Goal: Task Accomplishment & Management: Use online tool/utility

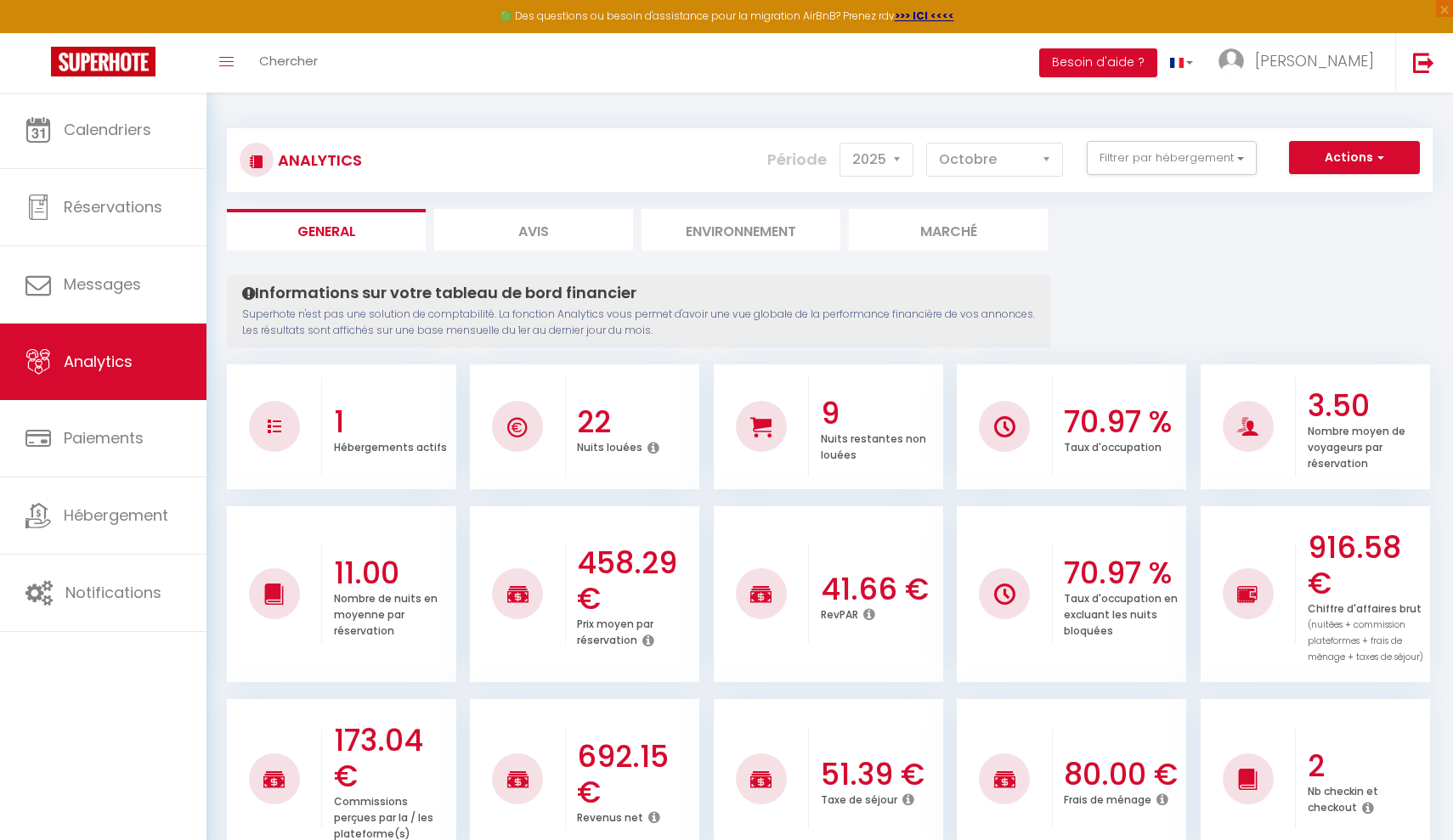
select select "2025"
select select "10"
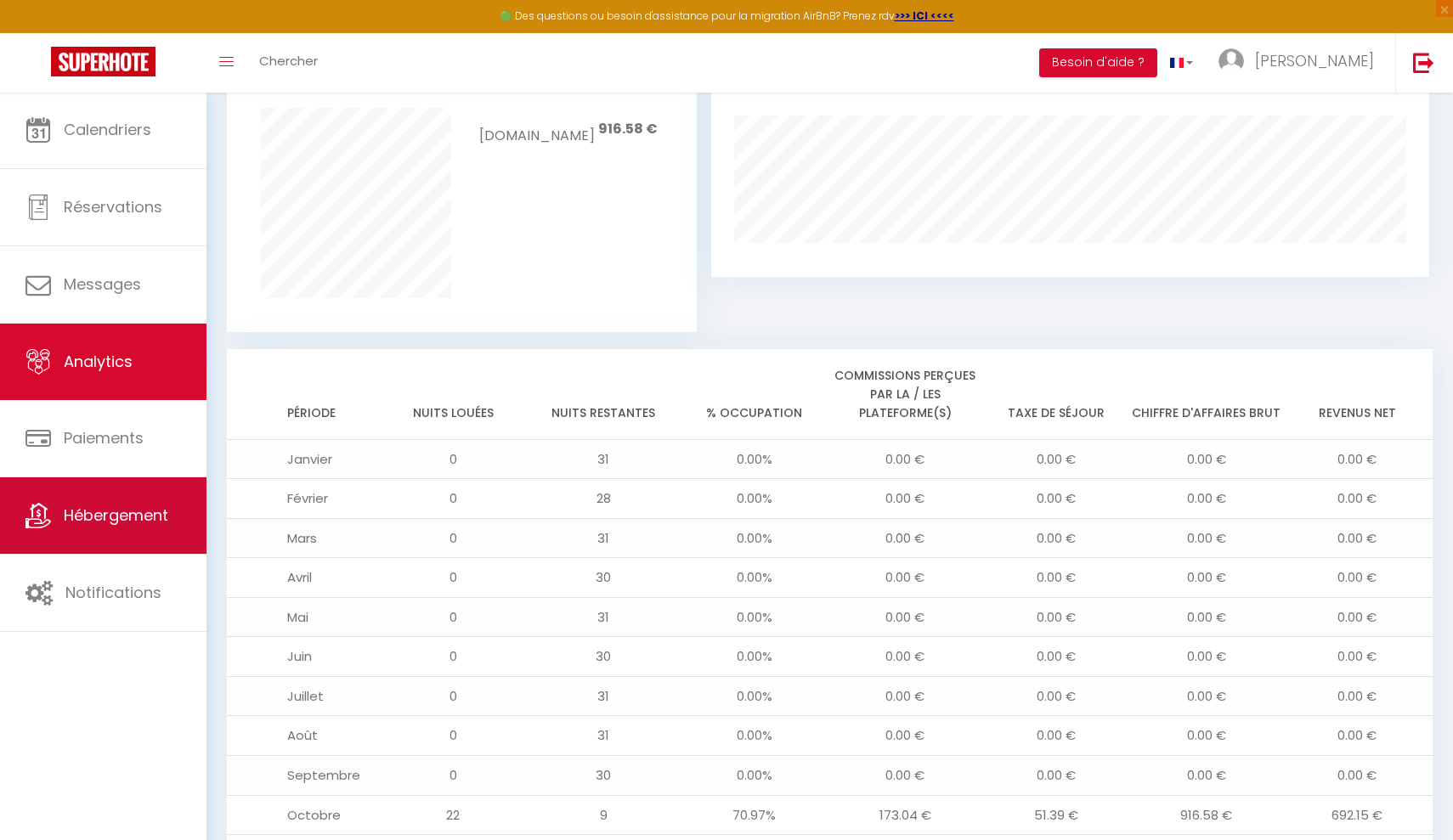
click at [112, 538] on link "Hébergement" at bounding box center [103, 515] width 207 height 76
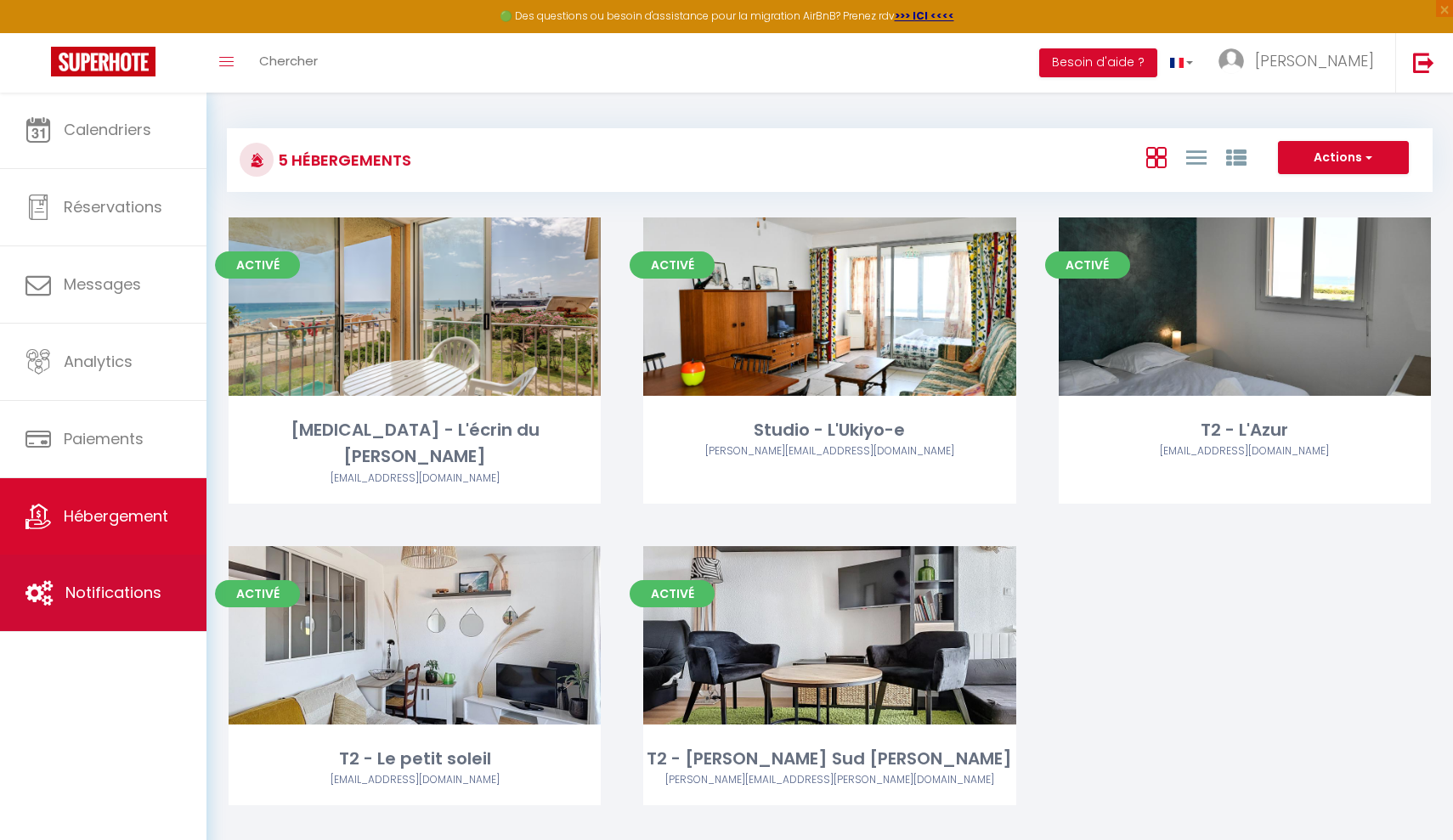
click at [118, 616] on link "Notifications" at bounding box center [103, 593] width 207 height 76
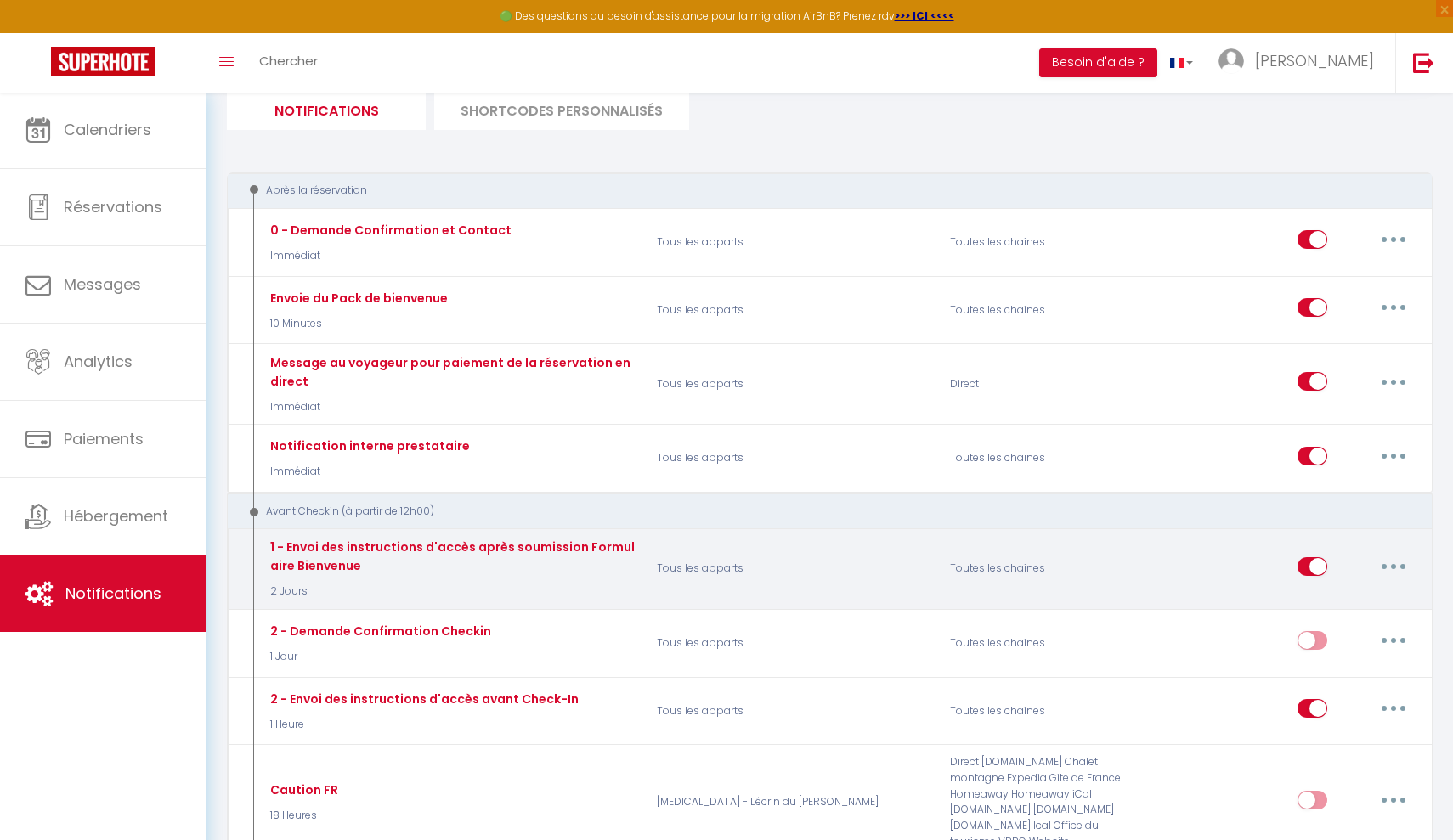
scroll to position [124, 0]
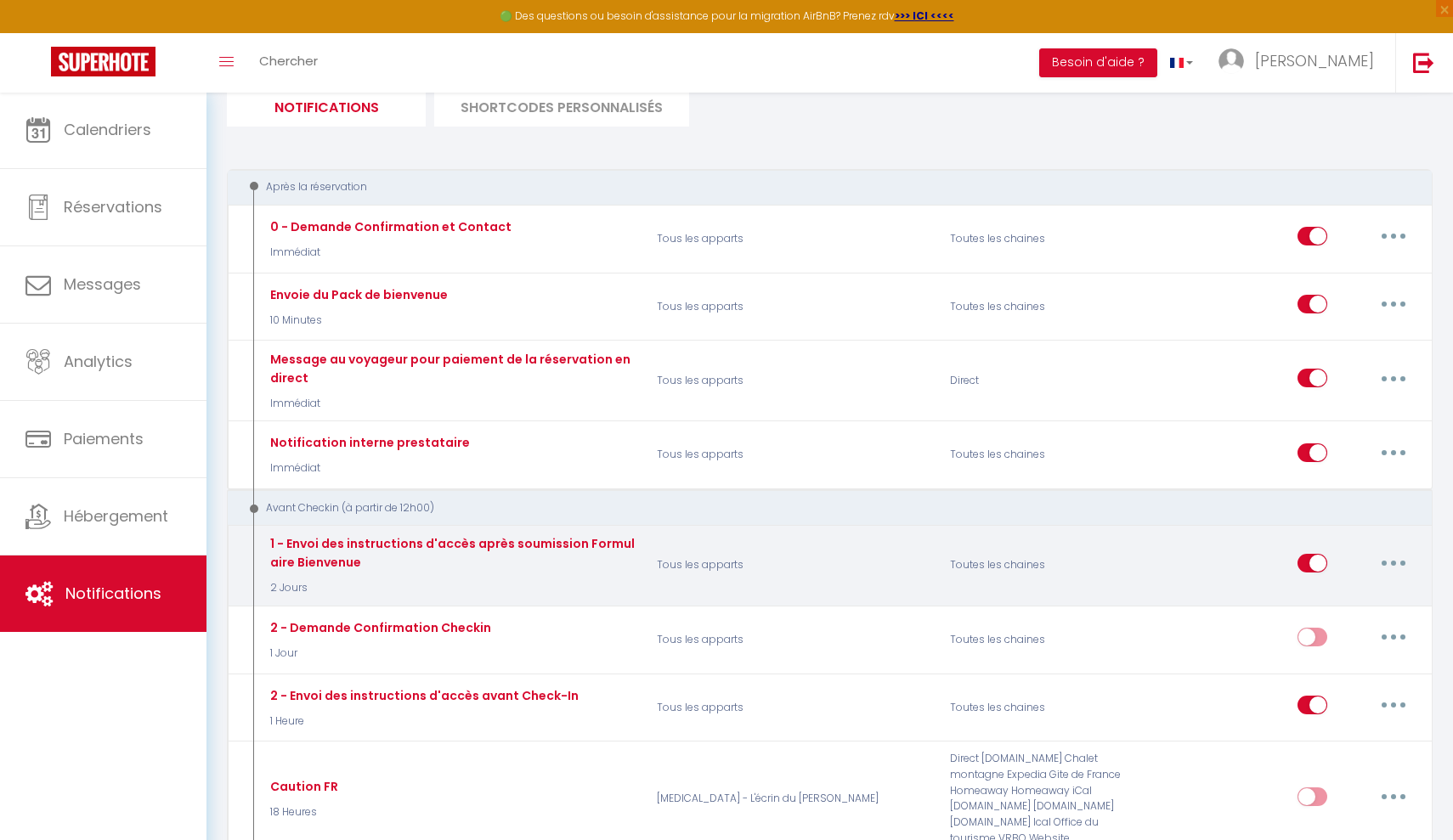
click at [1383, 555] on button "button" at bounding box center [1393, 563] width 48 height 27
click at [1311, 600] on link "Editer" at bounding box center [1349, 602] width 126 height 29
type input "1 - Envoi des instructions d'accès après soumission Formulaire Bienvenue"
select select "2 Jours"
select select "if_booking_is_paid"
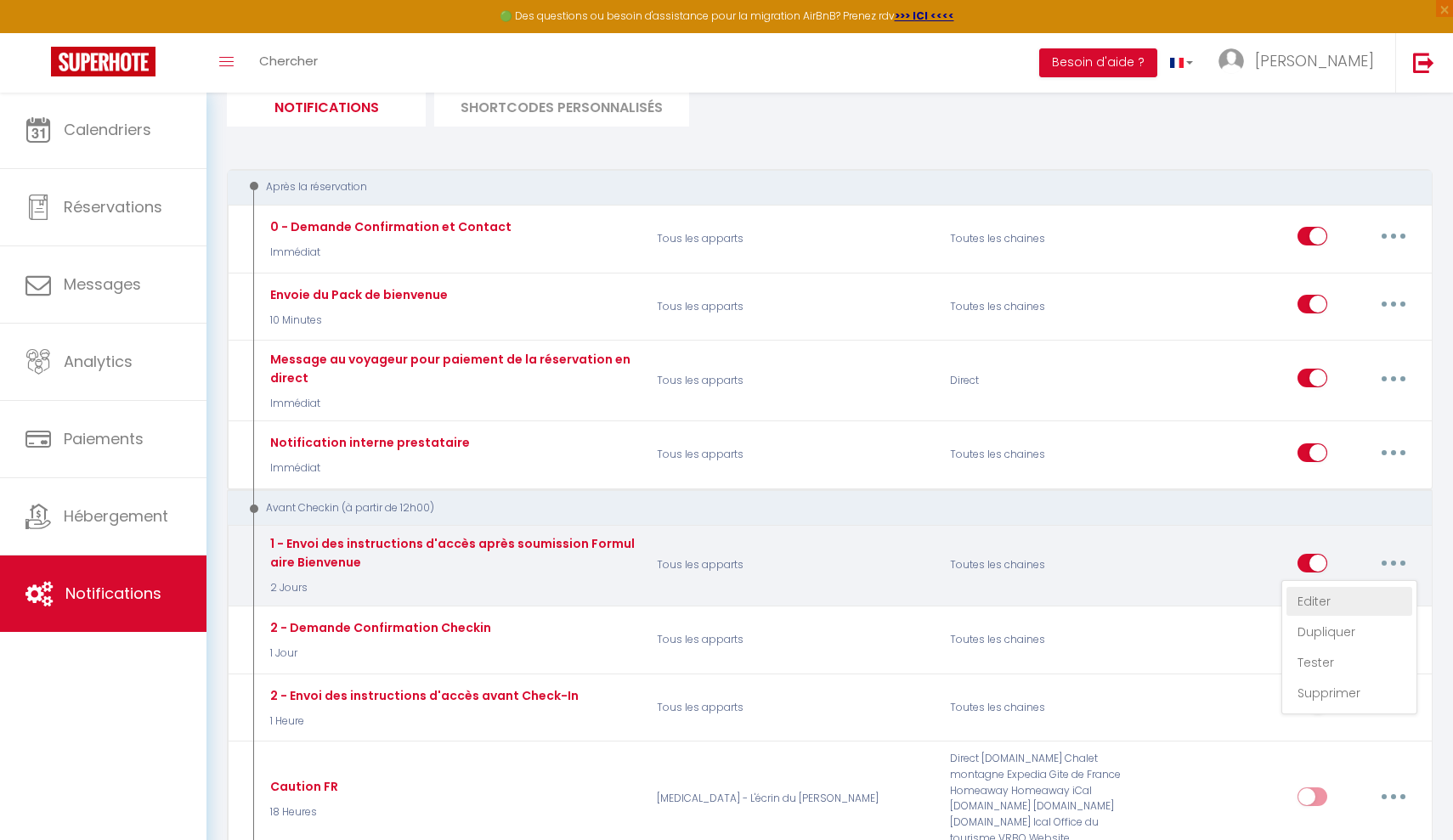
checkbox input "true"
checkbox input "false"
radio input "true"
type input "Confirmation de votre réservation - [BOOKING:ID] - [GUEST:FIRST_NAME] [GUEST:LA…"
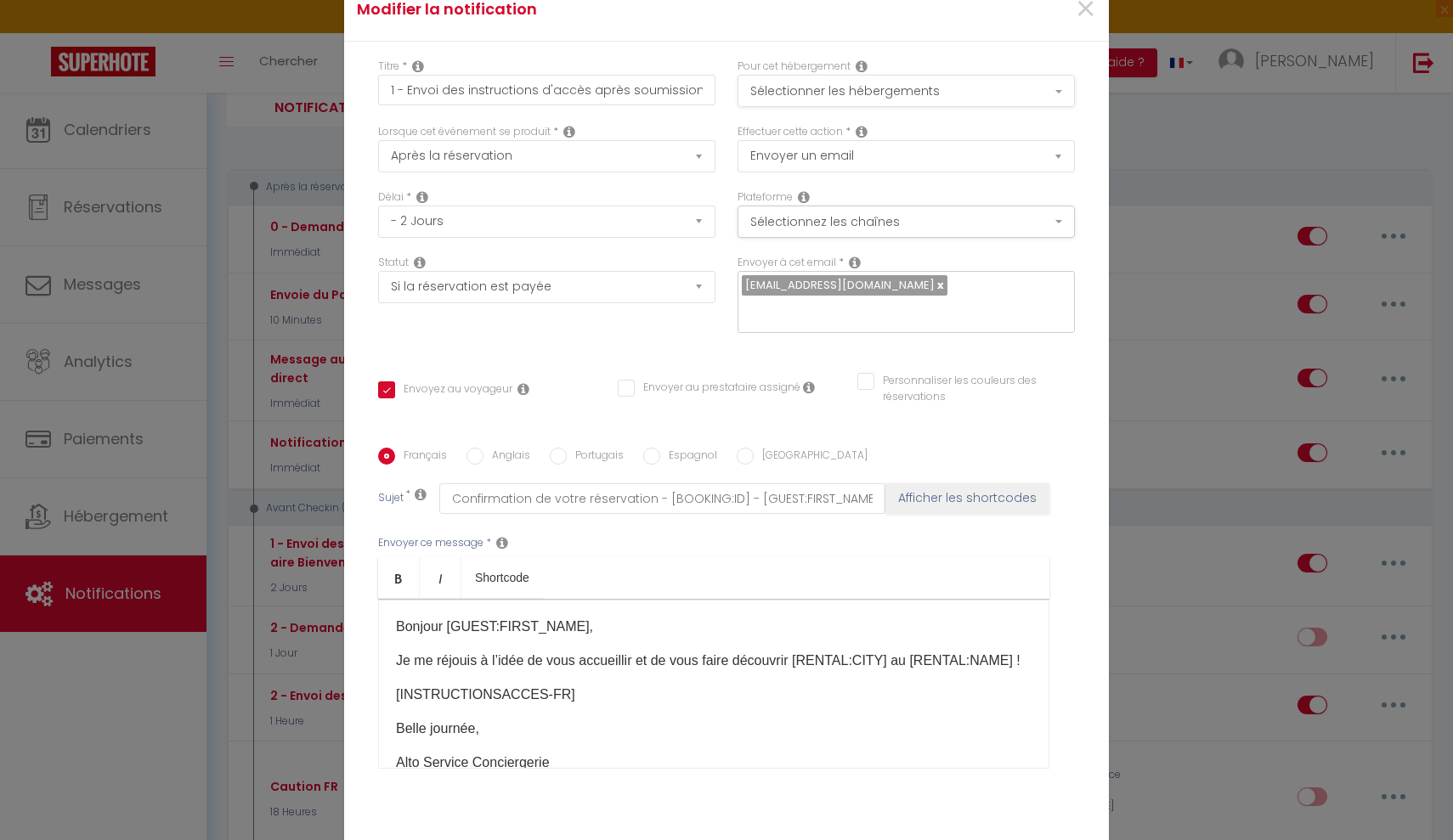
click at [812, 105] on button "Sélectionner les hébergements" at bounding box center [907, 91] width 338 height 32
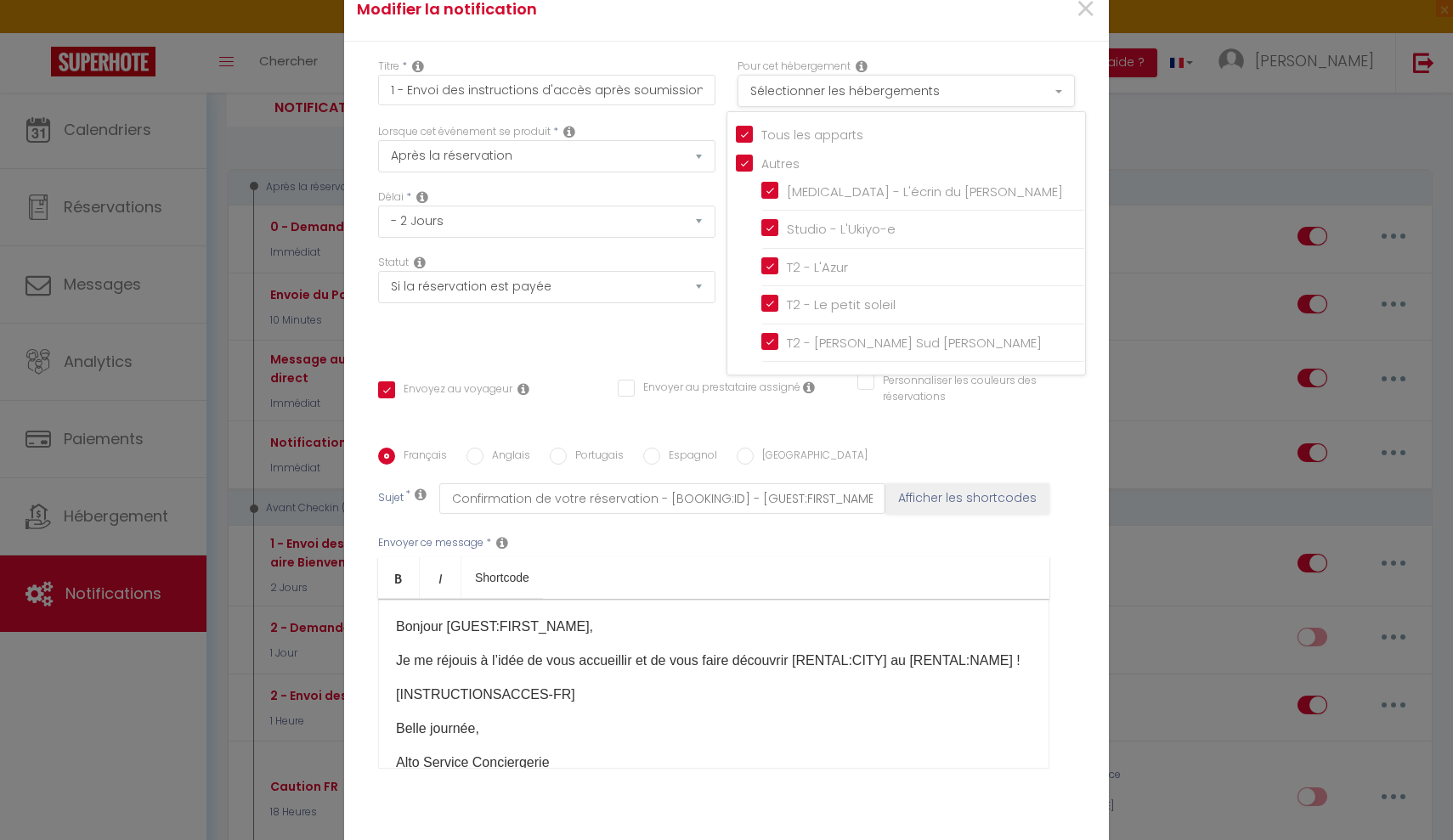
click at [804, 100] on button "Sélectionner les hébergements" at bounding box center [907, 91] width 338 height 32
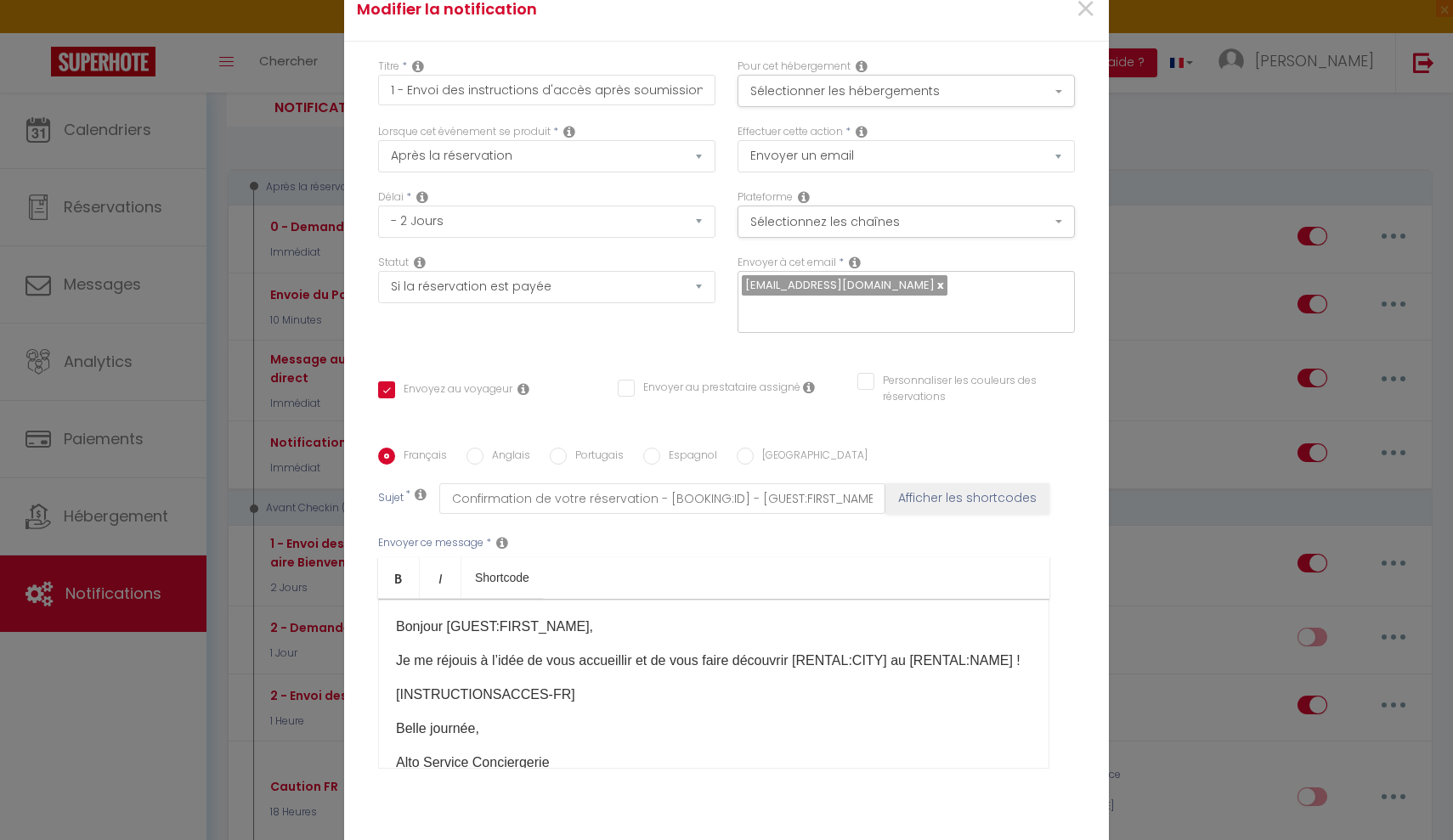
click at [625, 391] on input "Envoyer au prestataire assigné" at bounding box center [708, 387] width 182 height 17
checkbox input "true"
checkbox input "false"
click at [625, 391] on input "Envoyer au prestataire assigné" at bounding box center [708, 387] width 182 height 17
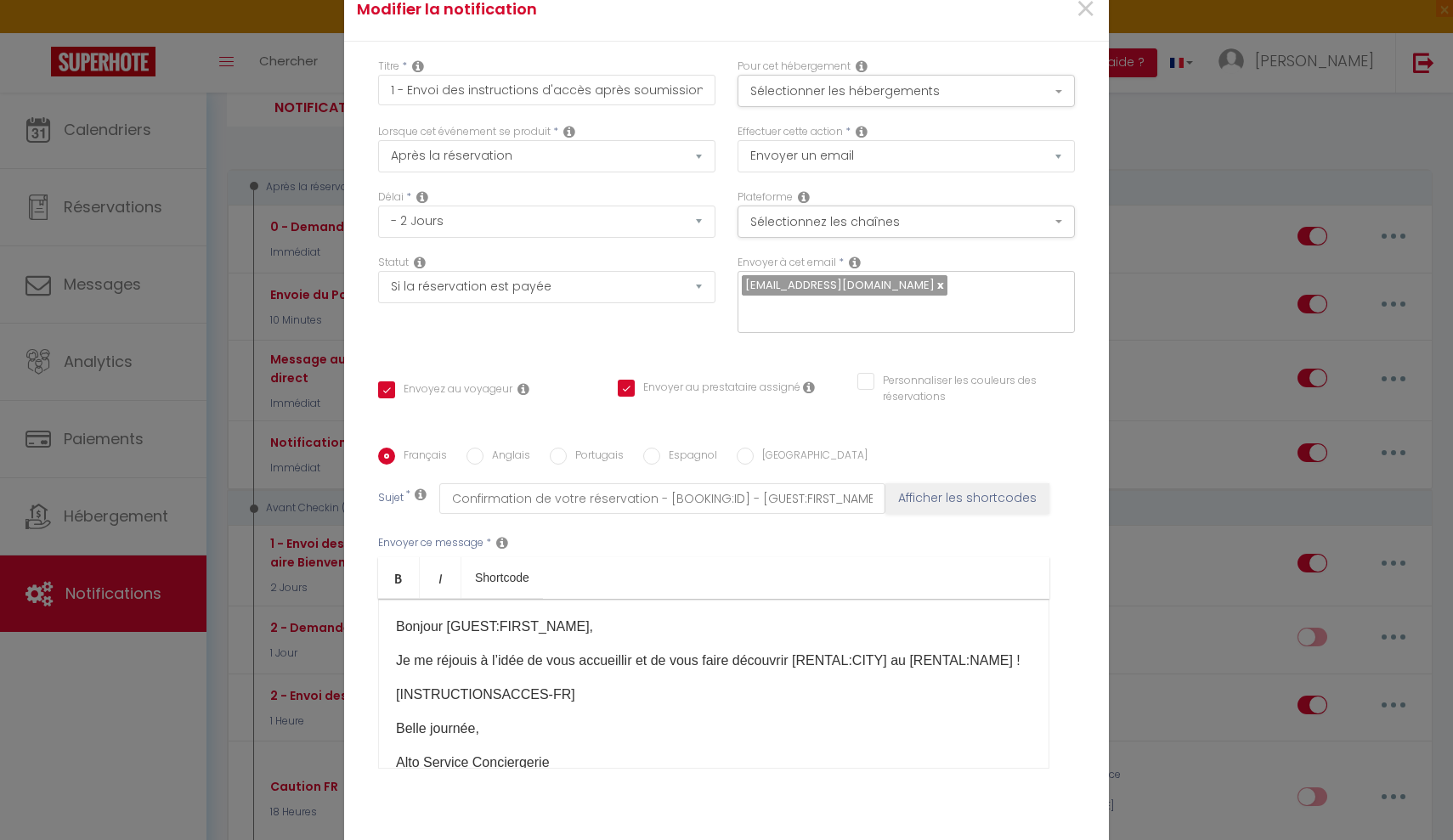
checkbox input "false"
checkbox input "true"
checkbox input "false"
click at [1083, 14] on span "×" at bounding box center [1085, 9] width 21 height 51
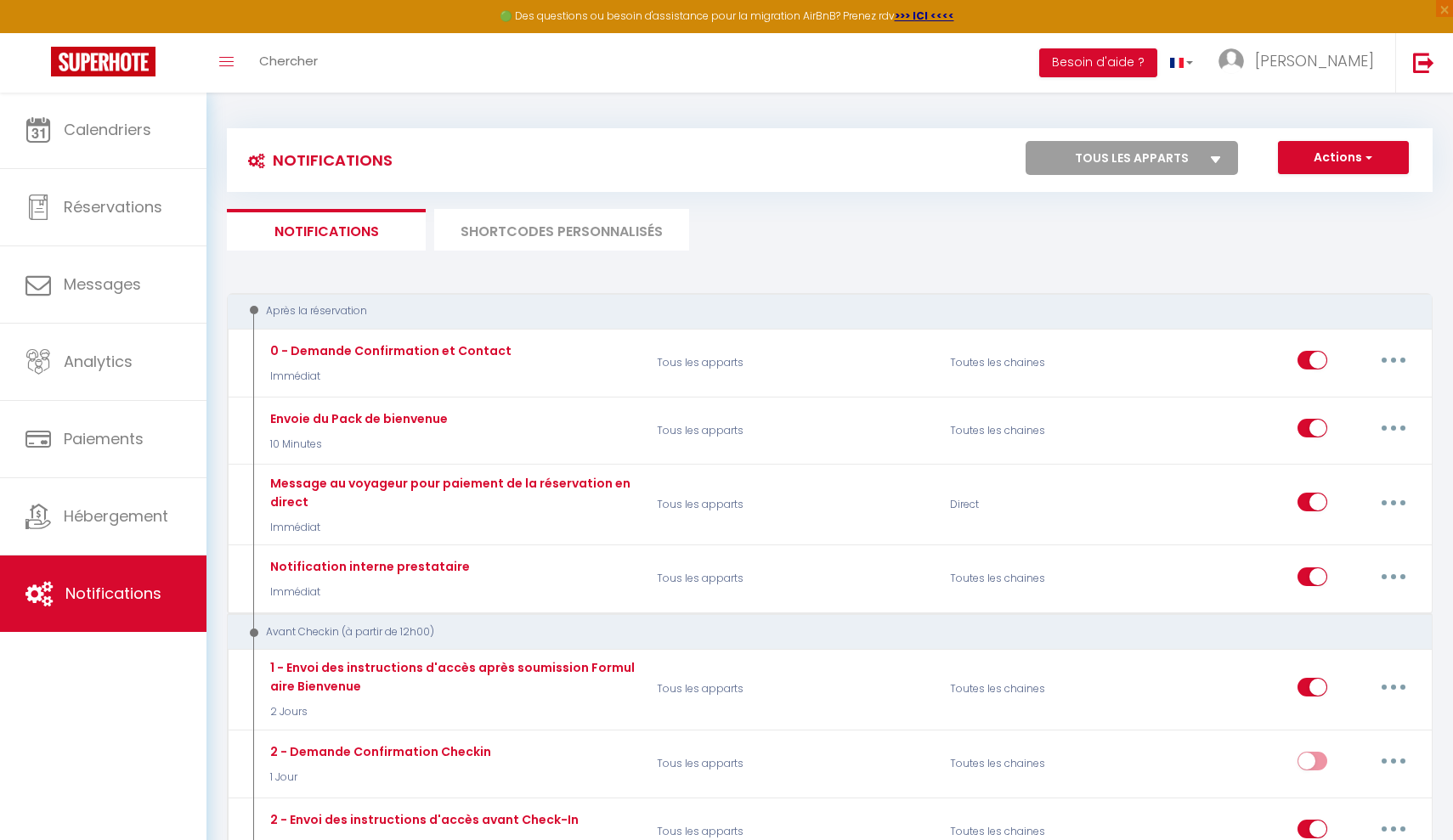
click at [557, 229] on li "SHORTCODES PERSONNALISÉS" at bounding box center [561, 229] width 255 height 42
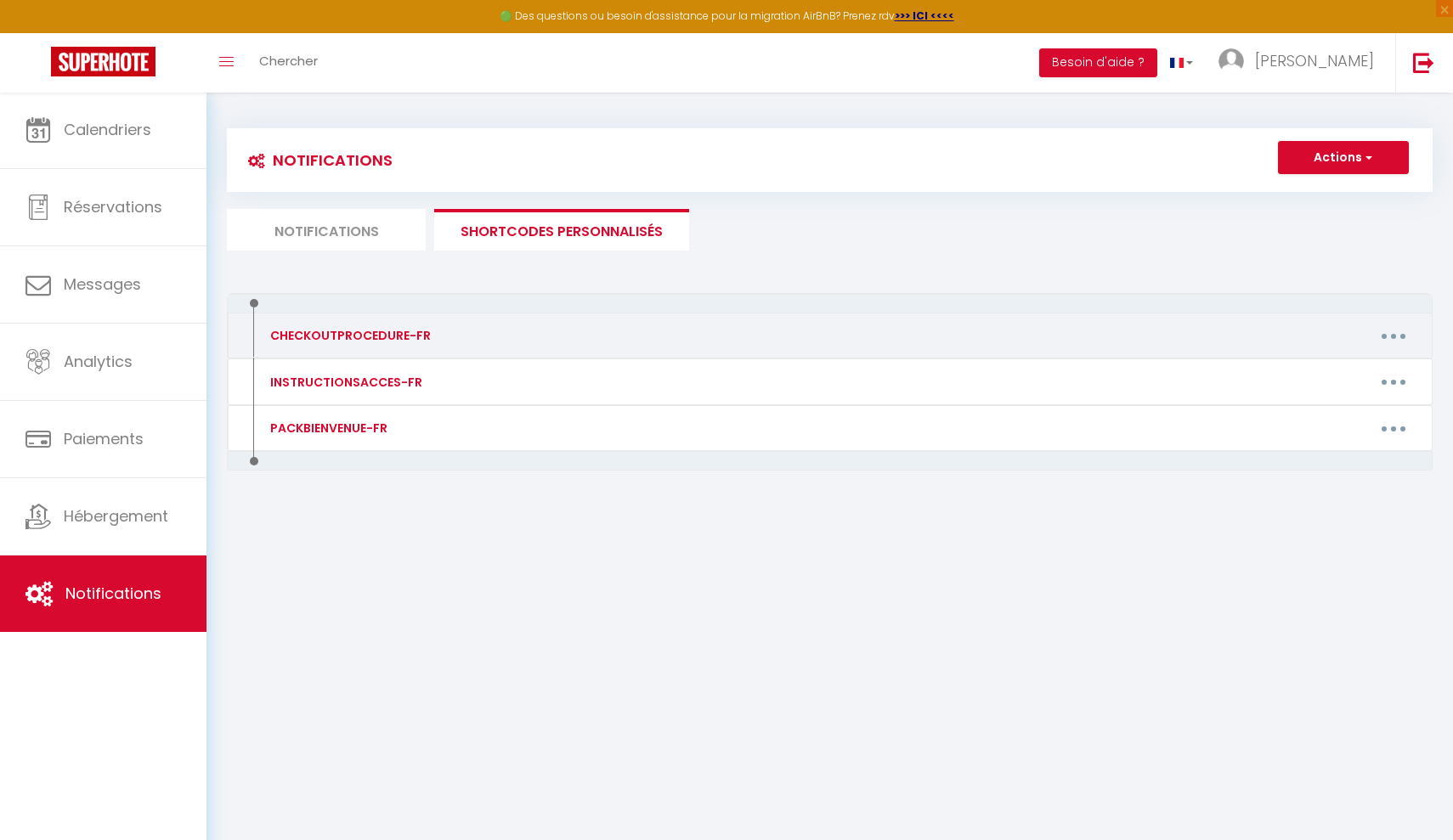
click at [1388, 338] on button "button" at bounding box center [1393, 336] width 48 height 27
click at [1313, 369] on link "Editer" at bounding box center [1349, 375] width 126 height 29
type input "CHECKOUTPROCEDURE-FR"
type textarea "✅ Check-out – [RENTAL:NAME] 🕚 Départ au plus tard à [RENTAL:DEPARTURE_TIME] À f…"
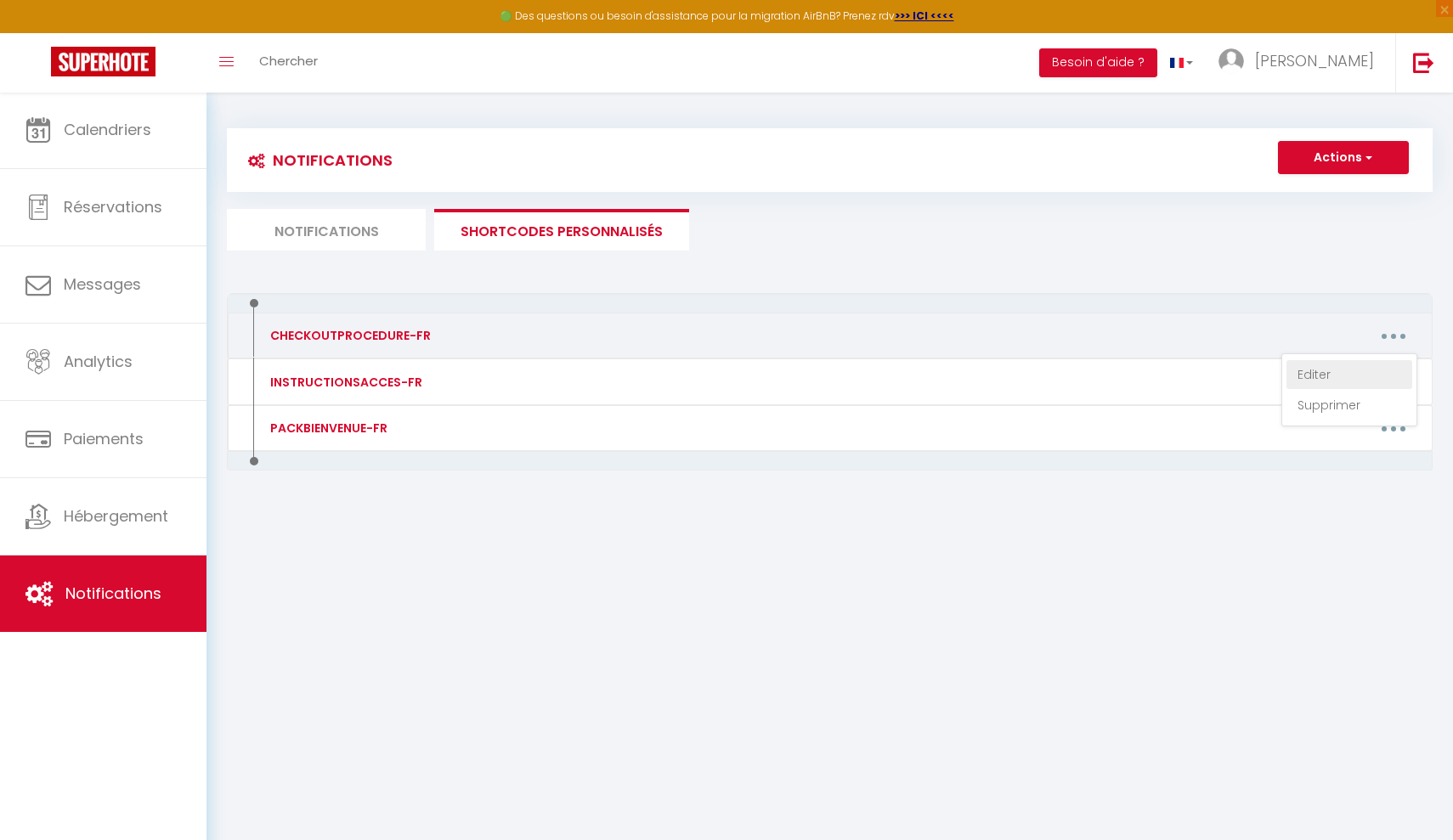
type textarea "✅ Check-out – [RENTAL:NAME] 🕚 Départ au plus tard à [RENTAL:DEPARTURE_TIME] À f…"
type textarea "✅ Check-out – [RENTAL:NAME] 🕚 Départ au plus tard à [RENTAL:DEPARTURE_TIME] 🔑 A…"
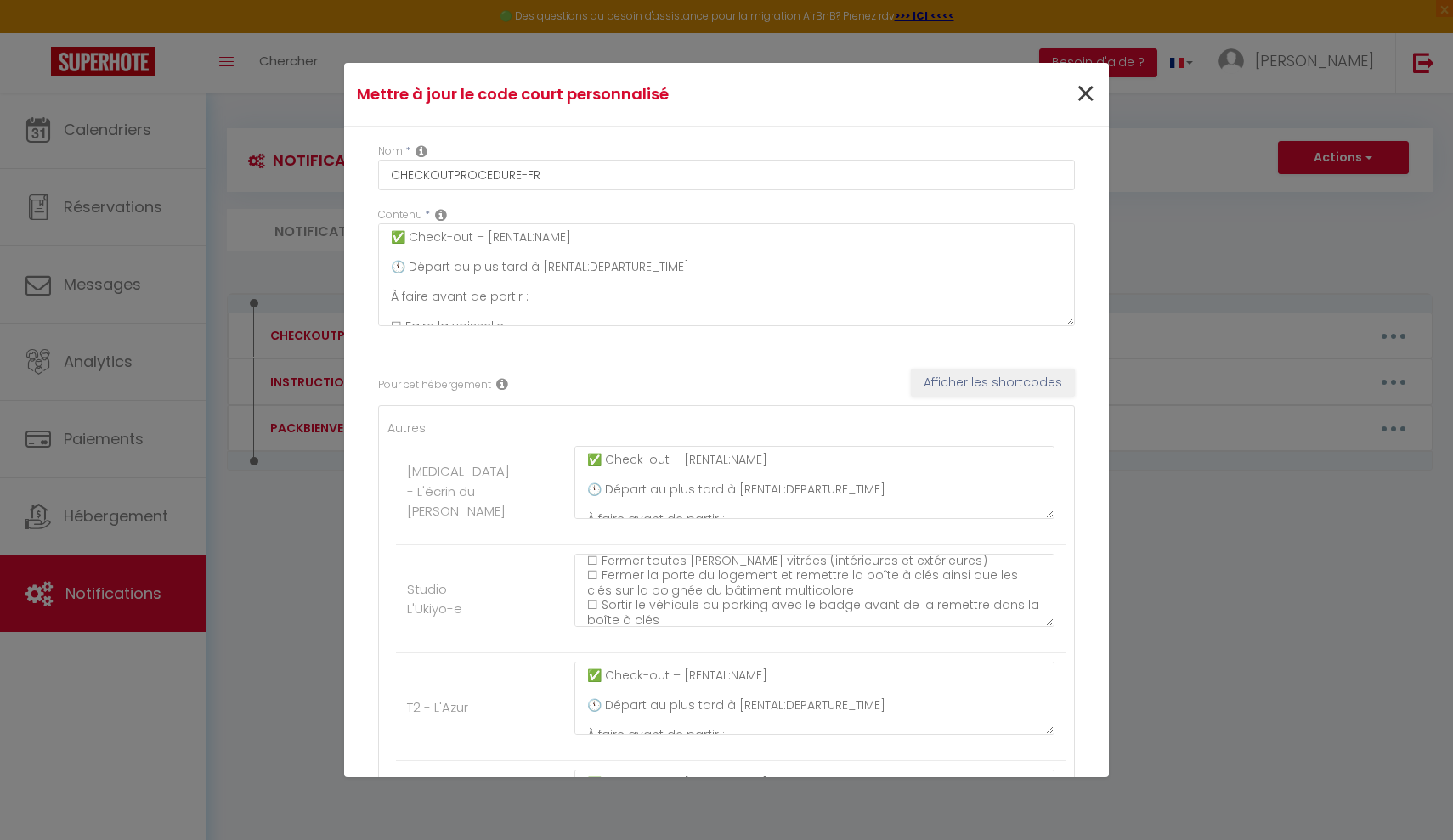
click at [1087, 86] on span "×" at bounding box center [1085, 95] width 21 height 51
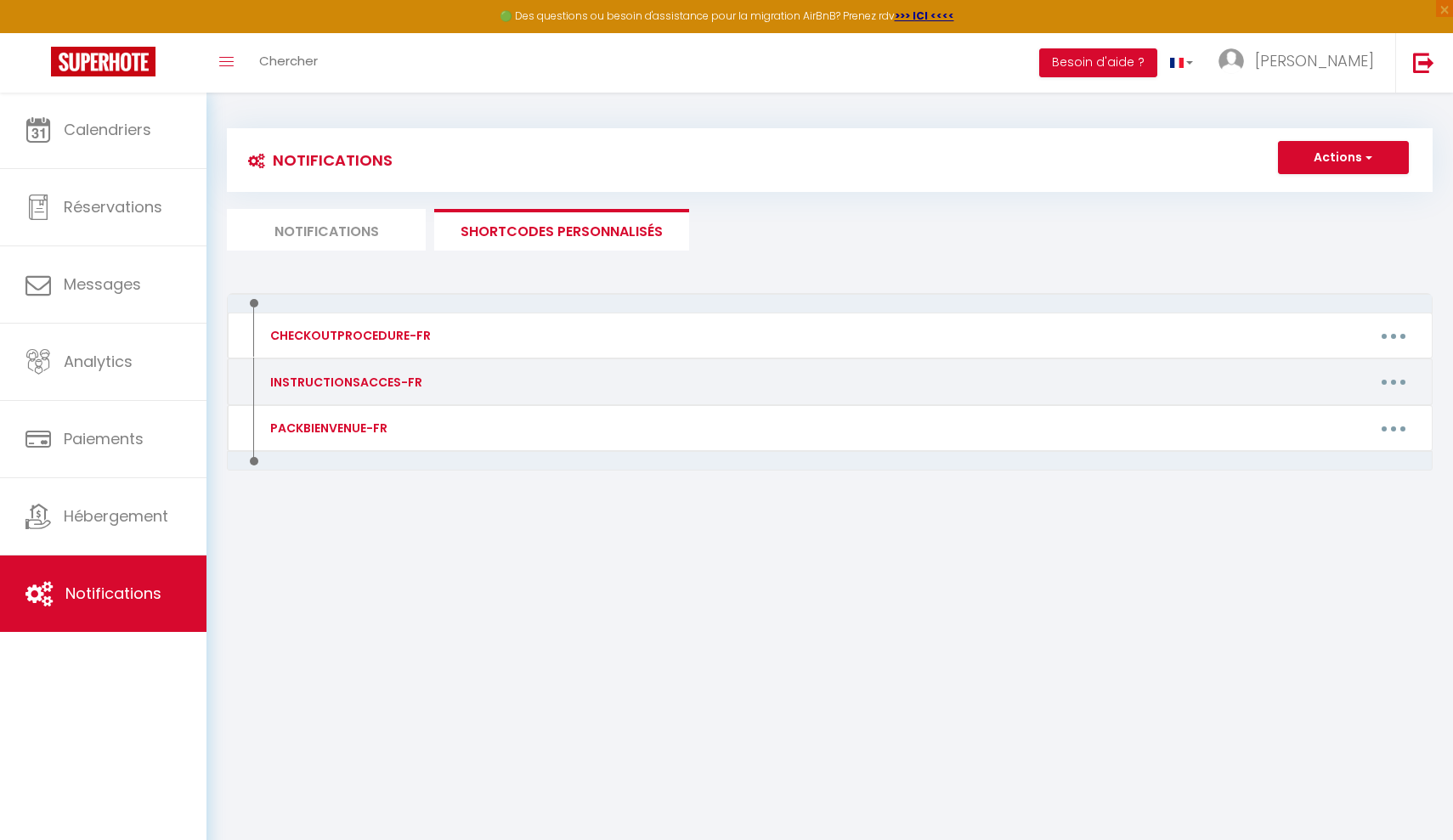
click at [1388, 381] on button "button" at bounding box center [1393, 382] width 48 height 27
click at [1319, 415] on link "Editer" at bounding box center [1349, 420] width 126 height 29
type input "INSTRUCTIONSACCES-FR"
type textarea "Il ne vous reste plus qu’à venir avec vos valises, en effet tout est fourni dan…"
type textarea "🕒 Lorem-ip D sitame co 99a : elitsed doeiusmo t i’utlabor etdolo magna aliqu e …"
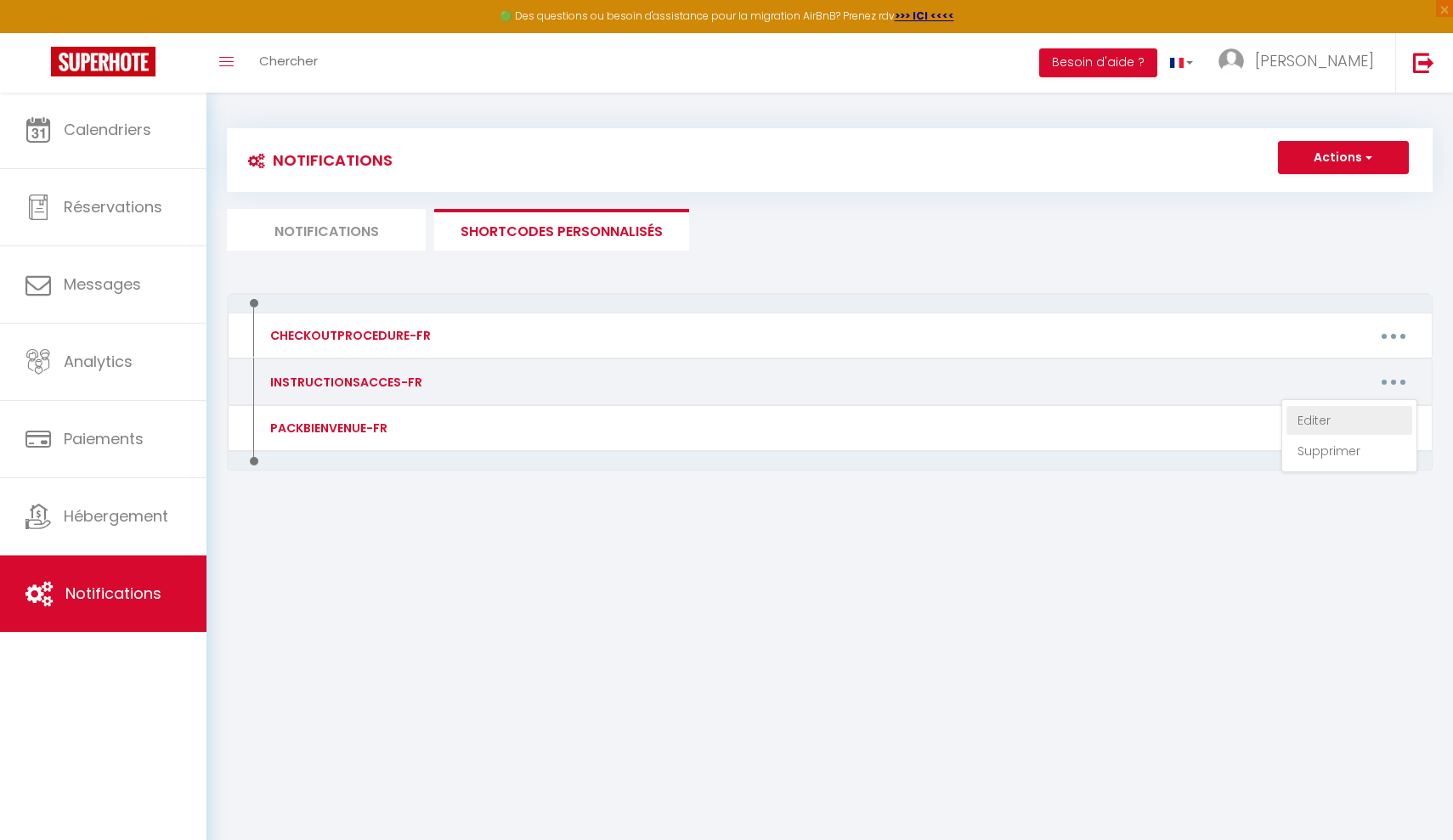
type textarea "🏡 Lorem i'dolorsi – Ametco – A’Elits-d Eiu Tem Incididun ! Utla etdolo magna al…"
type textarea "🏡 Lorem i'dolorsi – Ametconsect A7 – Elit Seddoeius ! Temp incidi utlab et dolo…"
type textarea "🏡 Lorem i'dolorsi – Ametconsect – Adipi-el-Seddoeiusm Temporinc ! Utla etdolo m…"
type textarea "🏡 Lorem i'dolorsi – Ametconsect – Ad elit Sed do Eiusm Temporinc ! Utla etdolo …"
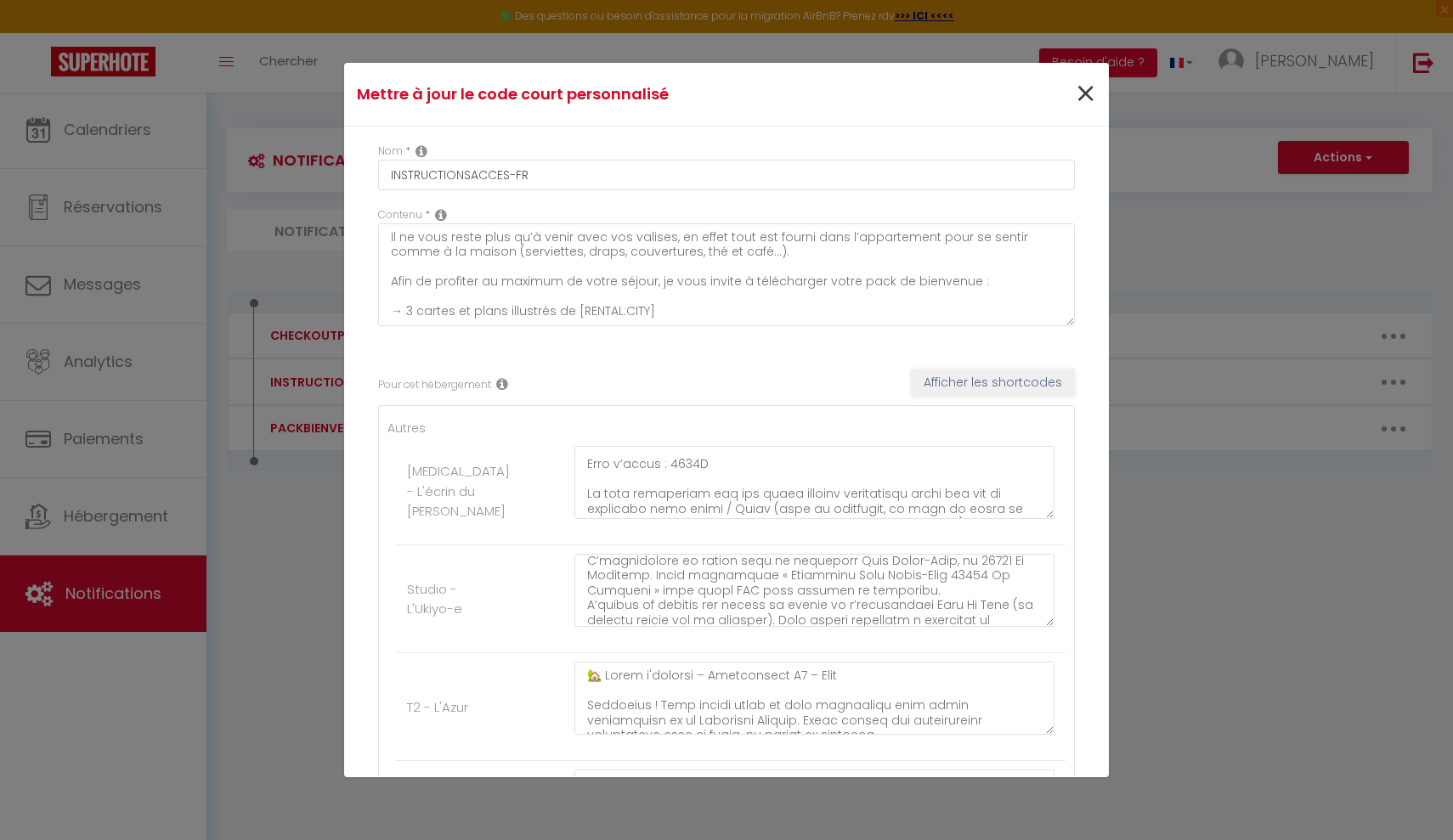
click at [1080, 104] on span "×" at bounding box center [1085, 95] width 21 height 51
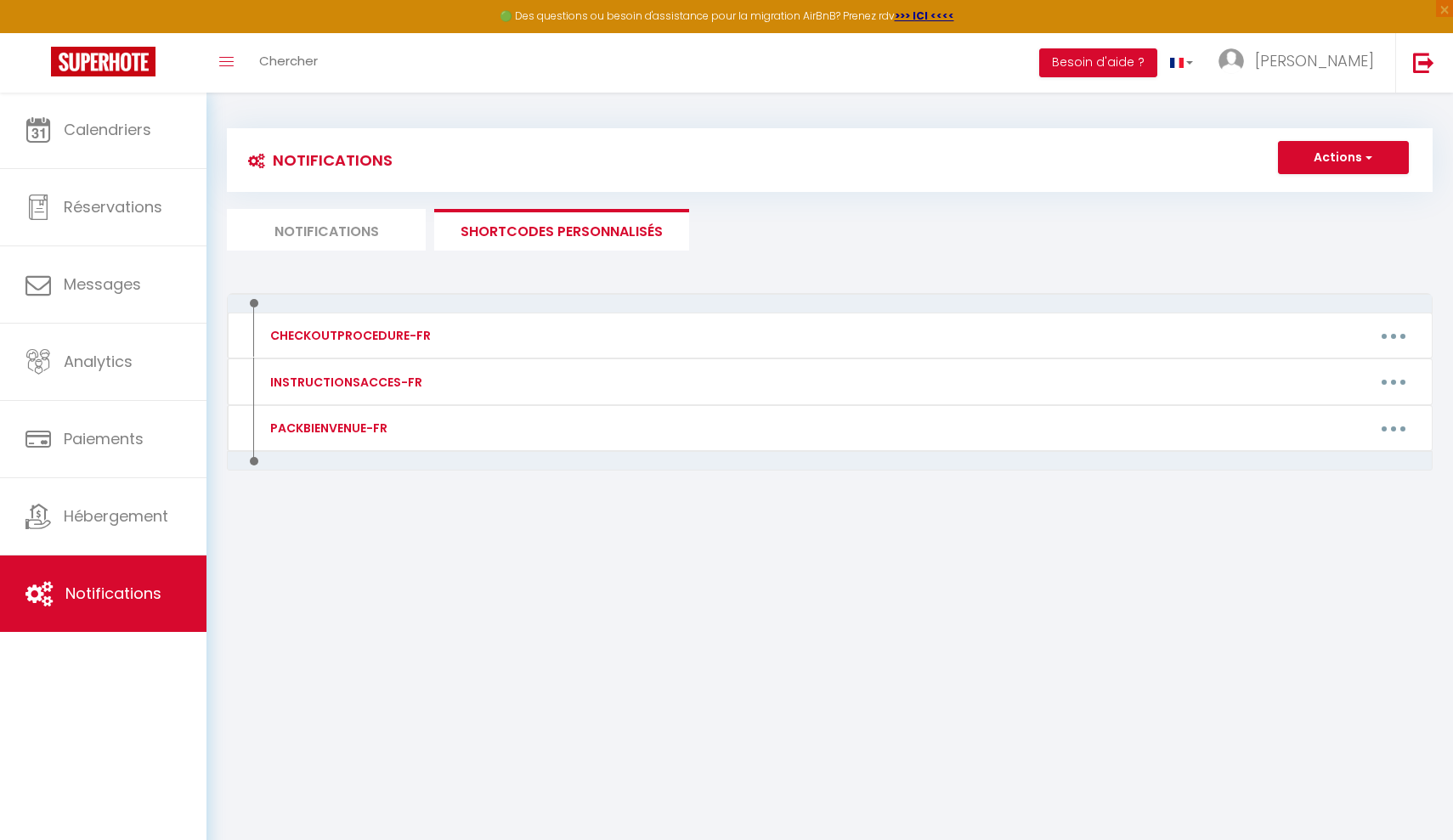
click at [325, 232] on li "Notifications" at bounding box center [326, 229] width 199 height 42
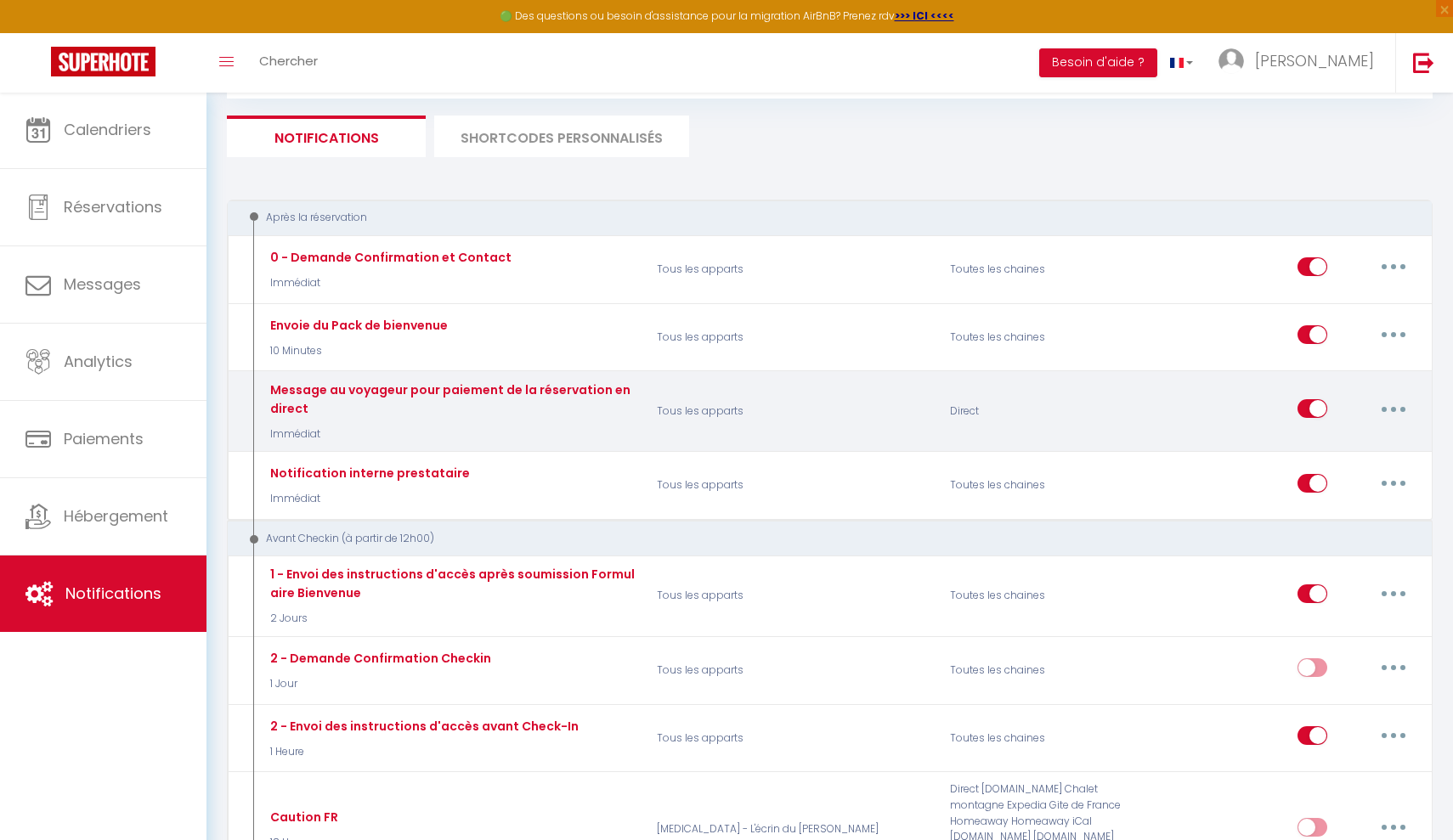
scroll to position [101, 0]
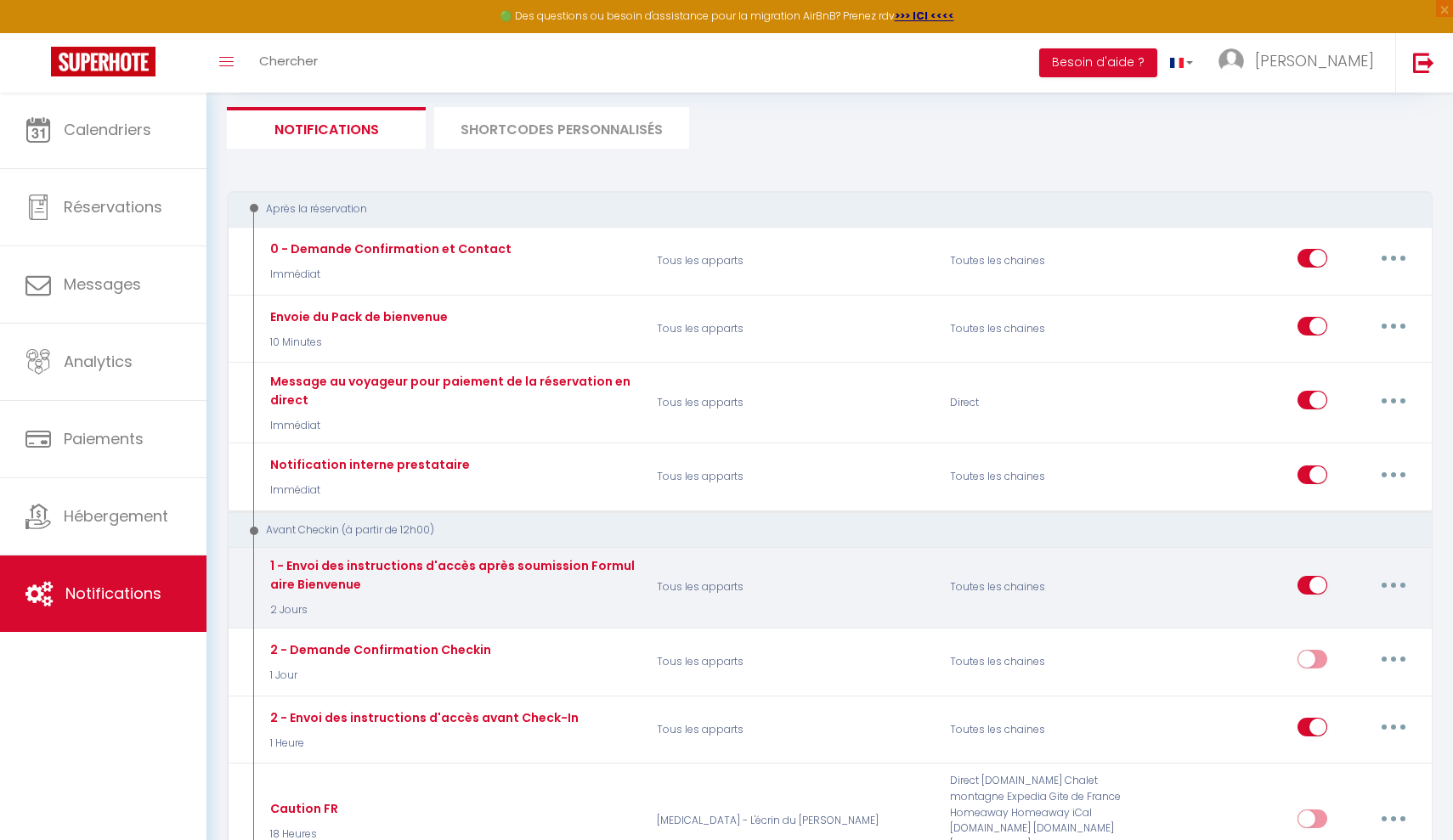
click at [1389, 581] on button "button" at bounding box center [1393, 585] width 48 height 27
click at [1305, 615] on link "Editer" at bounding box center [1349, 623] width 126 height 29
checkbox input "true"
checkbox input "false"
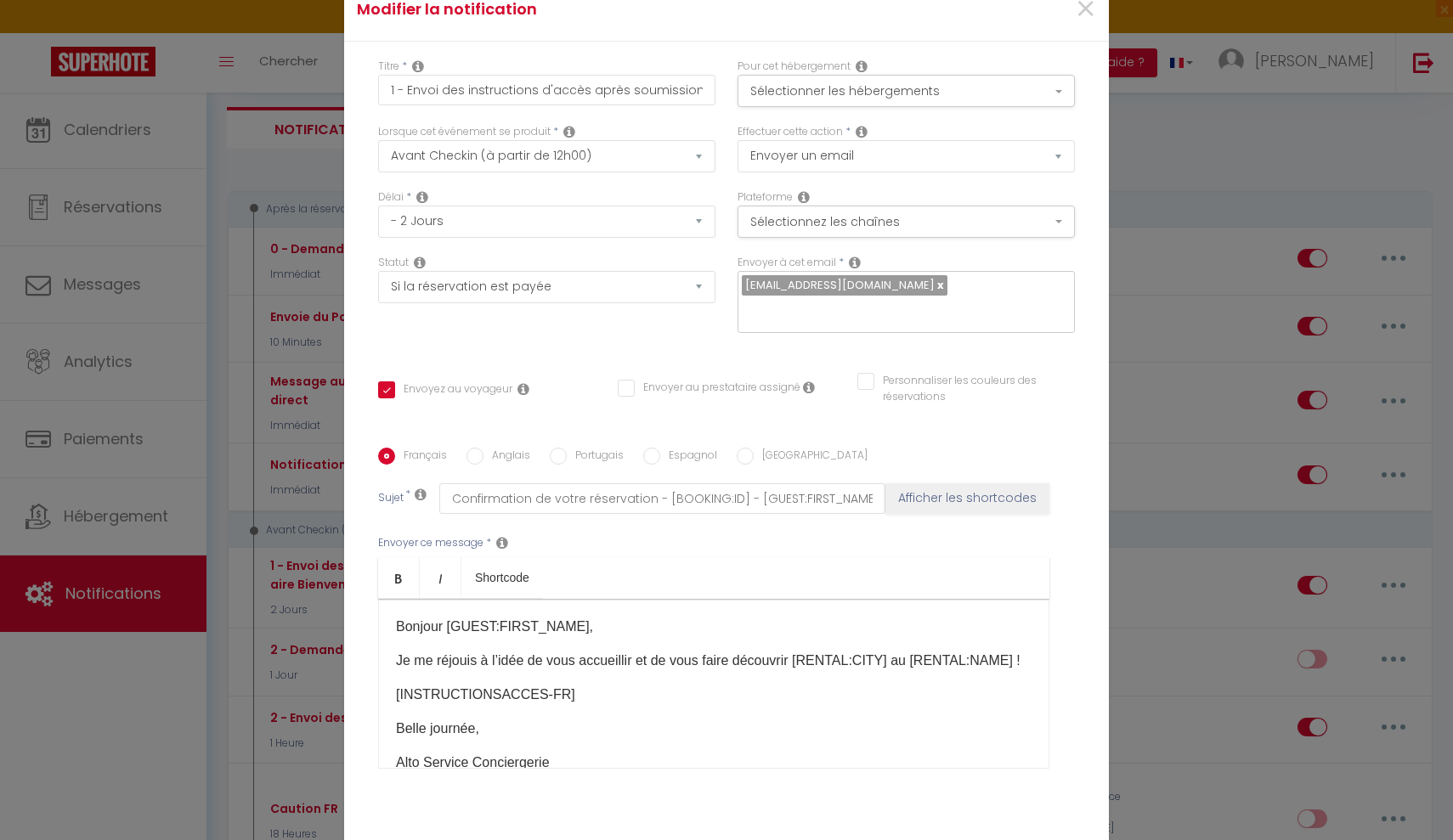
click at [806, 393] on icon at bounding box center [809, 387] width 12 height 14
click at [625, 391] on input "Envoyer au prestataire assigné" at bounding box center [708, 387] width 182 height 17
checkbox input "true"
checkbox input "false"
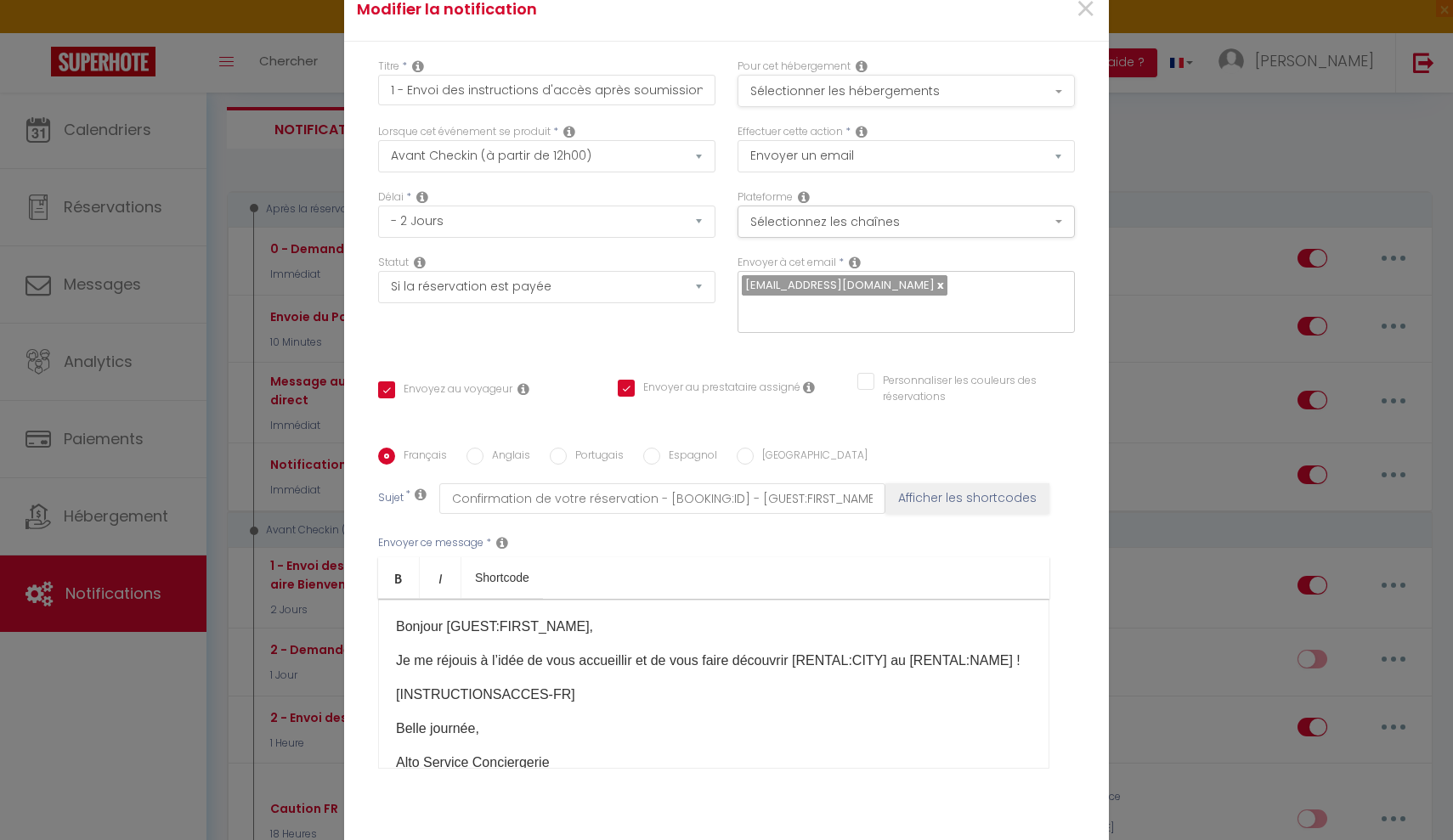
click at [788, 100] on button "Sélectionner les hébergements" at bounding box center [907, 91] width 338 height 32
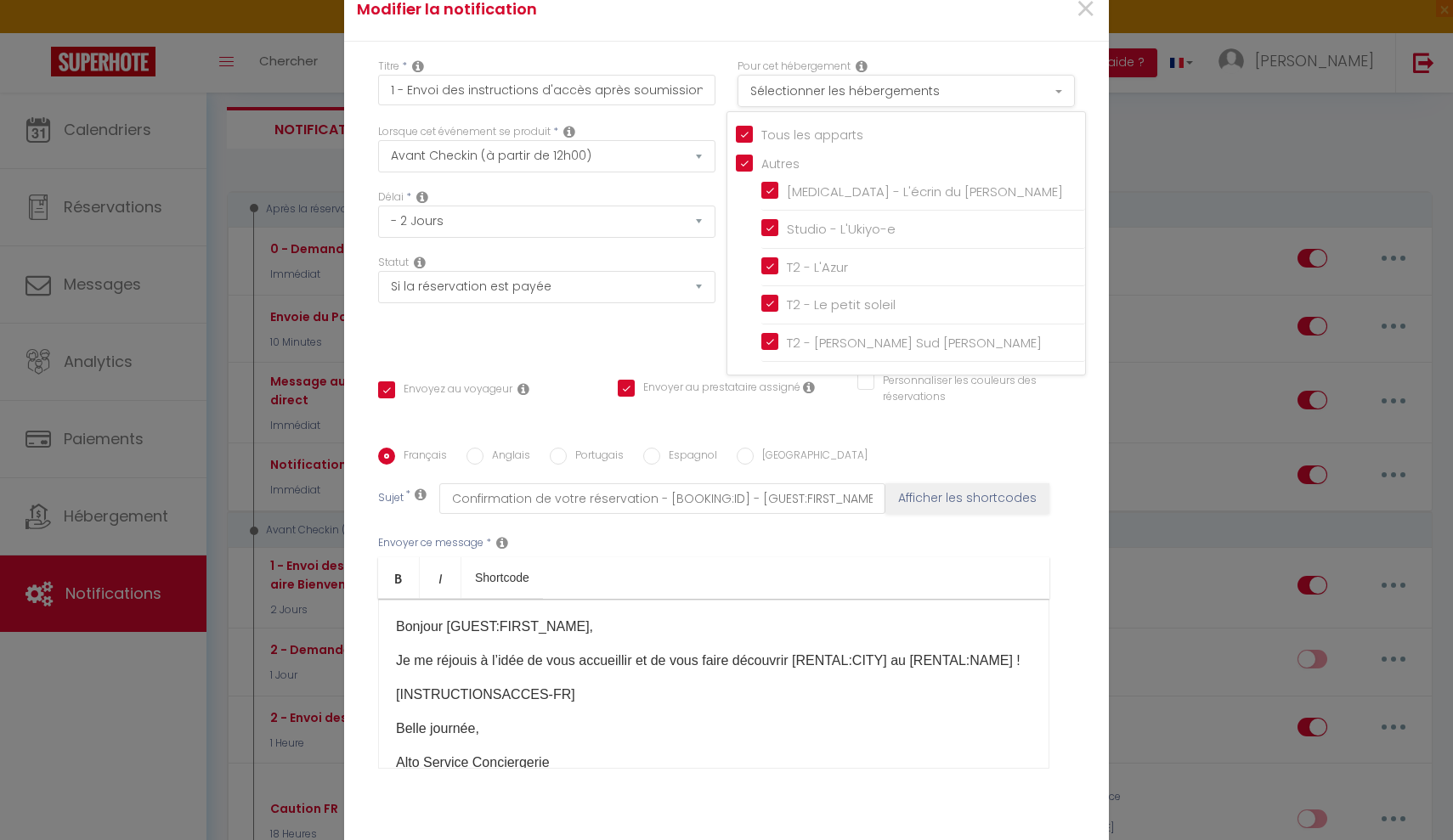
click at [788, 100] on button "Sélectionner les hébergements" at bounding box center [907, 91] width 338 height 32
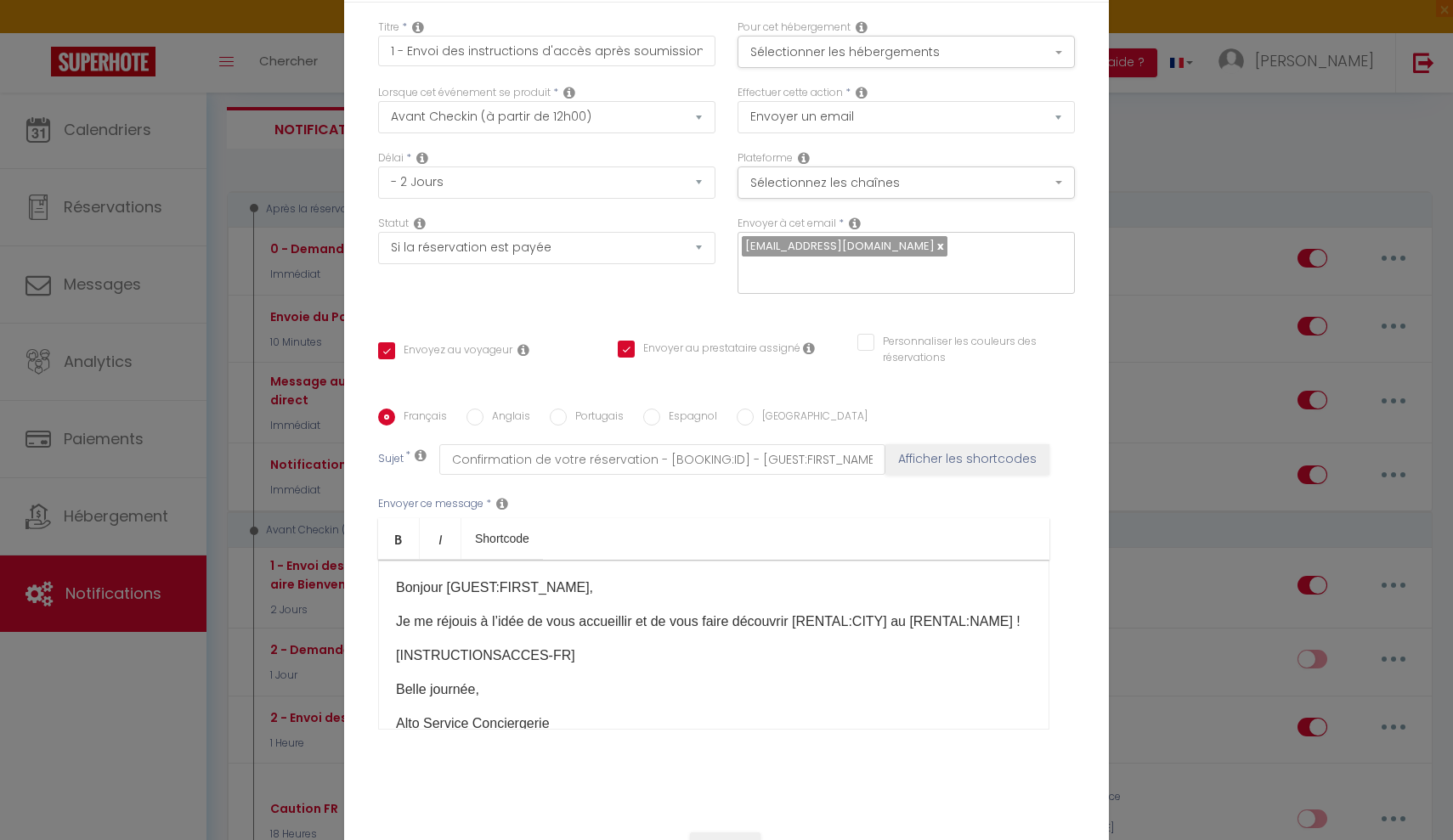
scroll to position [36, 0]
click at [625, 359] on input "Envoyer au prestataire assigné" at bounding box center [708, 351] width 182 height 17
checkbox input "false"
checkbox input "true"
checkbox input "false"
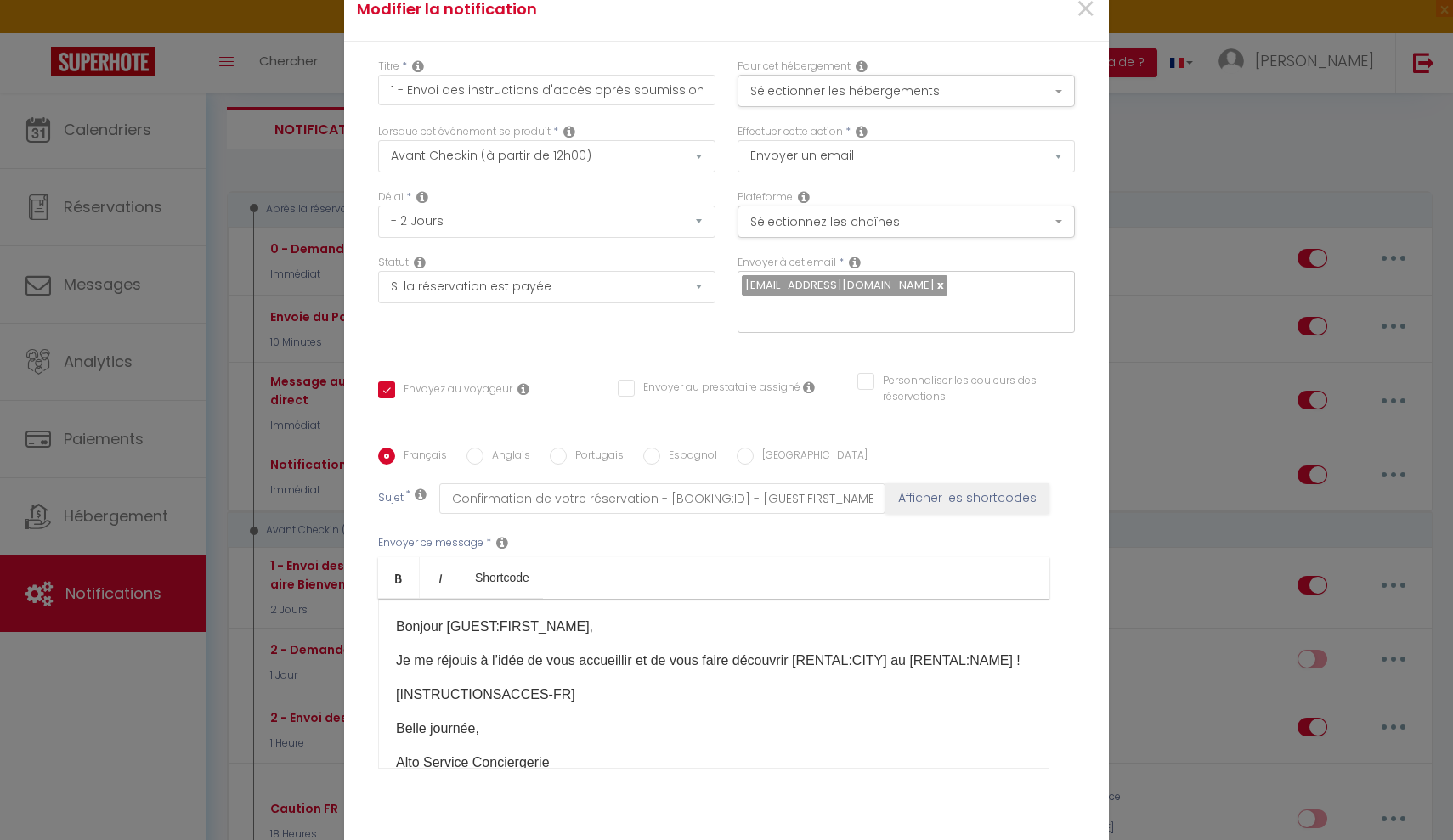
scroll to position [0, 0]
click at [1092, 9] on span "×" at bounding box center [1085, 9] width 21 height 51
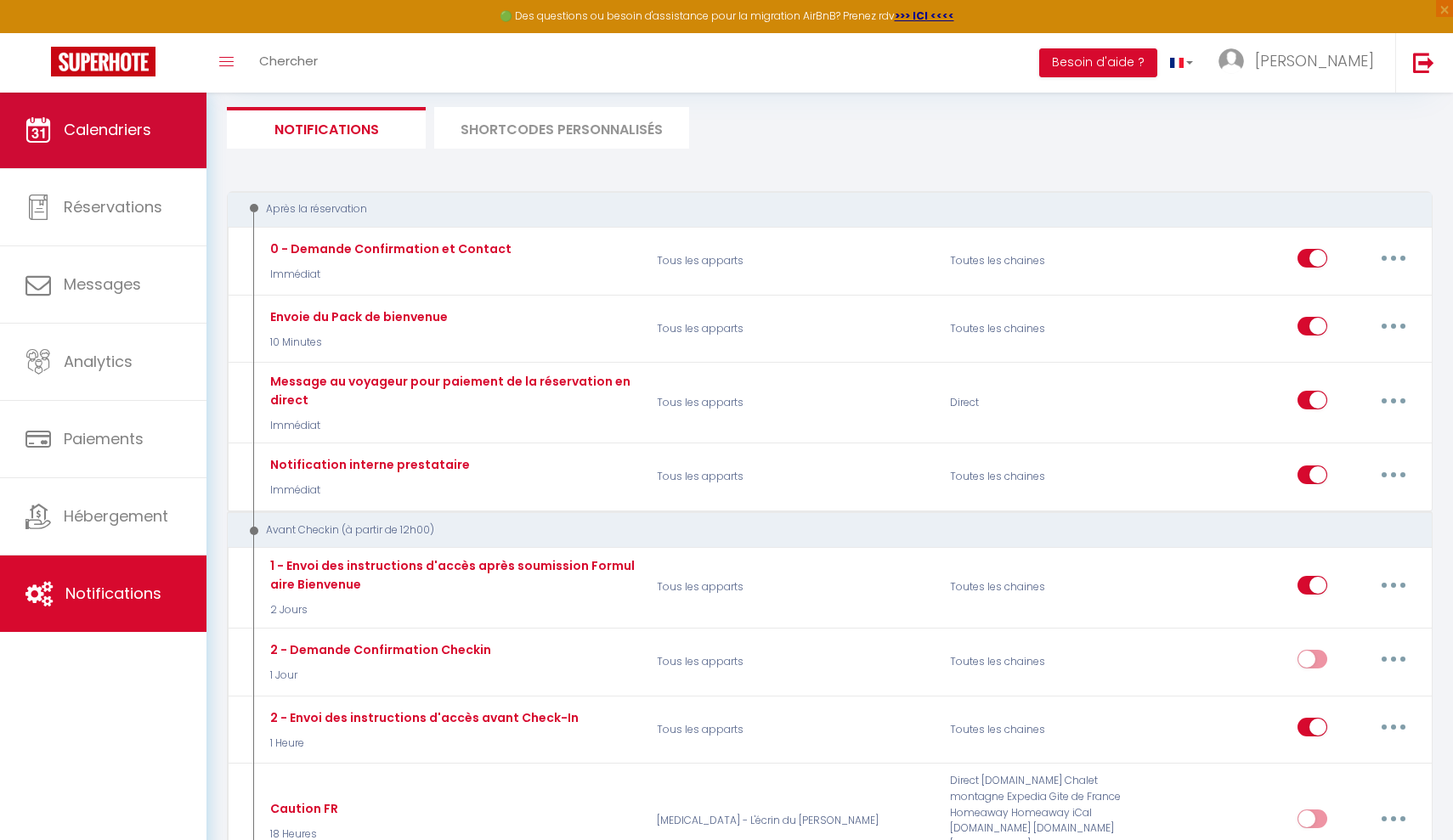
click at [103, 147] on link "Calendriers" at bounding box center [103, 130] width 207 height 76
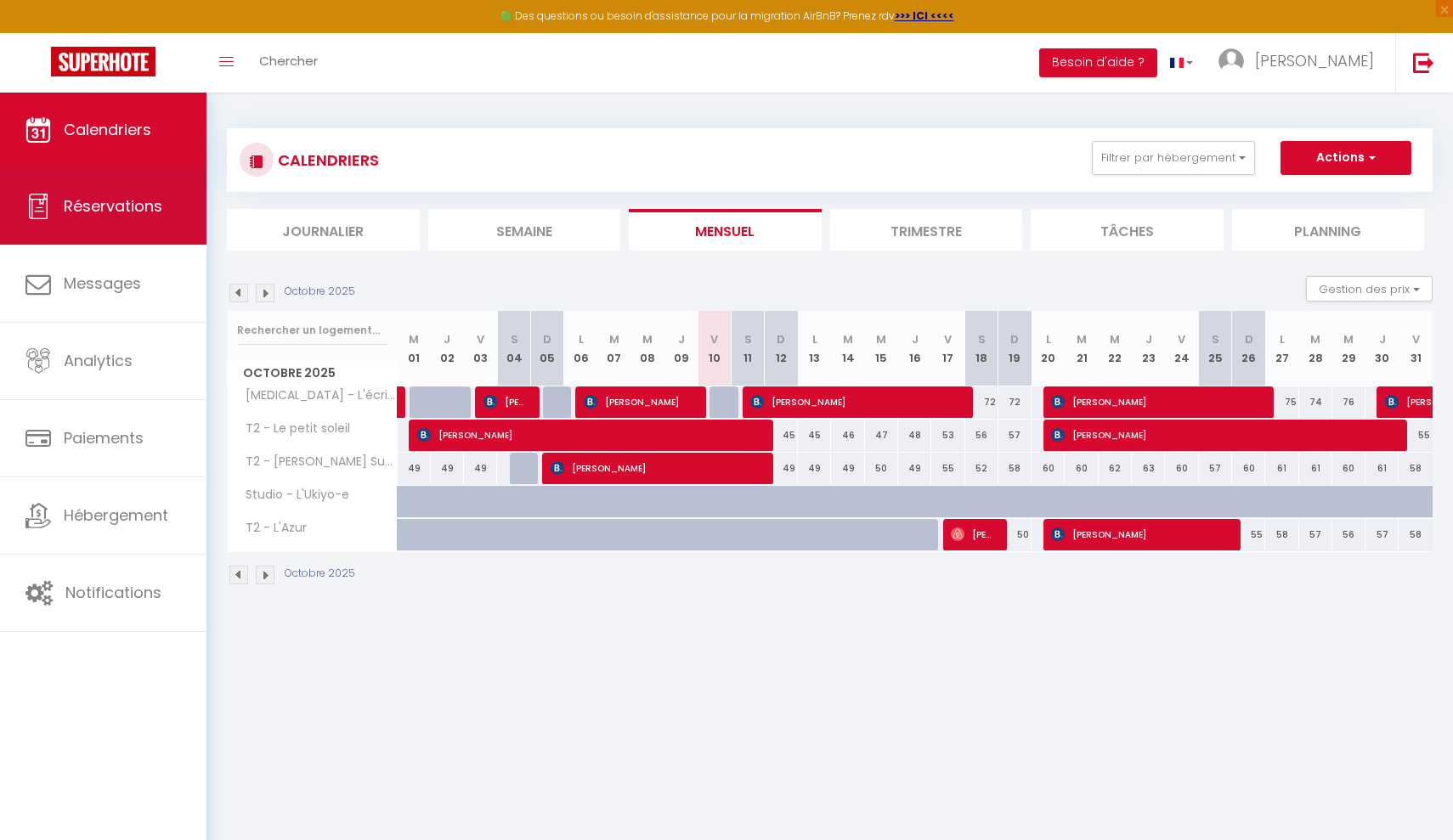
click at [152, 207] on span "Réservations" at bounding box center [112, 206] width 99 height 21
select select "not_cancelled"
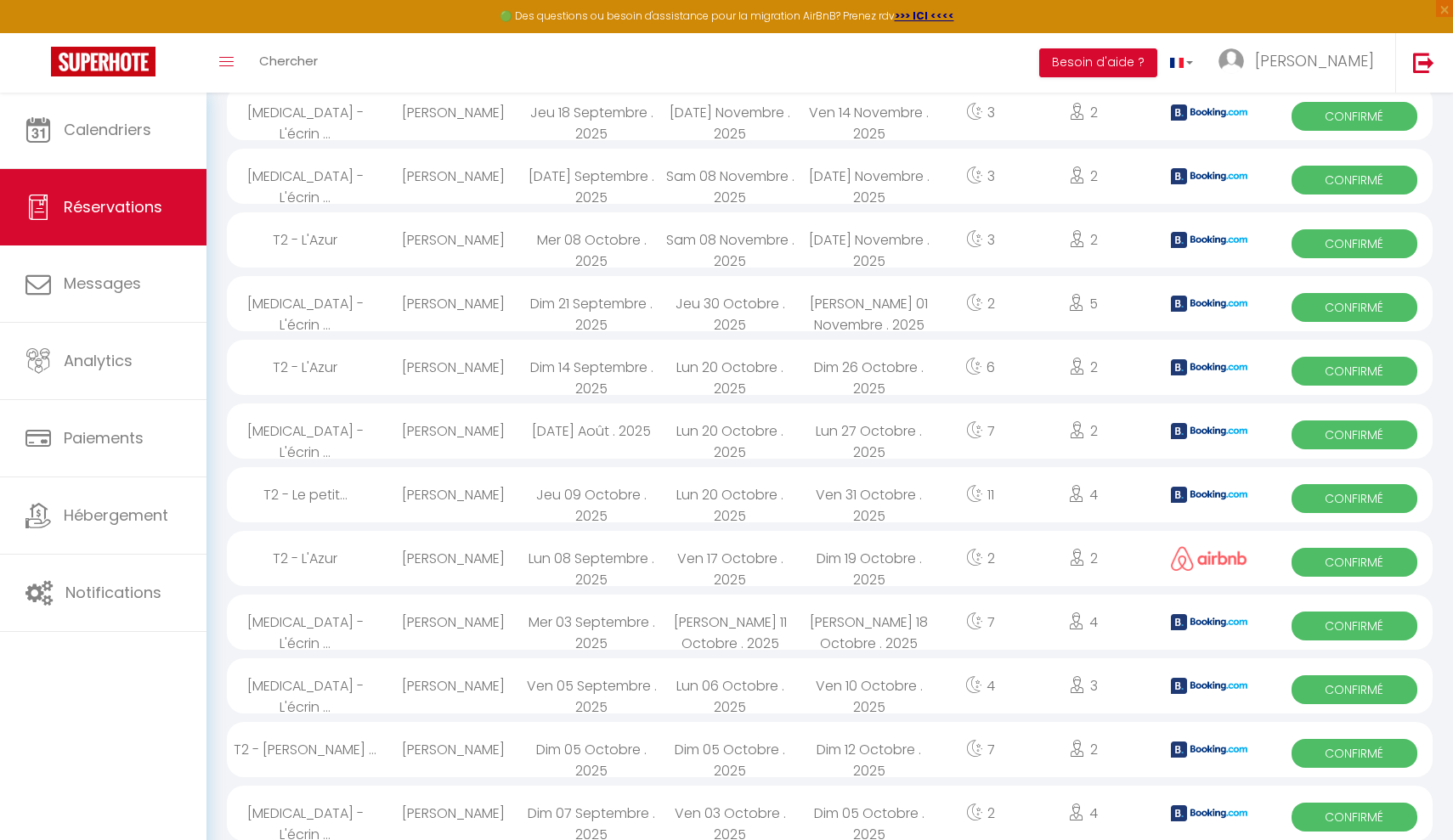
scroll to position [703, 0]
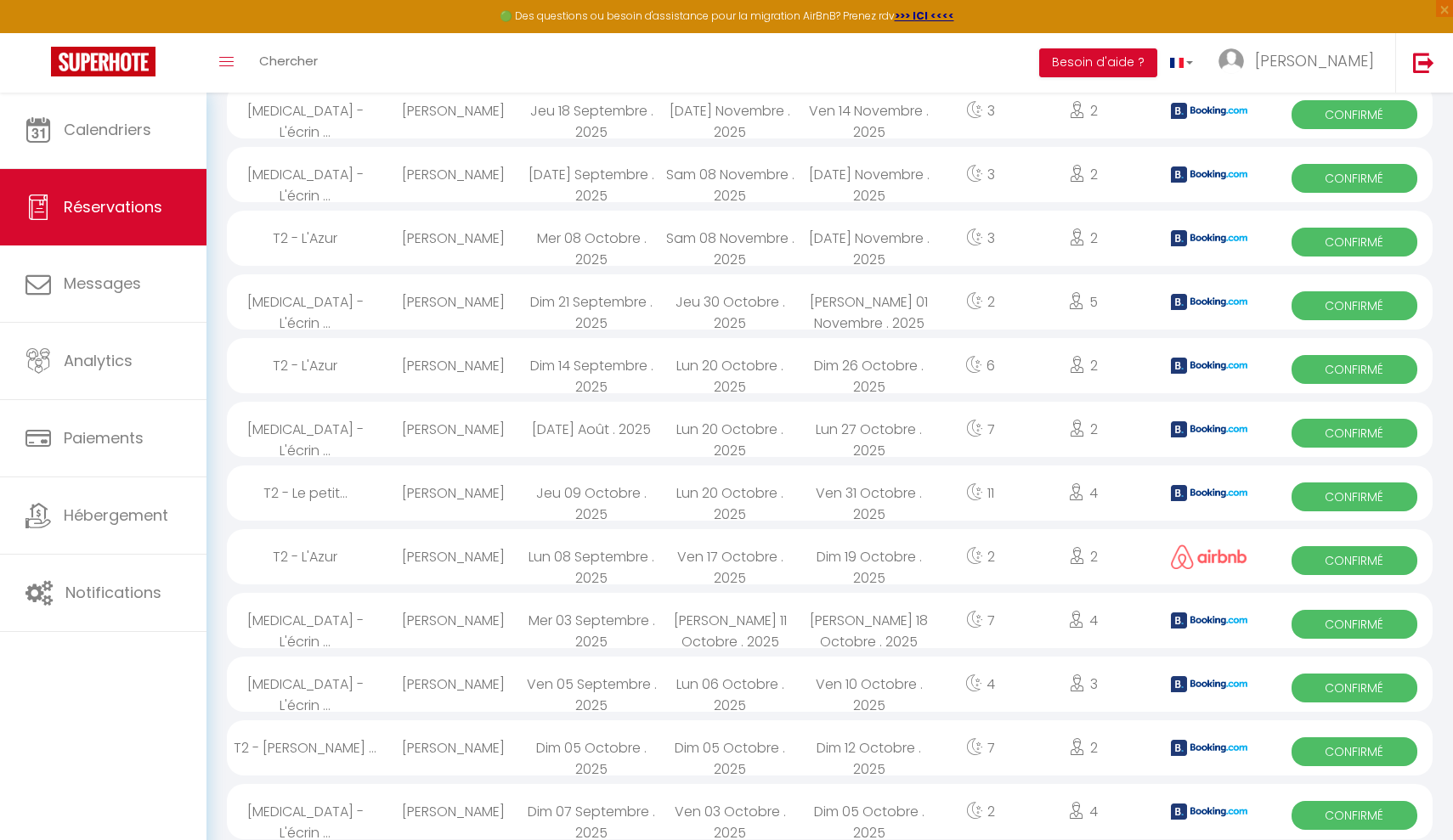
click at [480, 490] on div "[PERSON_NAME]" at bounding box center [453, 493] width 139 height 56
select select "OK"
select select "KO"
select select "0"
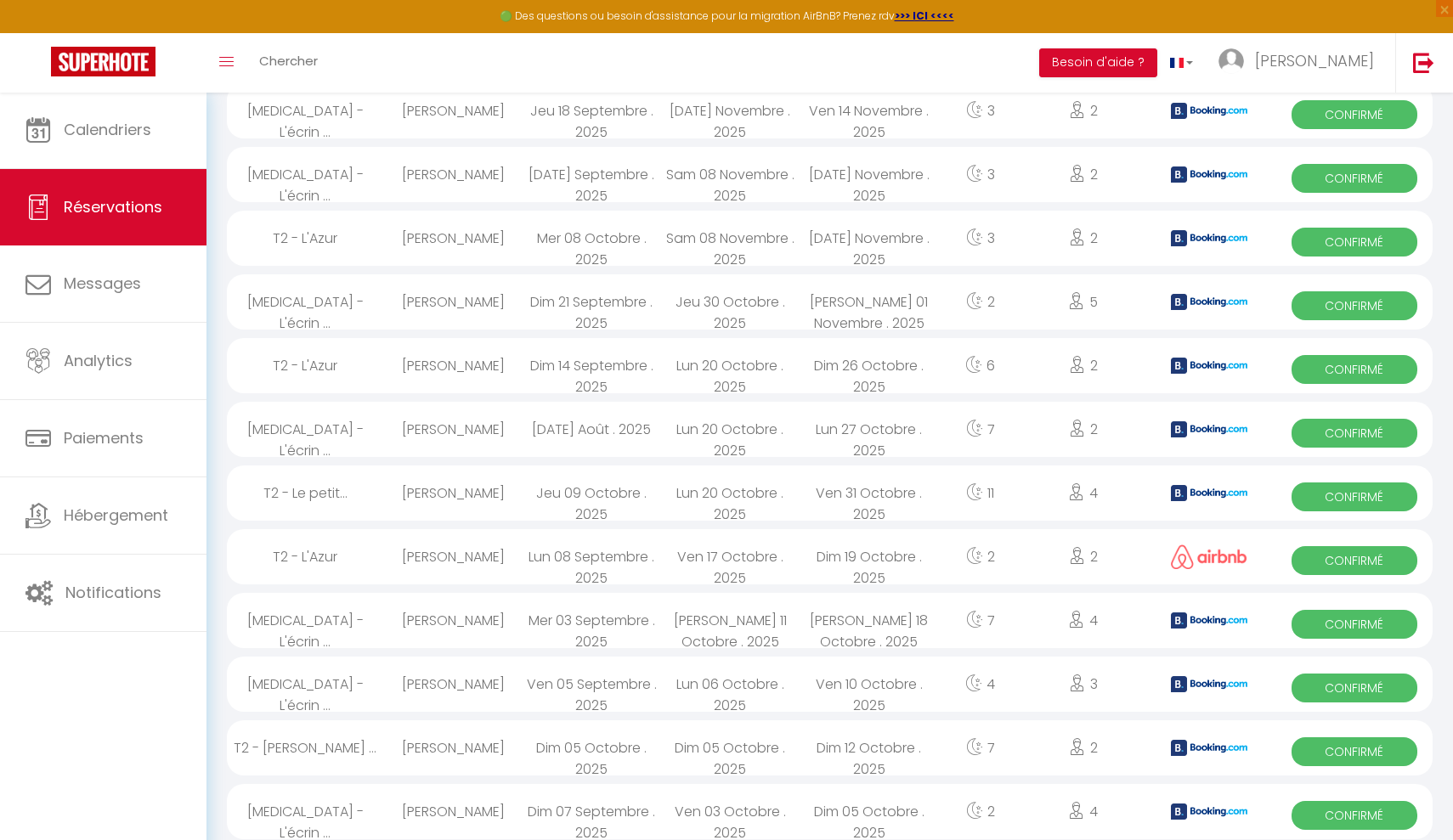
select select "1"
select select
select select "51273"
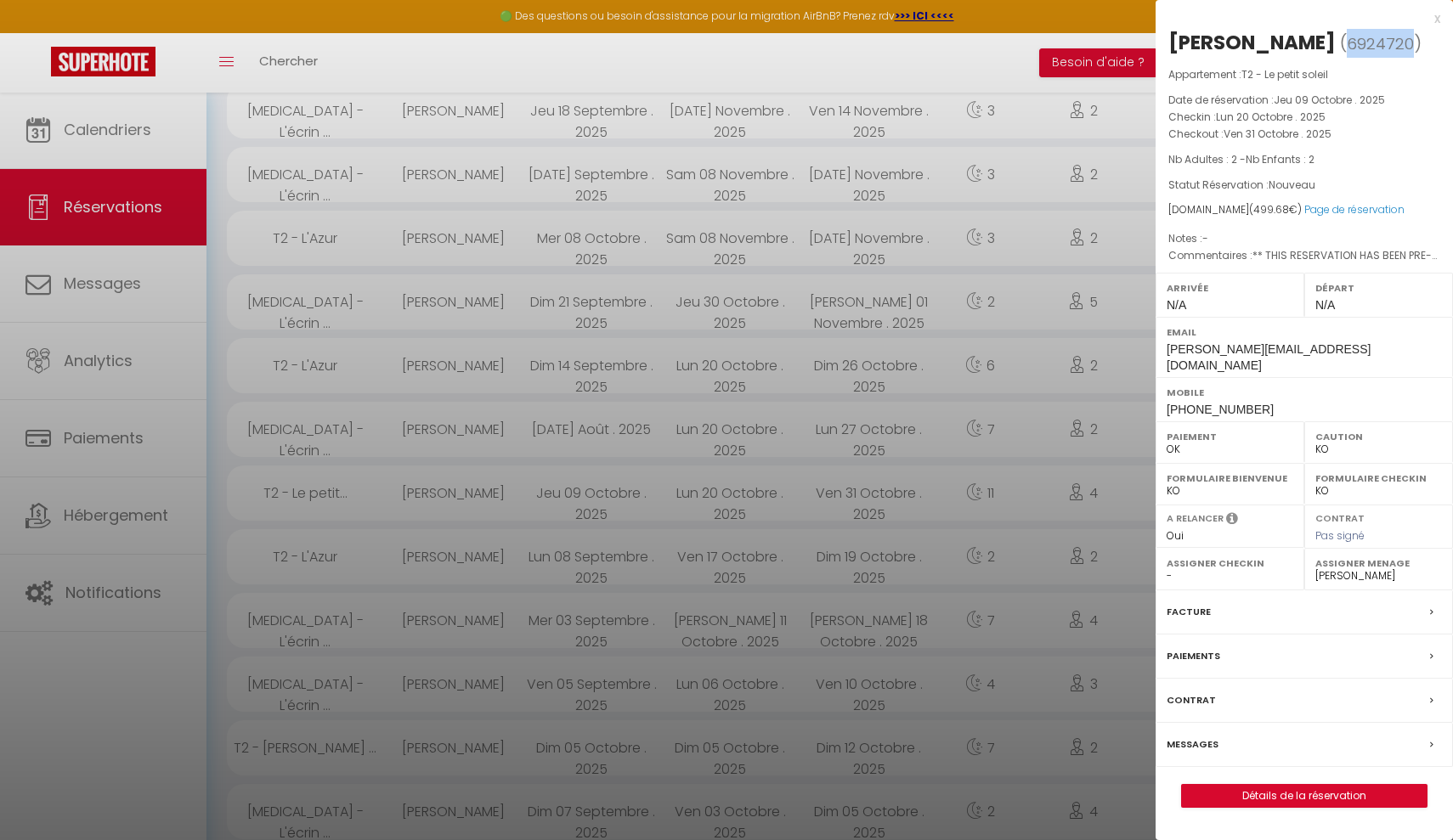
drag, startPoint x: 1379, startPoint y: 43, endPoint x: 1313, endPoint y: 43, distance: 66.0
click at [1340, 43] on span "( 6924720 )" at bounding box center [1381, 43] width 82 height 23
copy span "6924720"
click at [62, 680] on div at bounding box center [726, 420] width 1453 height 840
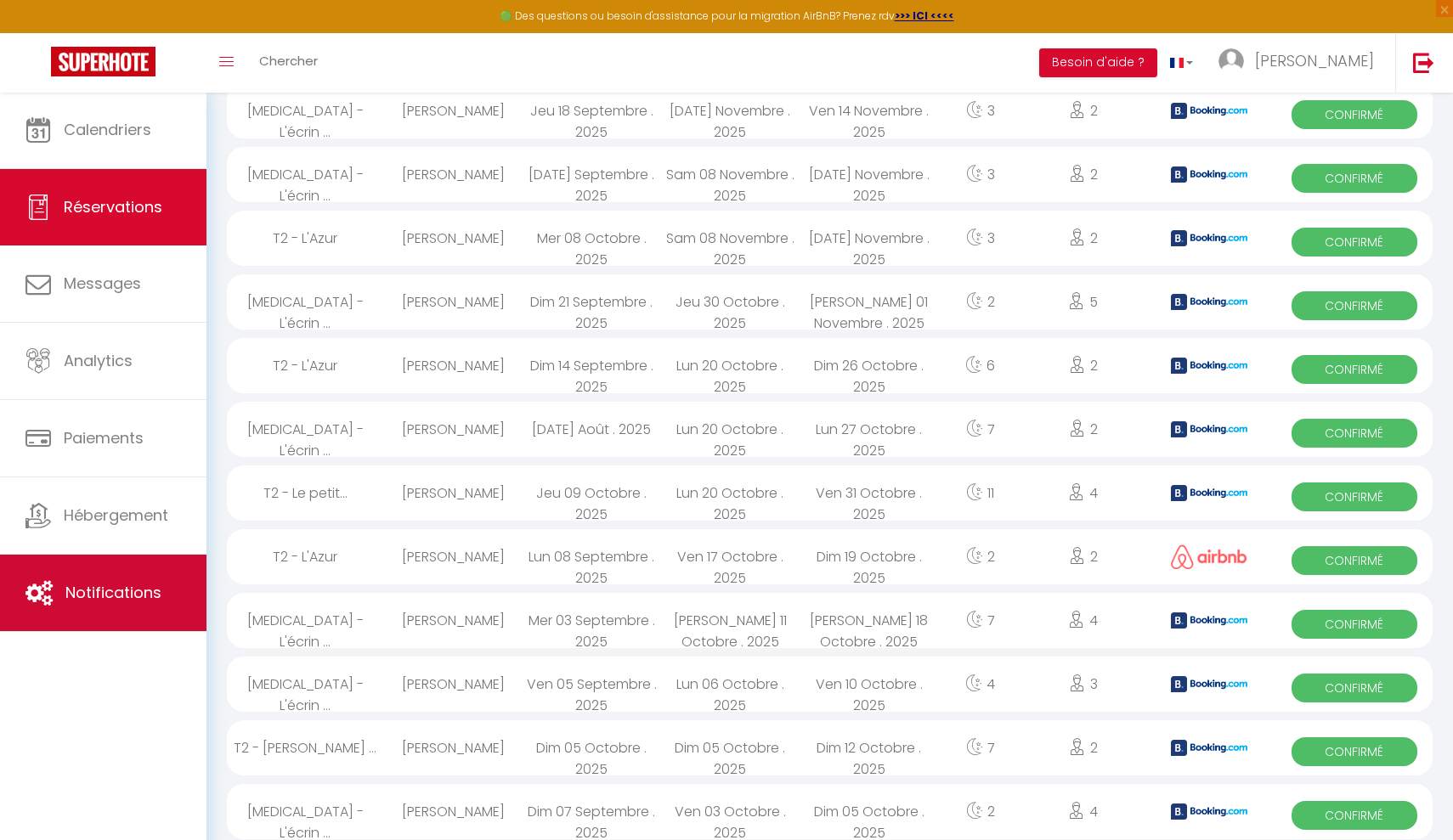
click at [76, 601] on span "Notifications" at bounding box center [113, 592] width 96 height 21
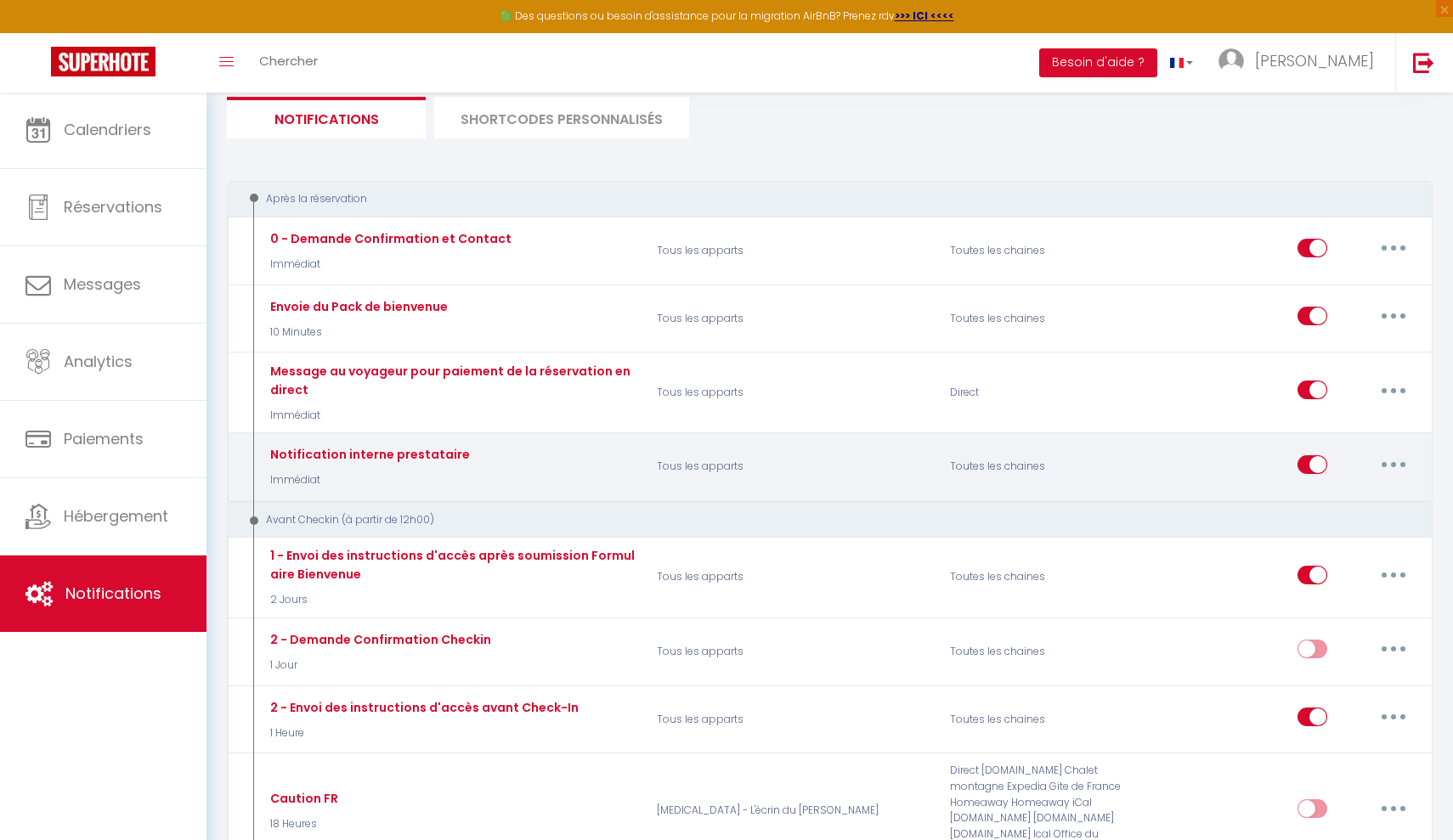
scroll to position [115, 0]
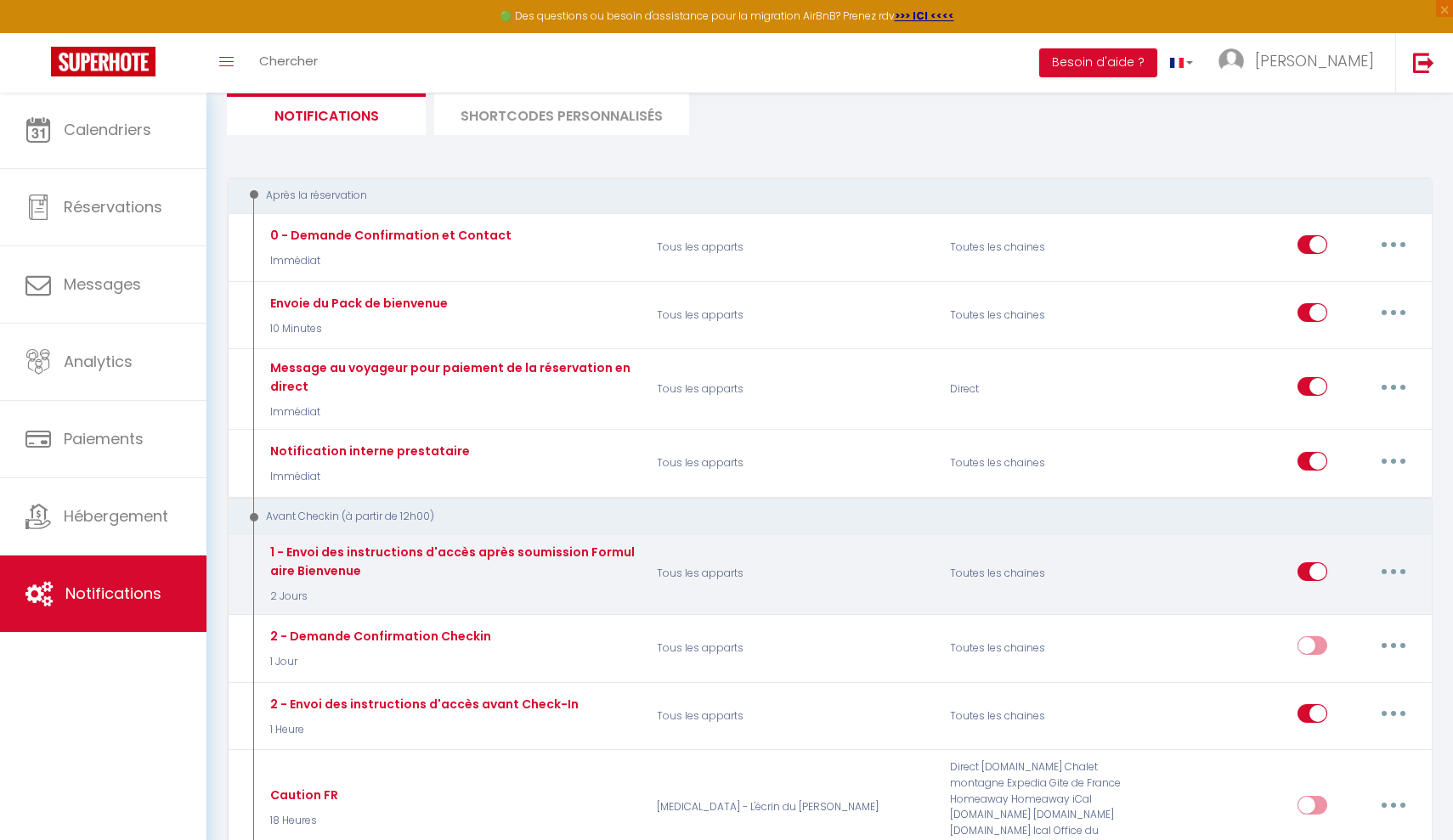
click at [1400, 563] on button "button" at bounding box center [1393, 572] width 48 height 27
click at [1320, 671] on link "Tester" at bounding box center [1349, 671] width 126 height 29
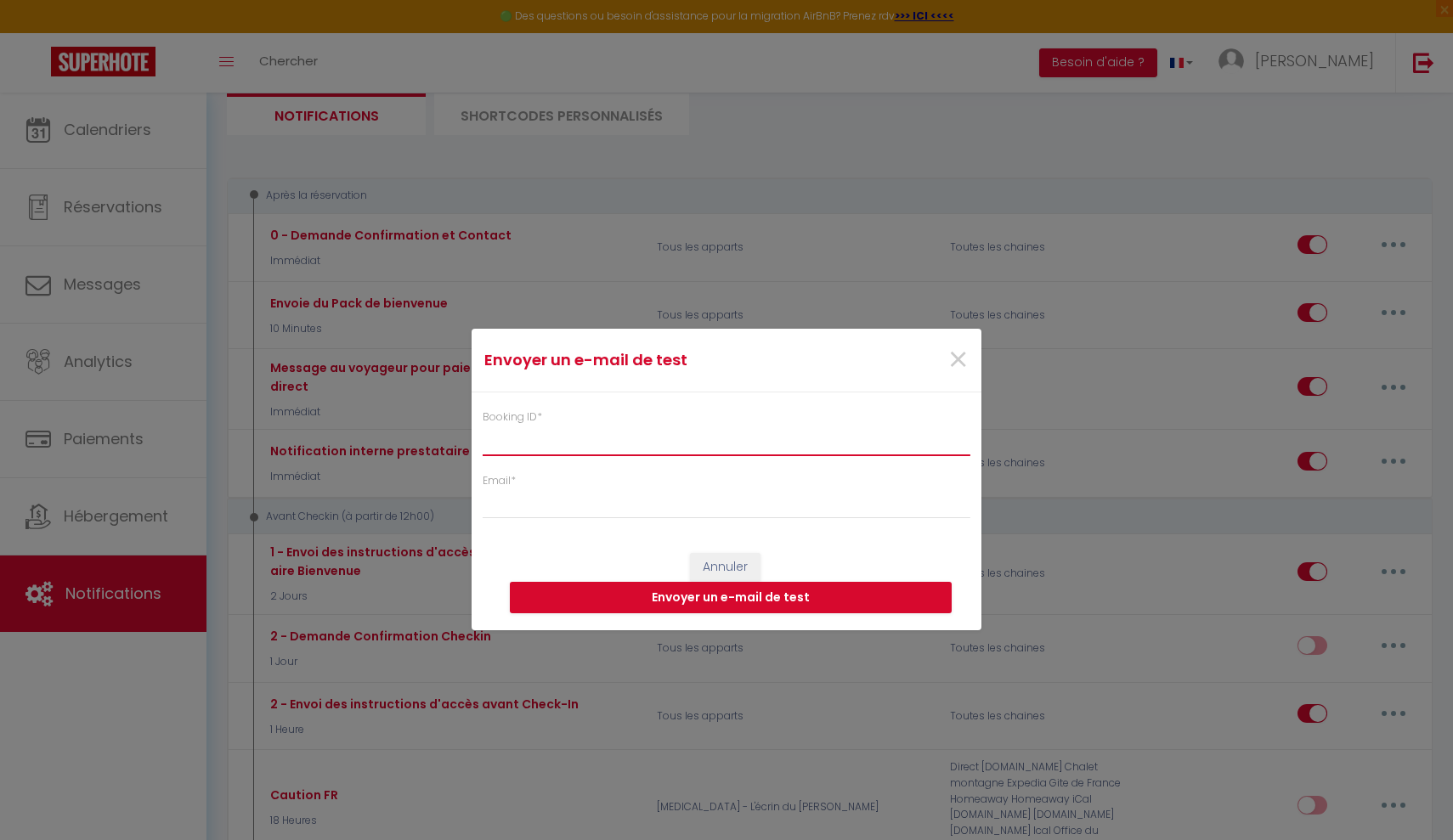
click at [630, 448] on input "Booking ID *" at bounding box center [727, 439] width 488 height 30
paste input "6924720"
type input "6924720"
click at [493, 502] on input "Email *" at bounding box center [727, 503] width 488 height 30
type input "[EMAIL_ADDRESS][DOMAIN_NAME]"
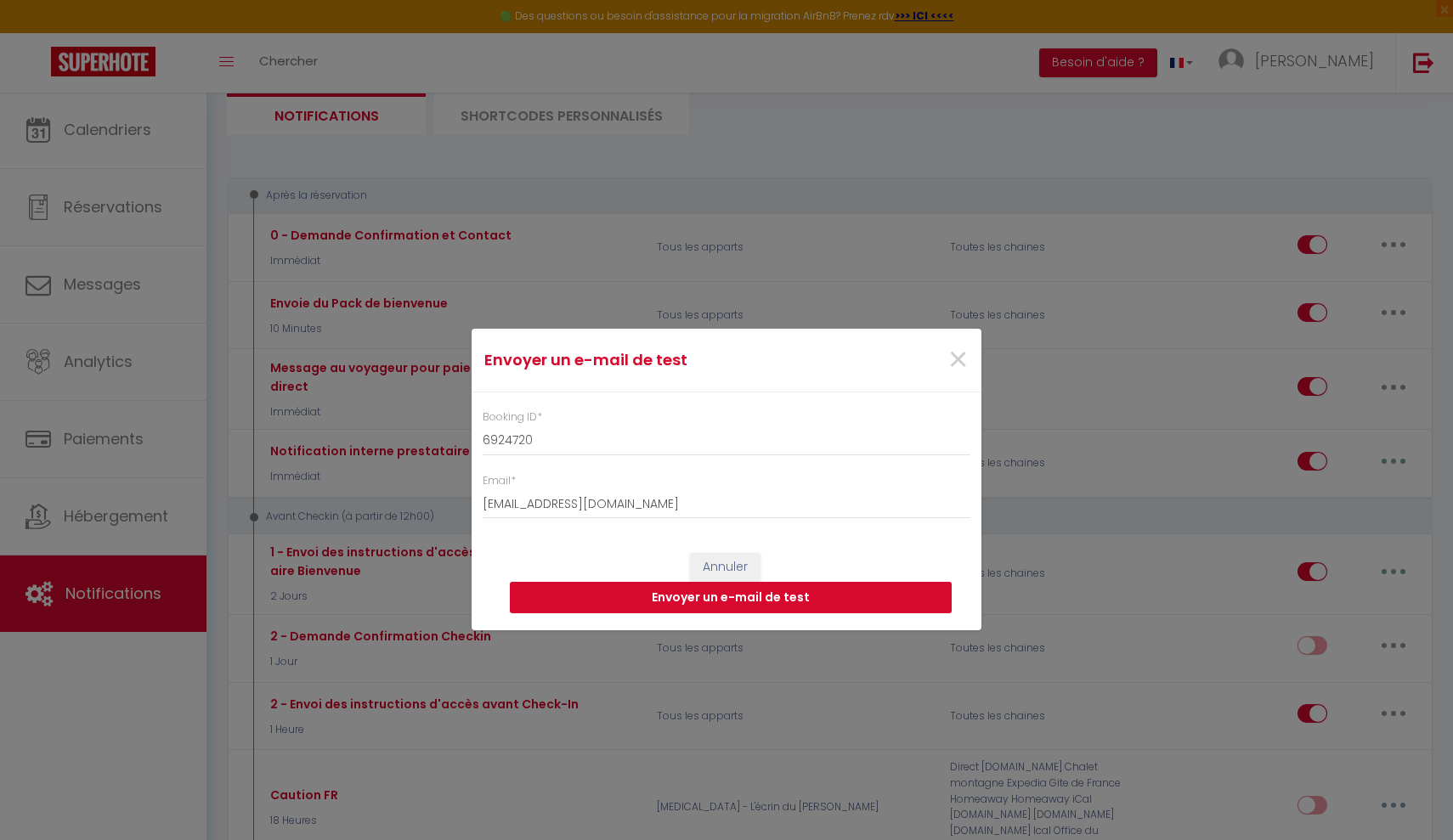
click at [562, 599] on button "Envoyer un e-mail de test" at bounding box center [730, 597] width 442 height 32
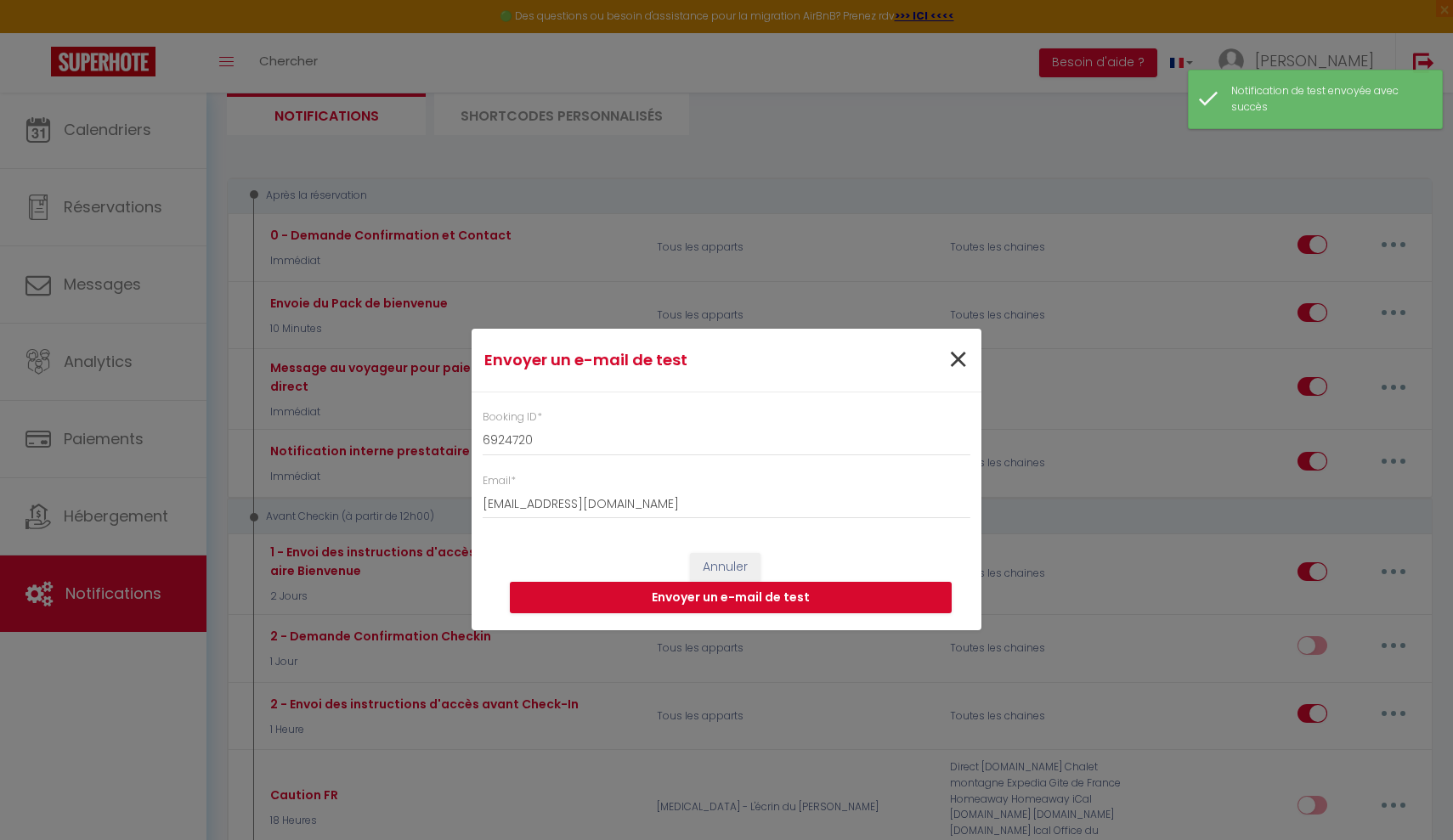
click at [961, 359] on span "×" at bounding box center [958, 360] width 21 height 51
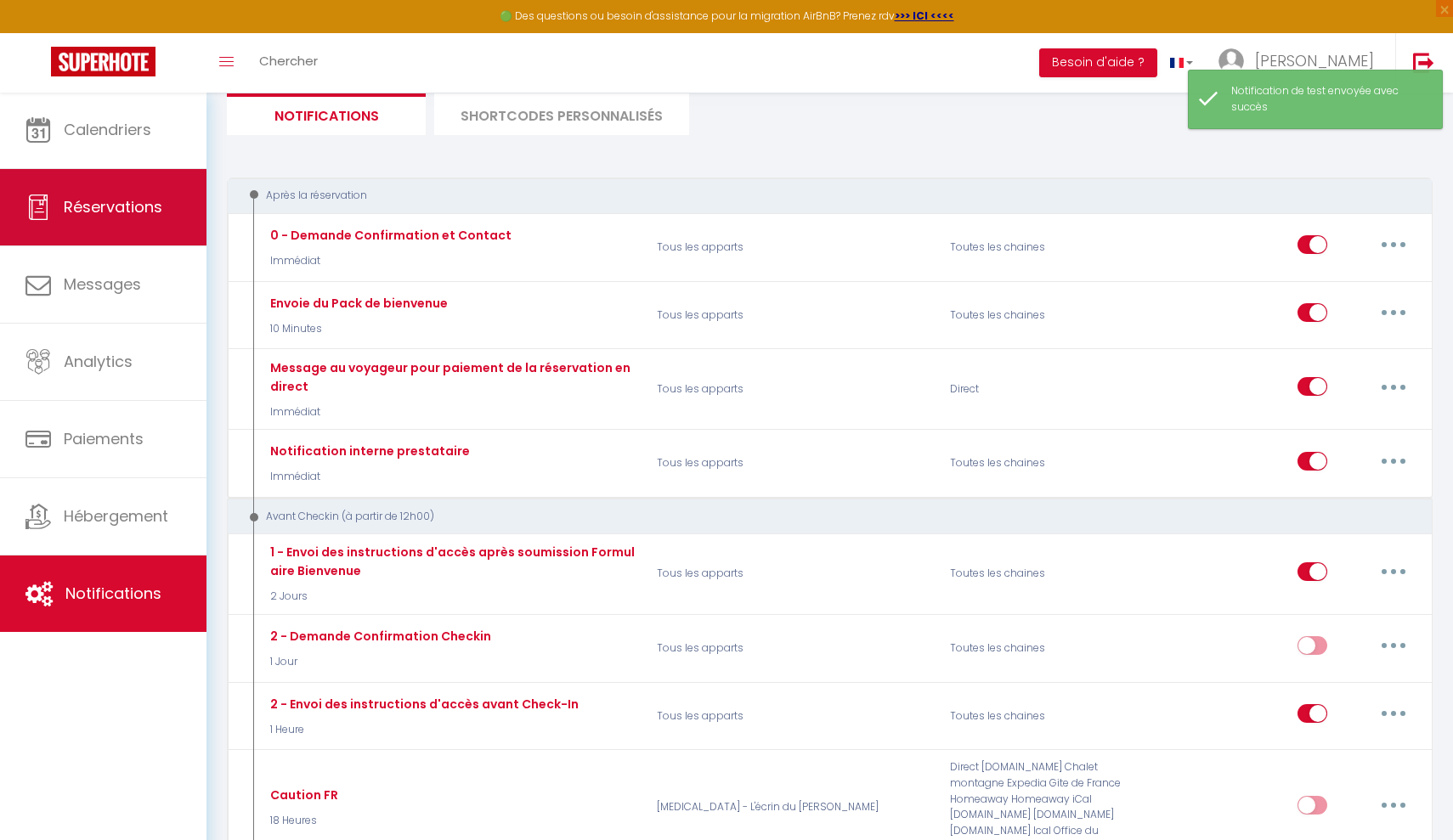
click at [90, 207] on span "Réservations" at bounding box center [112, 207] width 99 height 21
select select "not_cancelled"
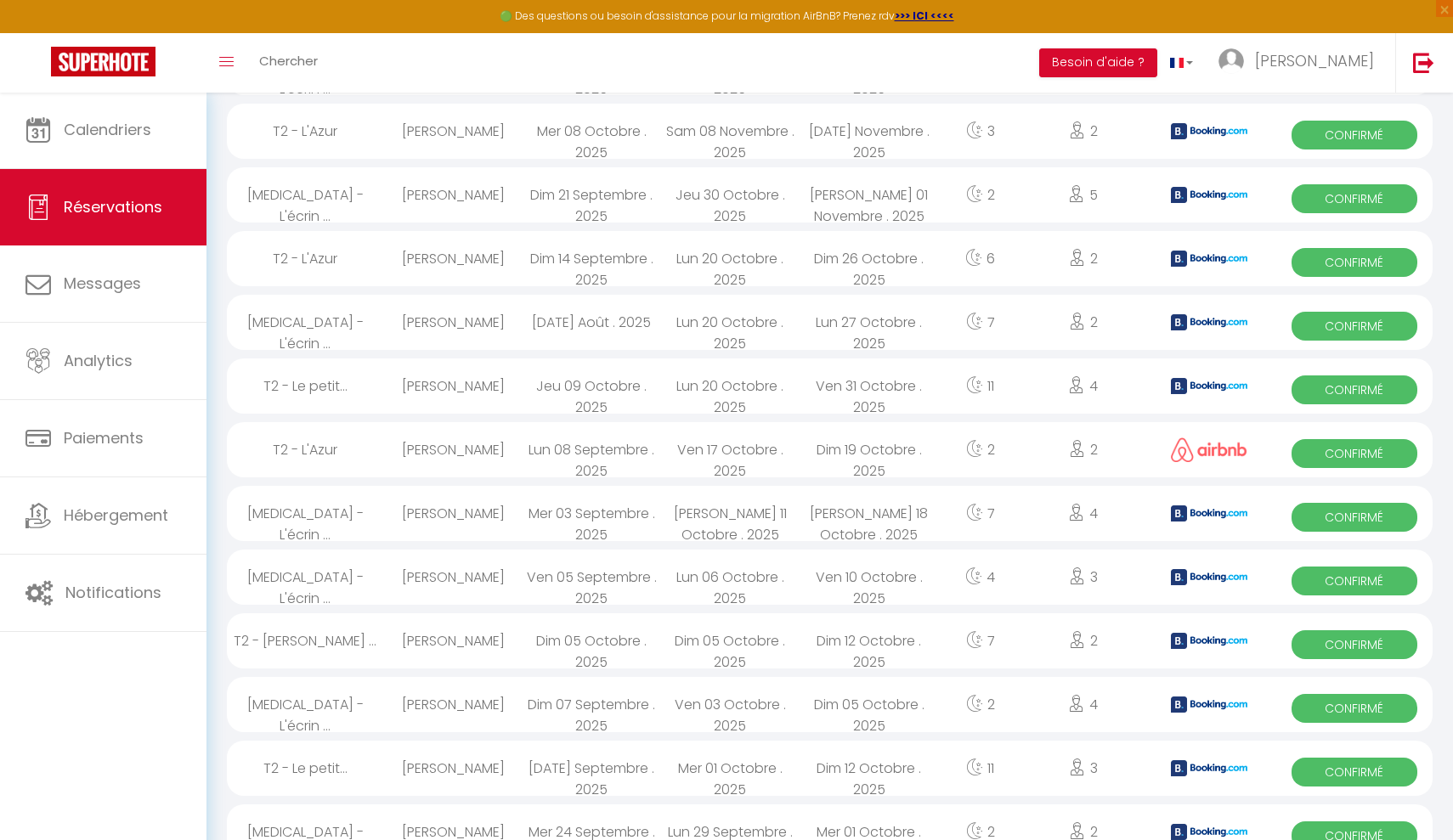
scroll to position [812, 0]
click at [319, 641] on div "T2 - [PERSON_NAME] ..." at bounding box center [304, 640] width 156 height 56
select select "OK"
select select "KO"
select select "1"
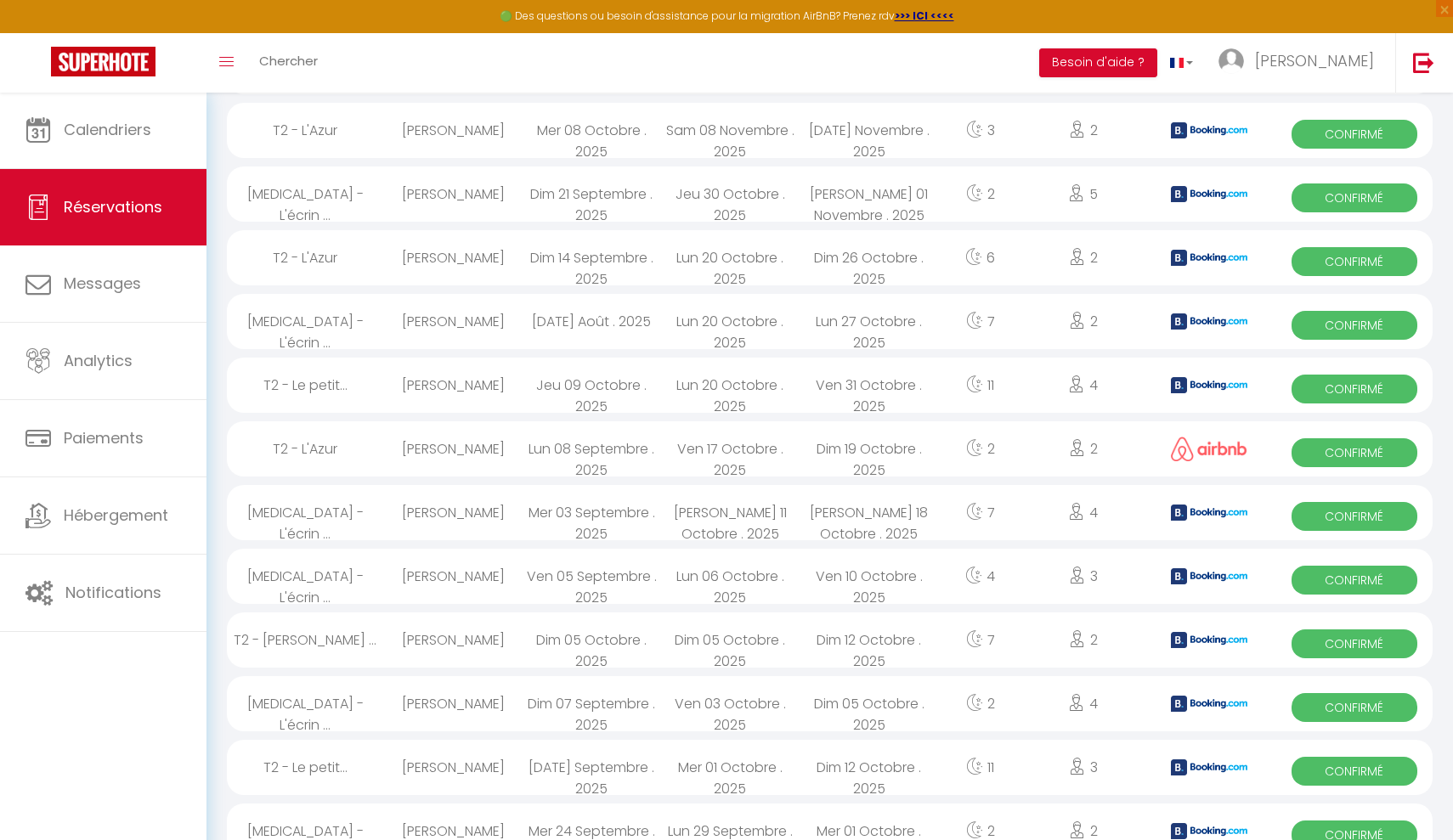
select select "0"
select select "1"
select select
select select "51273"
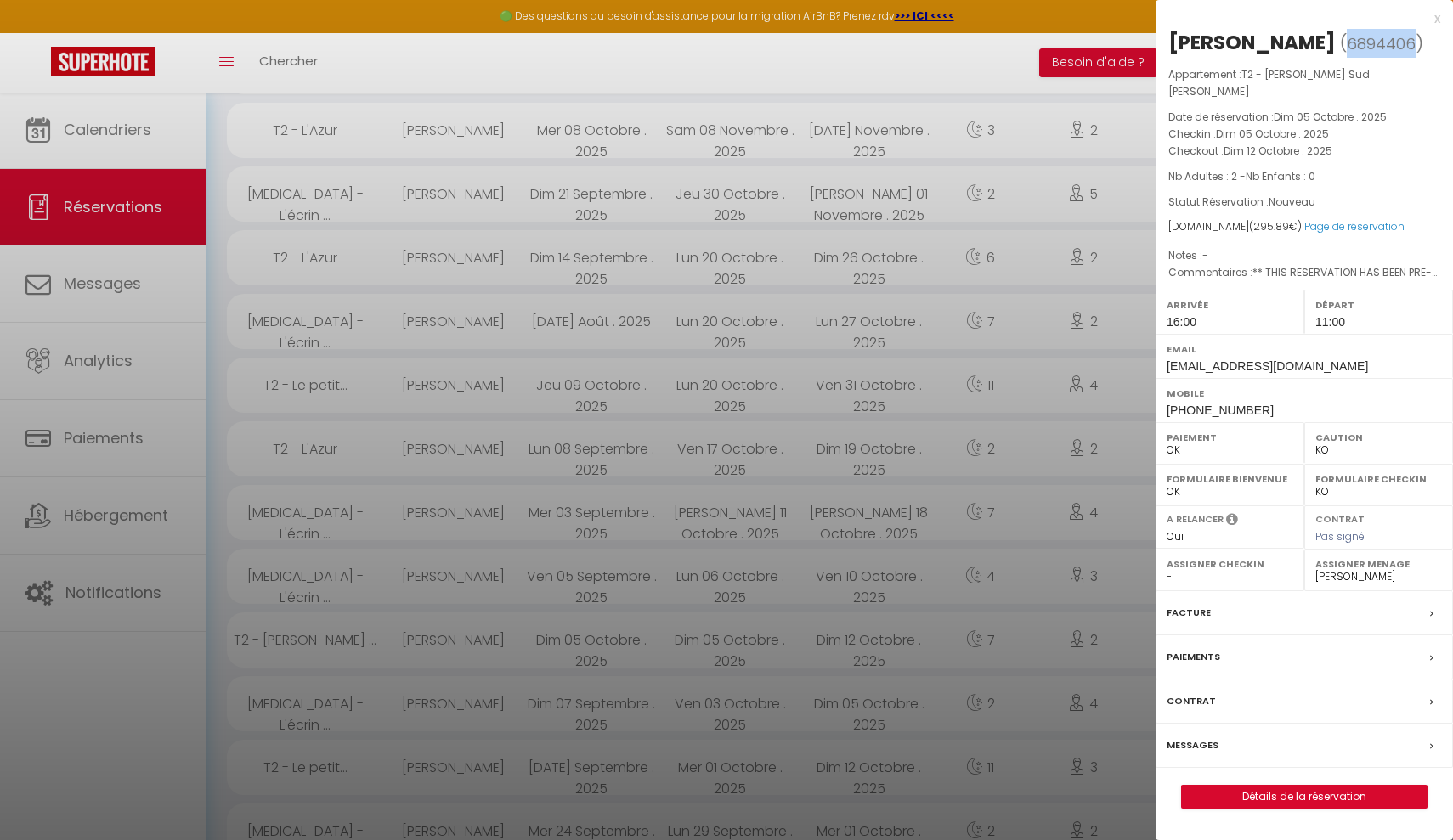
drag, startPoint x: 1379, startPoint y: 46, endPoint x: 1315, endPoint y: 40, distance: 64.3
click at [1340, 40] on span "( 6894406 )" at bounding box center [1381, 43] width 83 height 23
copy span "6894406"
click at [88, 588] on div at bounding box center [726, 420] width 1453 height 840
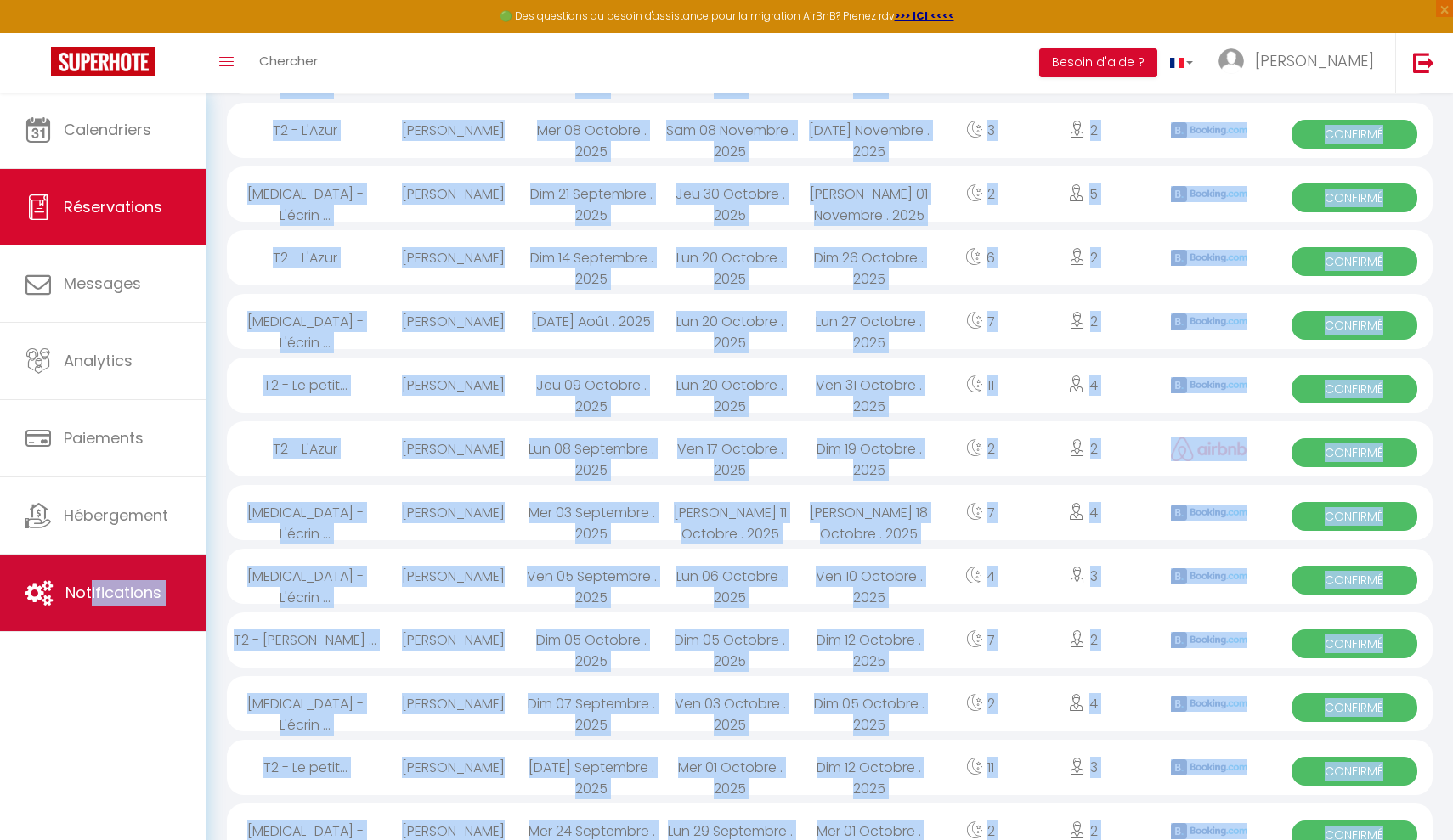
click at [91, 606] on link "Notifications" at bounding box center [103, 593] width 207 height 76
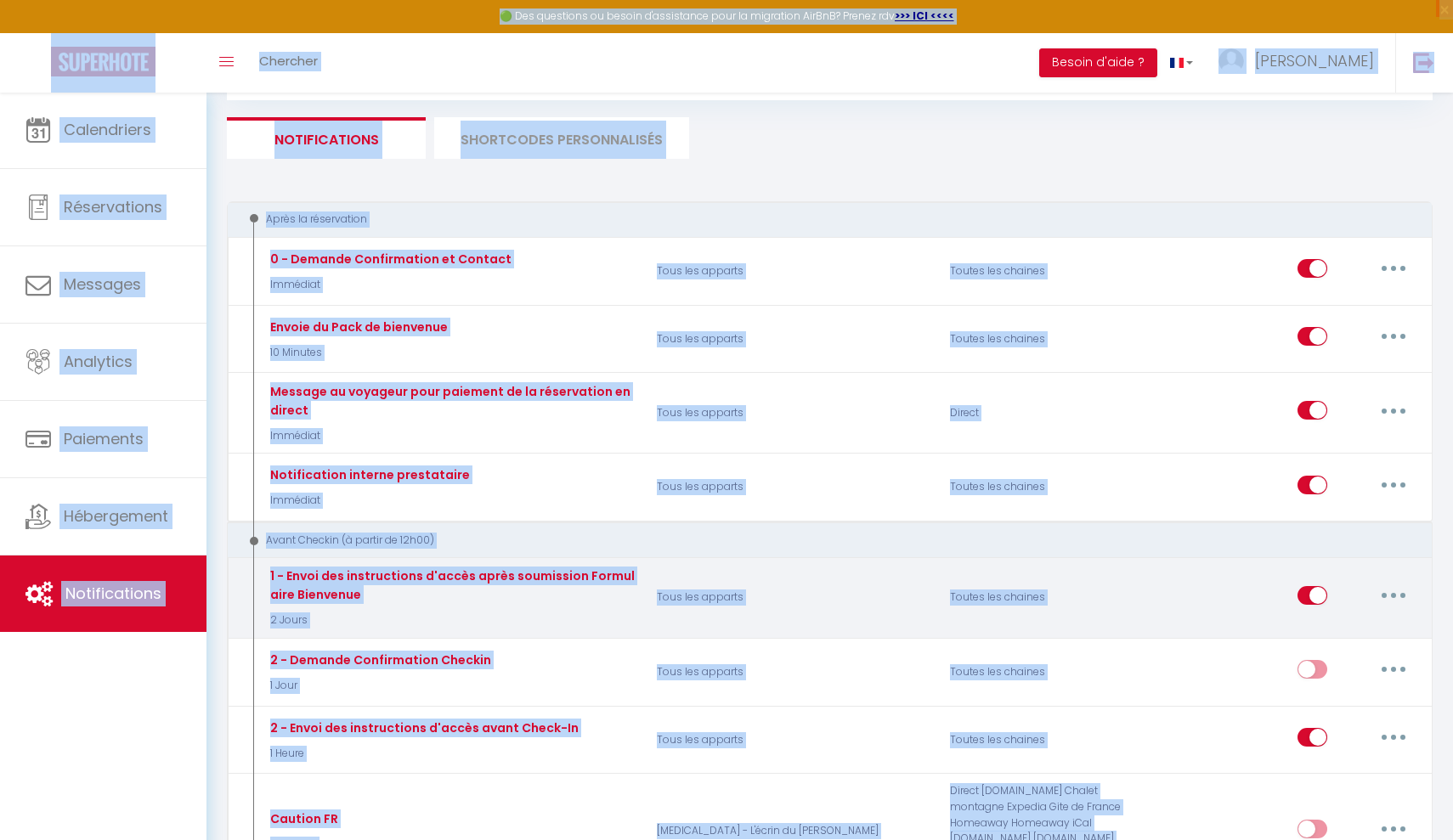
scroll to position [156, 0]
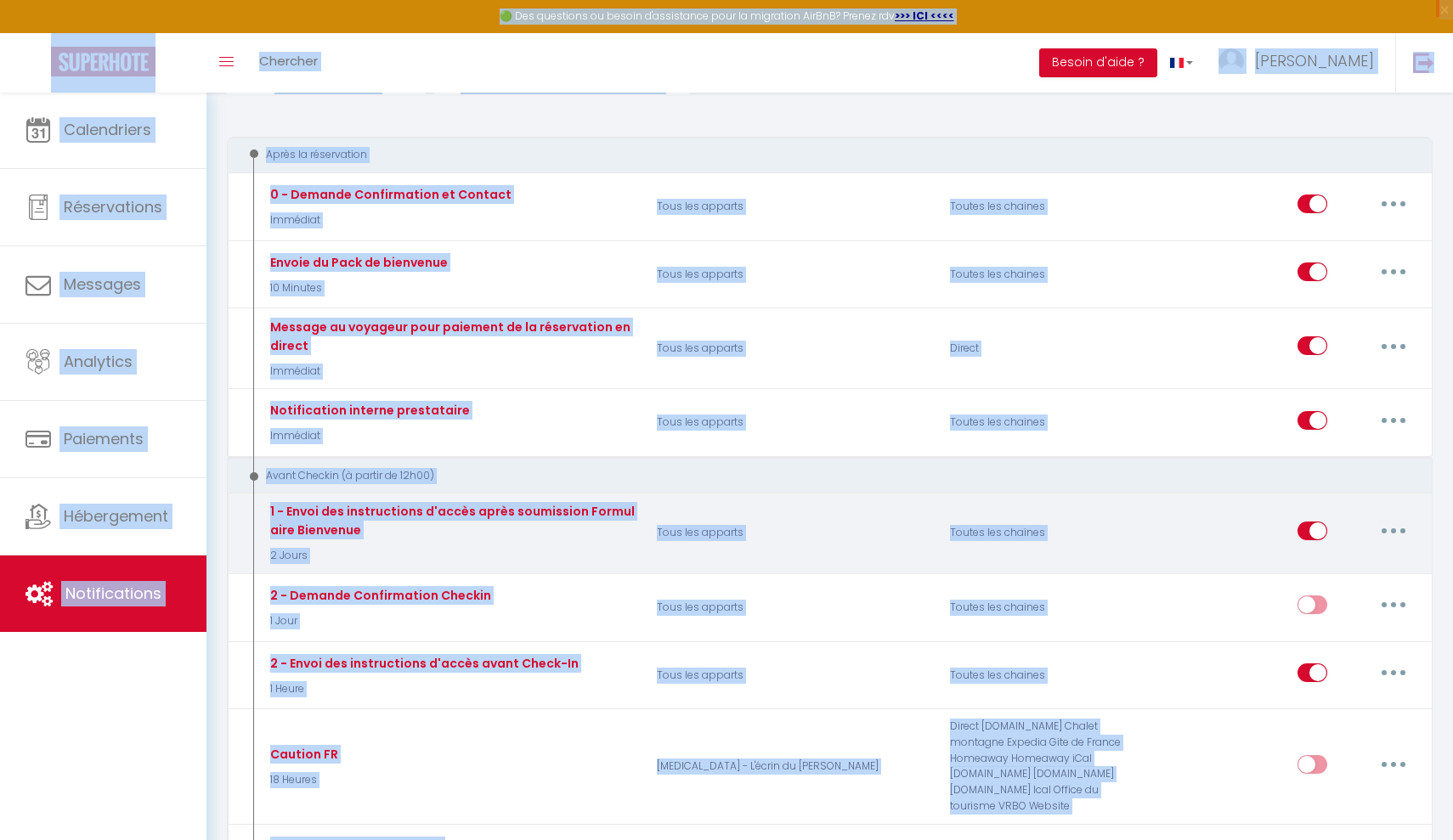
click at [1387, 519] on button "button" at bounding box center [1393, 531] width 48 height 27
click at [1311, 620] on link "Tester" at bounding box center [1349, 630] width 126 height 29
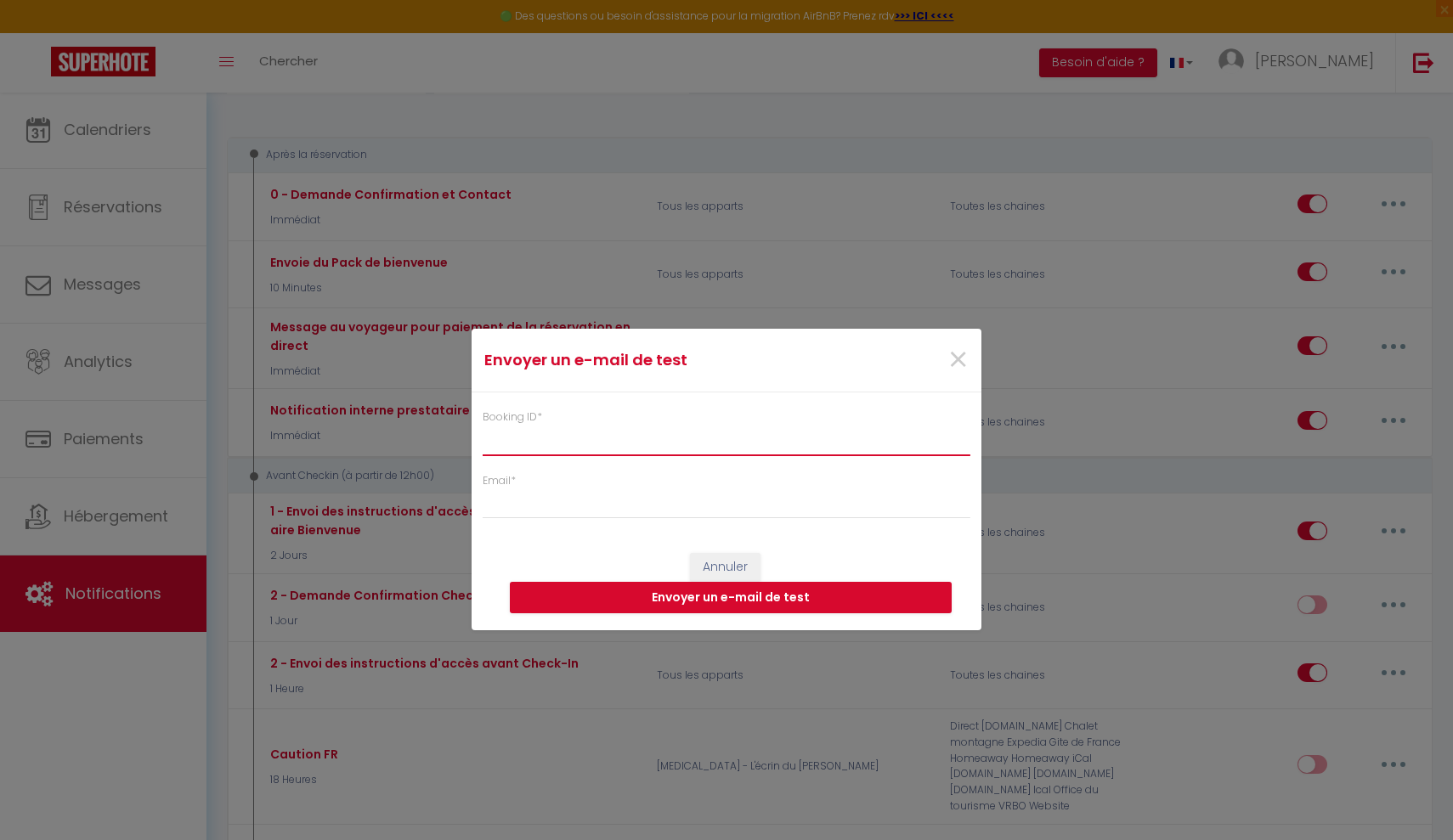
click at [569, 443] on input "Booking ID *" at bounding box center [727, 439] width 488 height 30
paste input "6894406"
type input "6894406"
click at [499, 508] on input "Email *" at bounding box center [727, 503] width 488 height 30
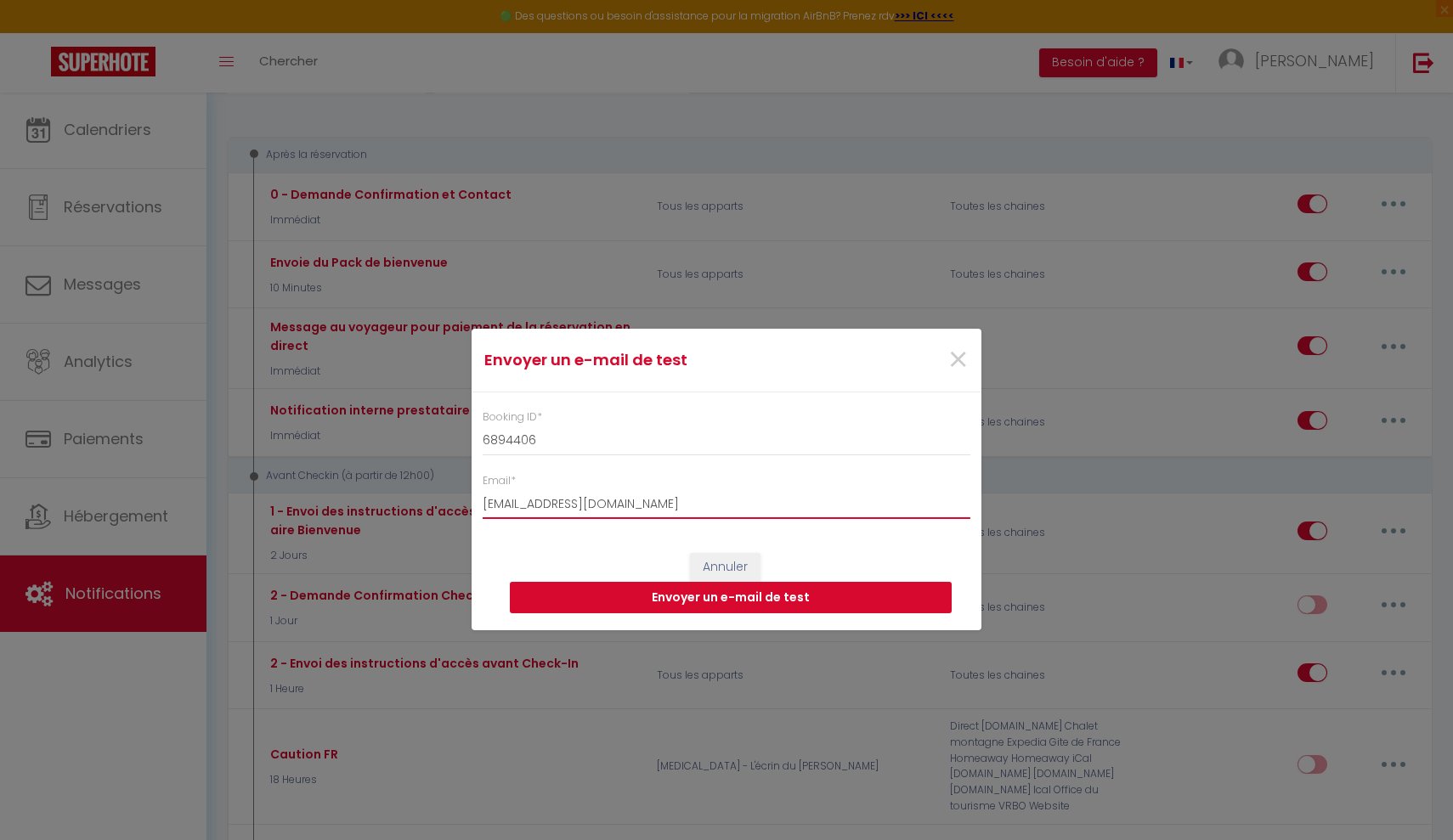
type input "[EMAIL_ADDRESS][DOMAIN_NAME]"
click at [566, 605] on button "Envoyer un e-mail de test" at bounding box center [730, 597] width 442 height 32
click at [956, 358] on span "×" at bounding box center [958, 360] width 21 height 51
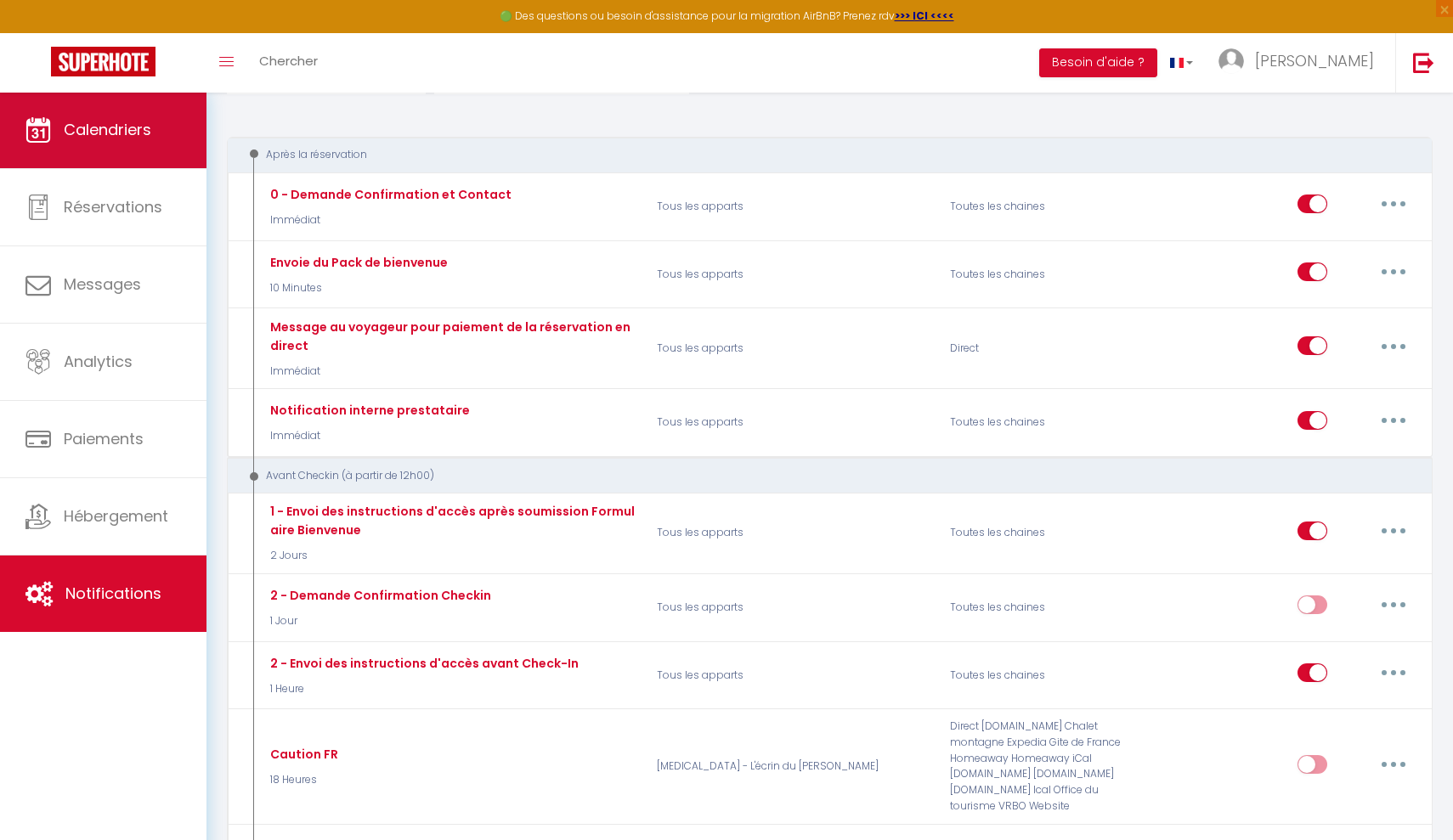
click at [104, 127] on span "Calendriers" at bounding box center [107, 130] width 88 height 21
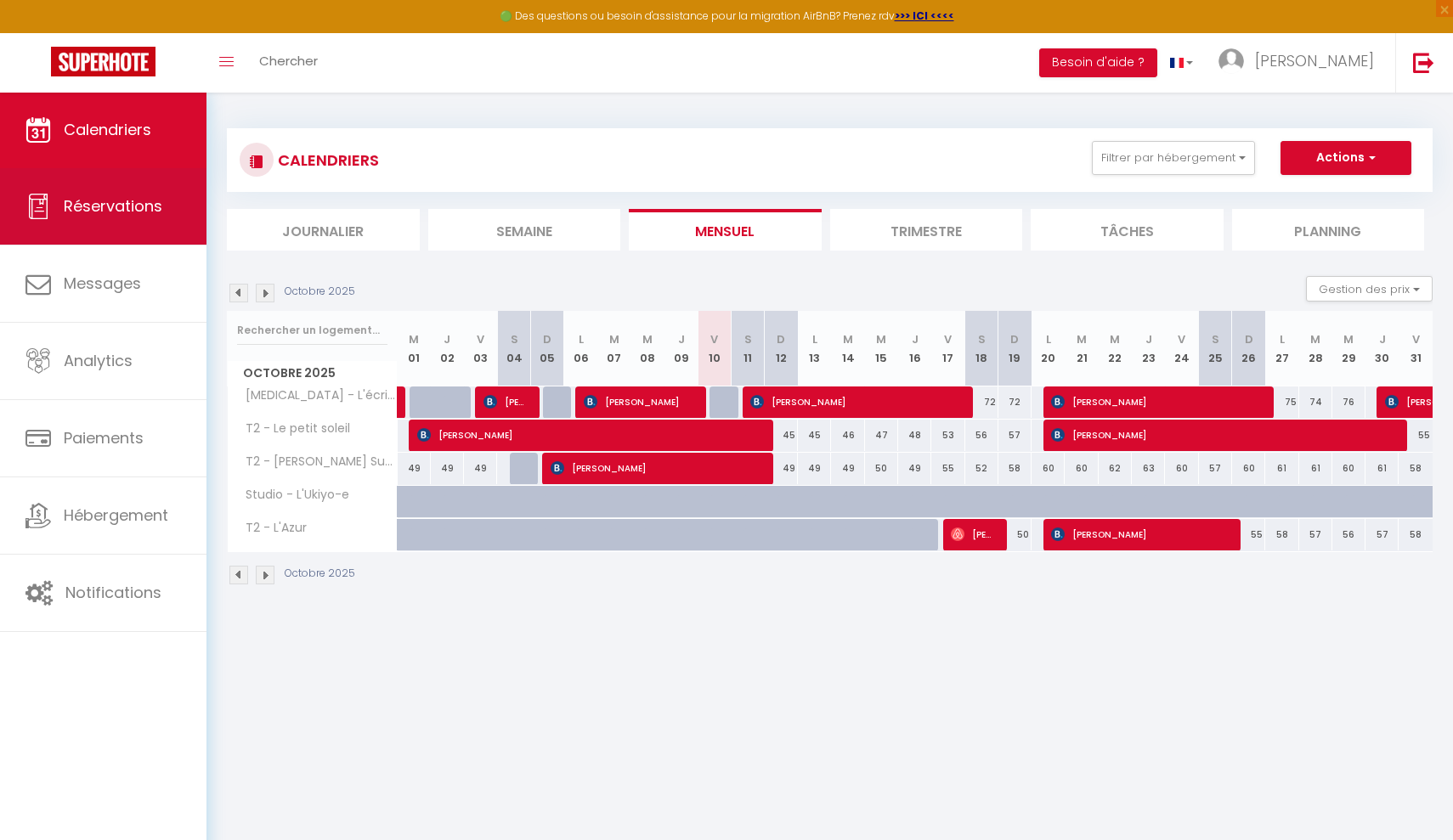
click at [93, 231] on link "Réservations" at bounding box center [103, 206] width 207 height 76
select select "not_cancelled"
select select
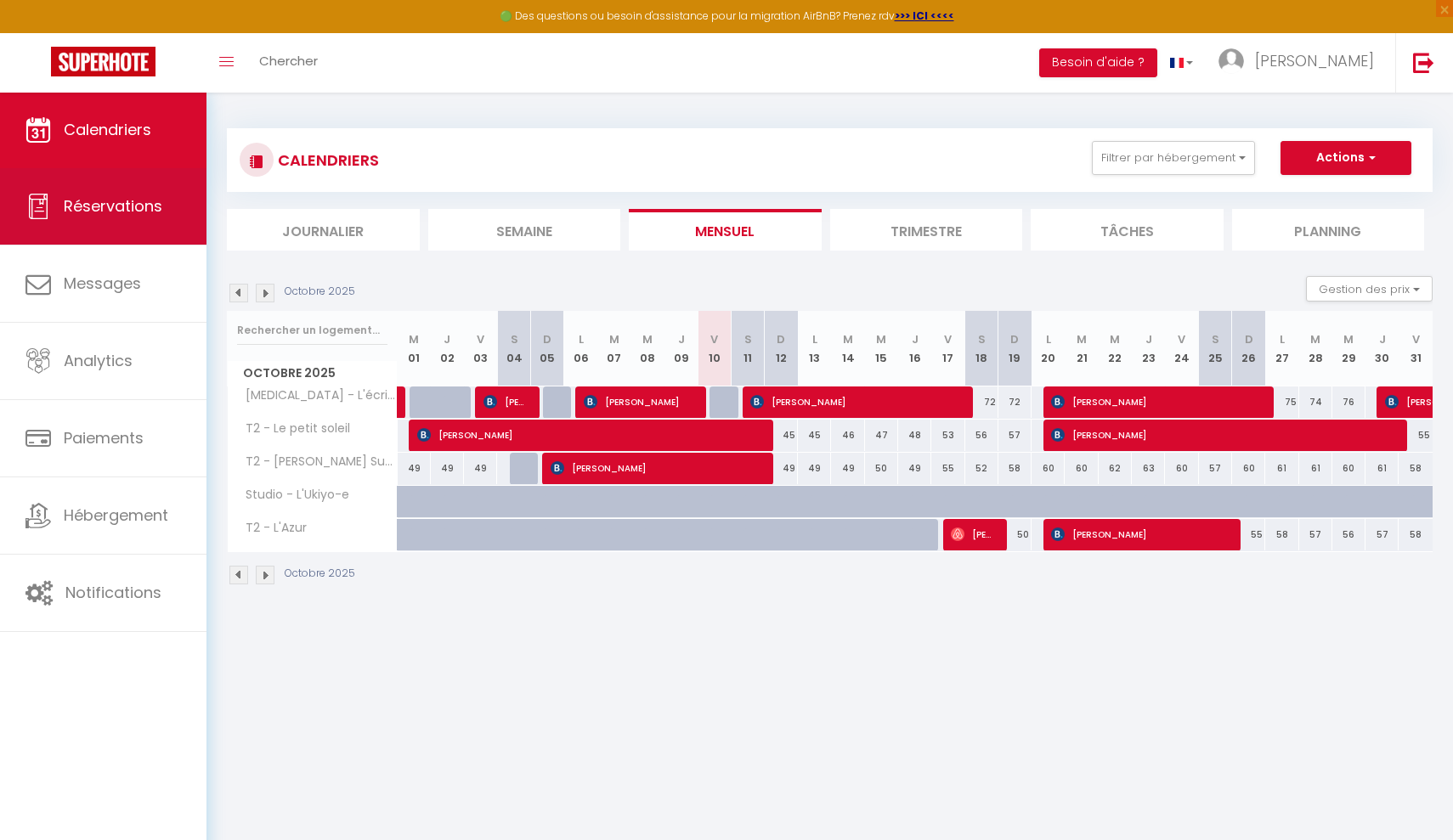
select select
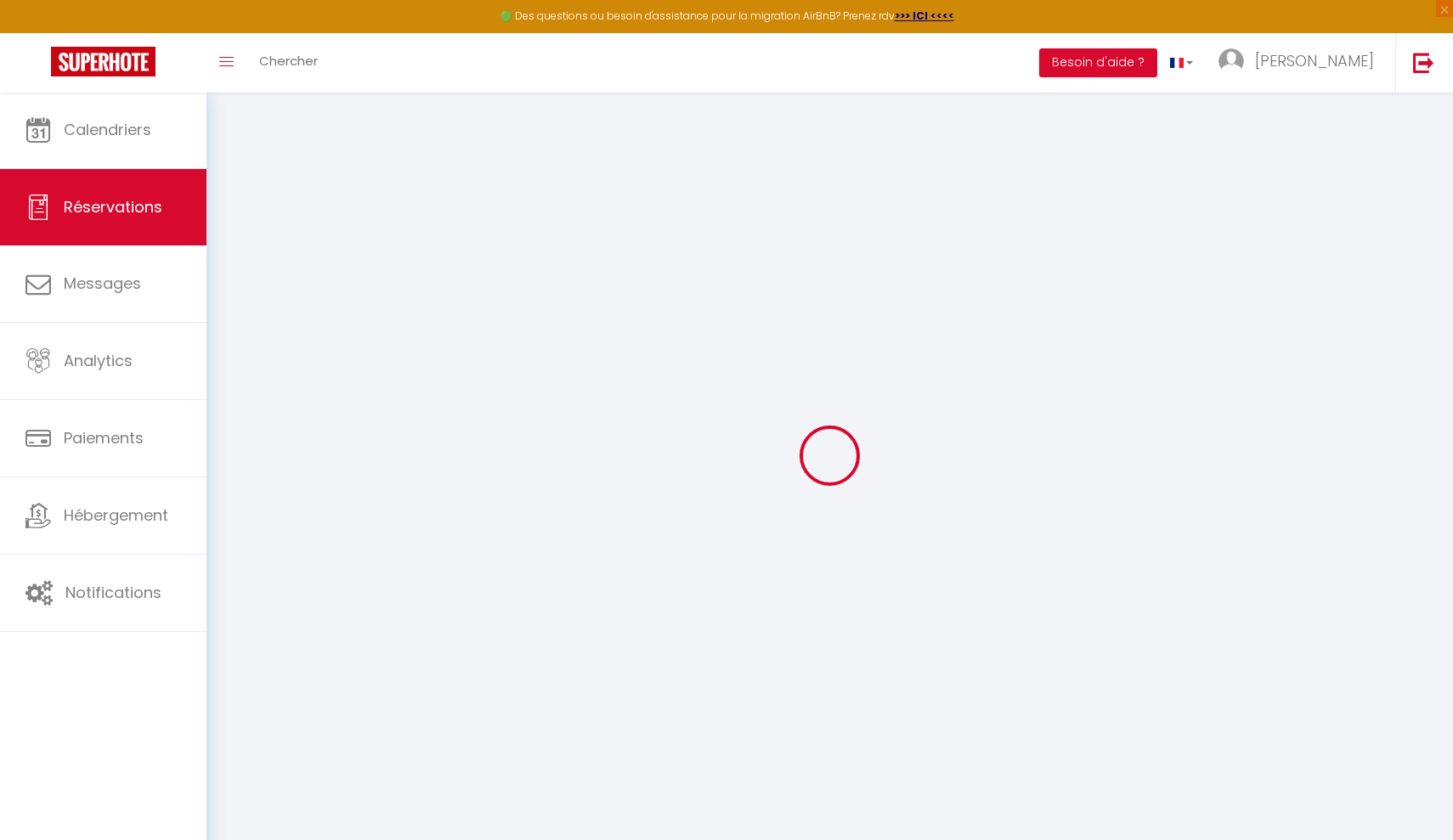
select select
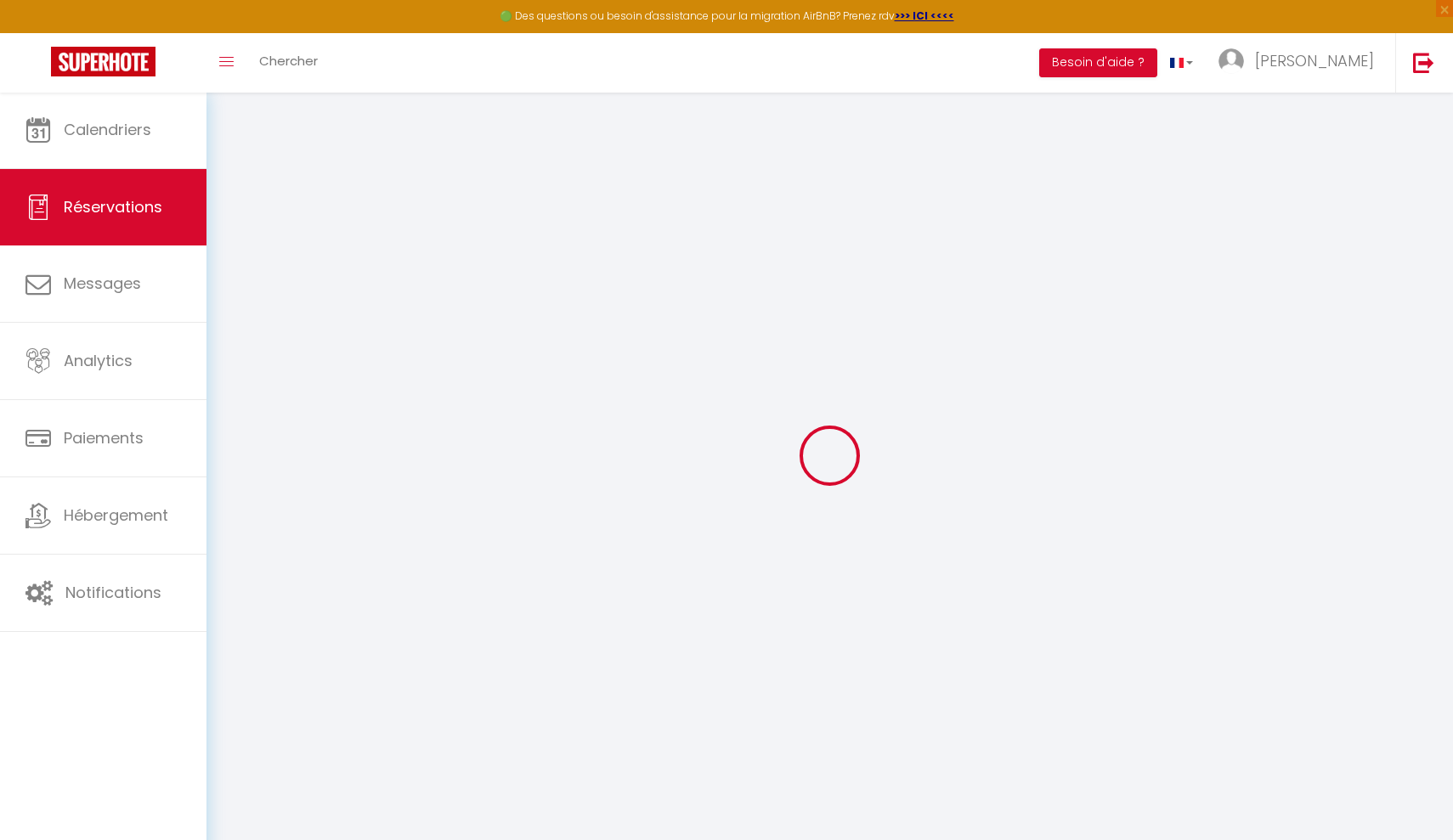
select select
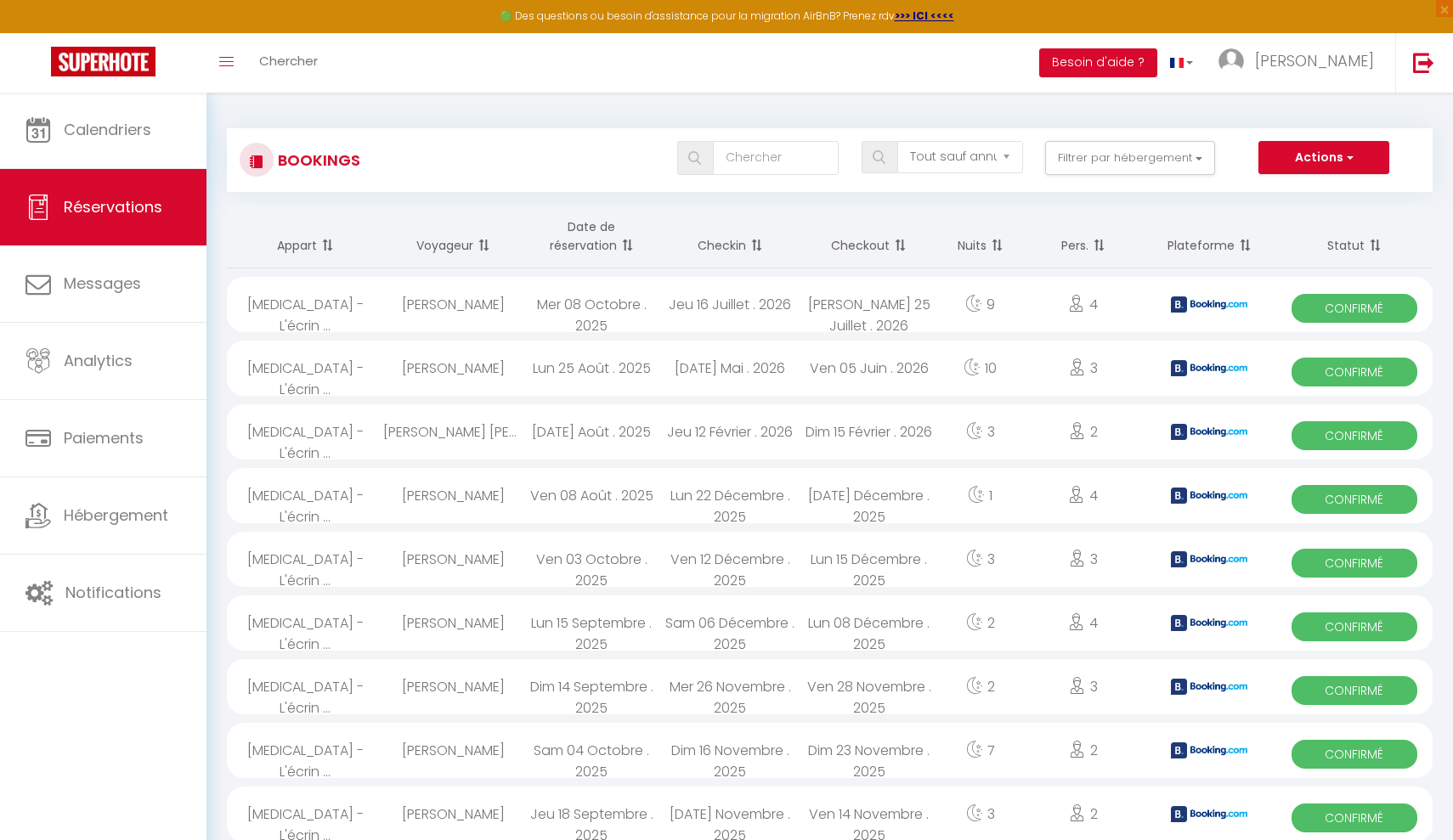
click at [884, 308] on div "[PERSON_NAME] 25 Juillet . 2026" at bounding box center [868, 304] width 139 height 56
select select "OK"
select select "KO"
select select "0"
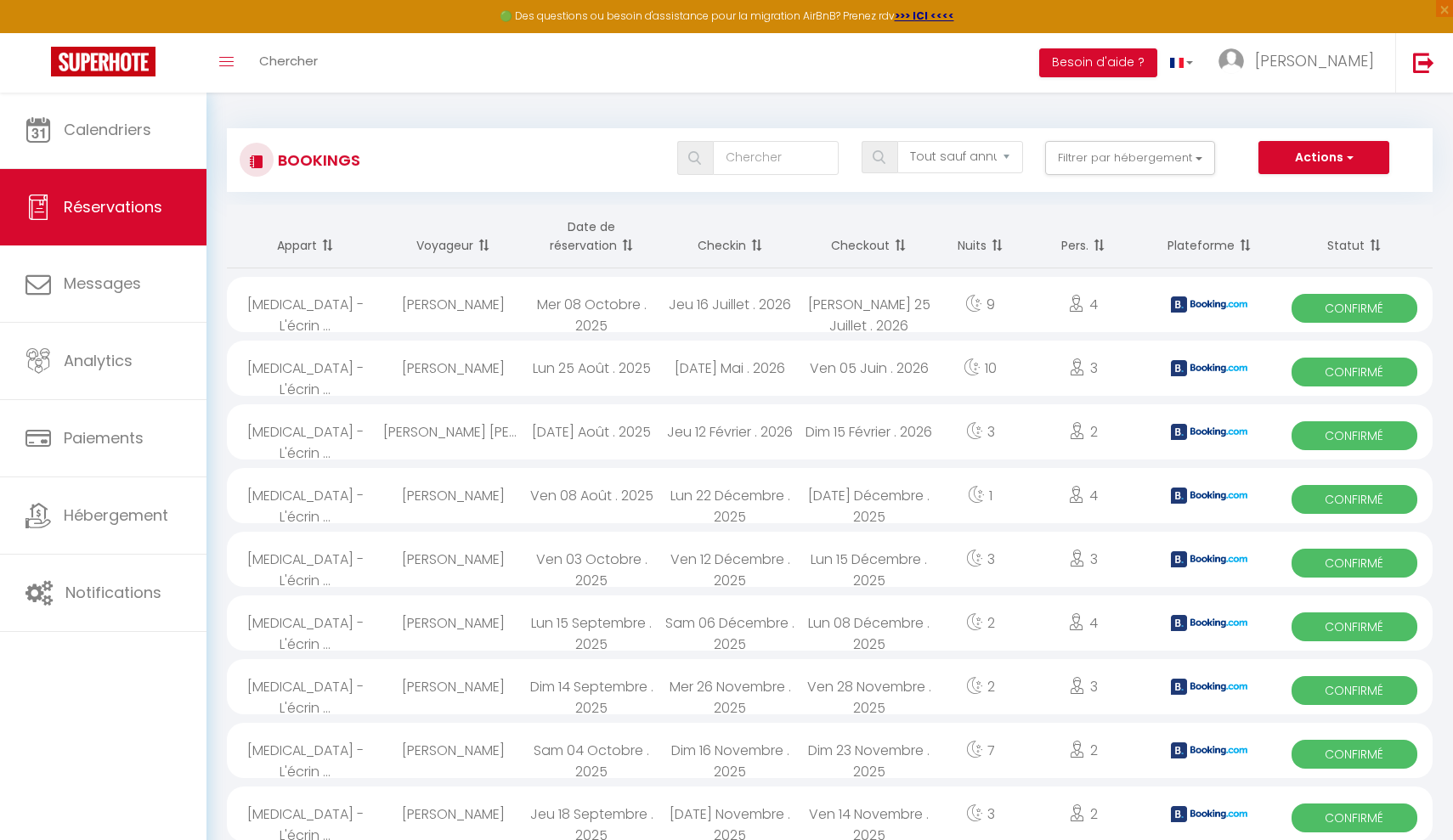
select select "1"
select select
select select "51273"
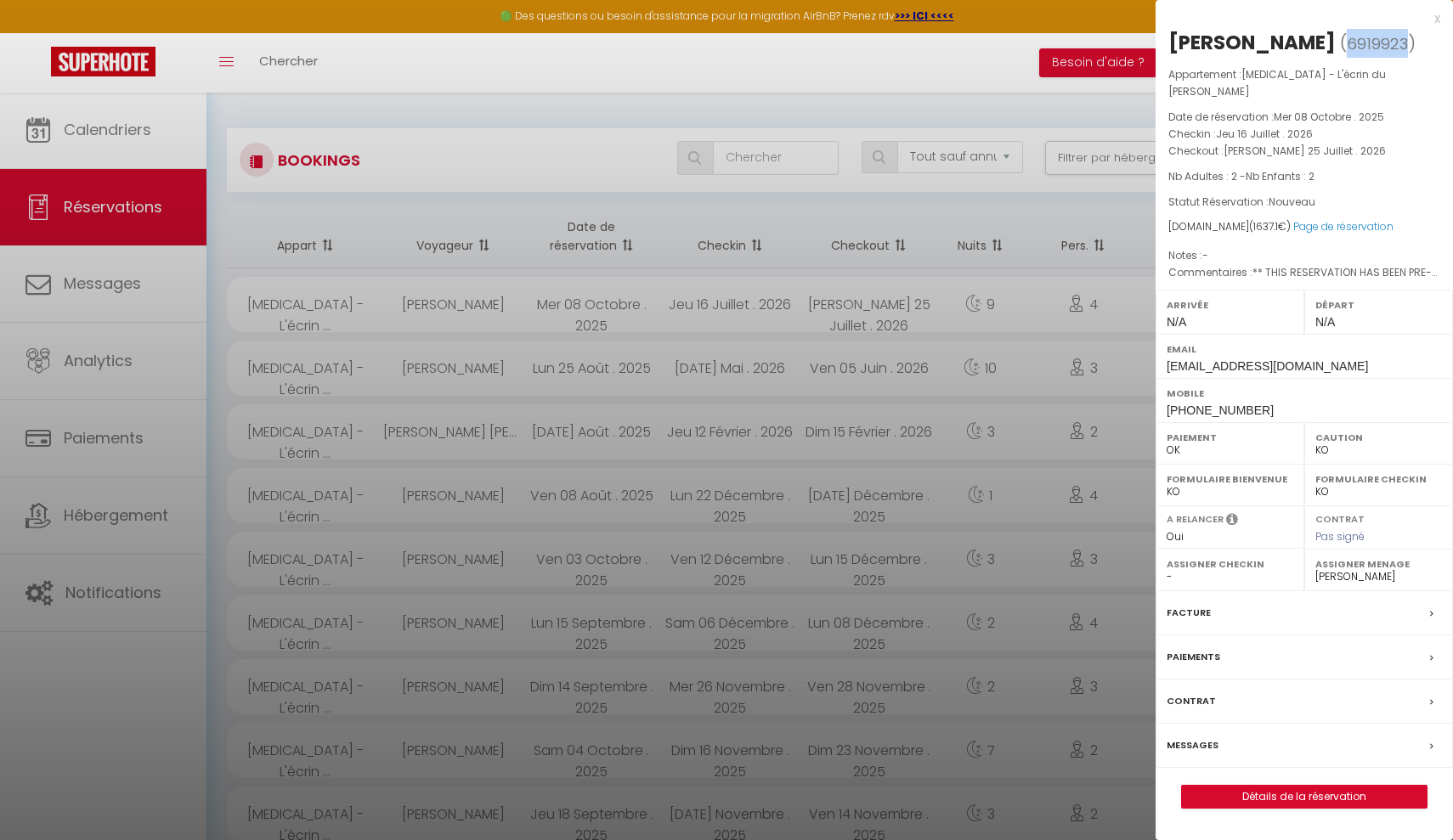
drag, startPoint x: 1356, startPoint y: 44, endPoint x: 1299, endPoint y: 38, distance: 57.3
click at [1347, 38] on span "6919923" at bounding box center [1377, 44] width 61 height 21
copy span "6919923"
click at [115, 601] on div at bounding box center [726, 420] width 1453 height 840
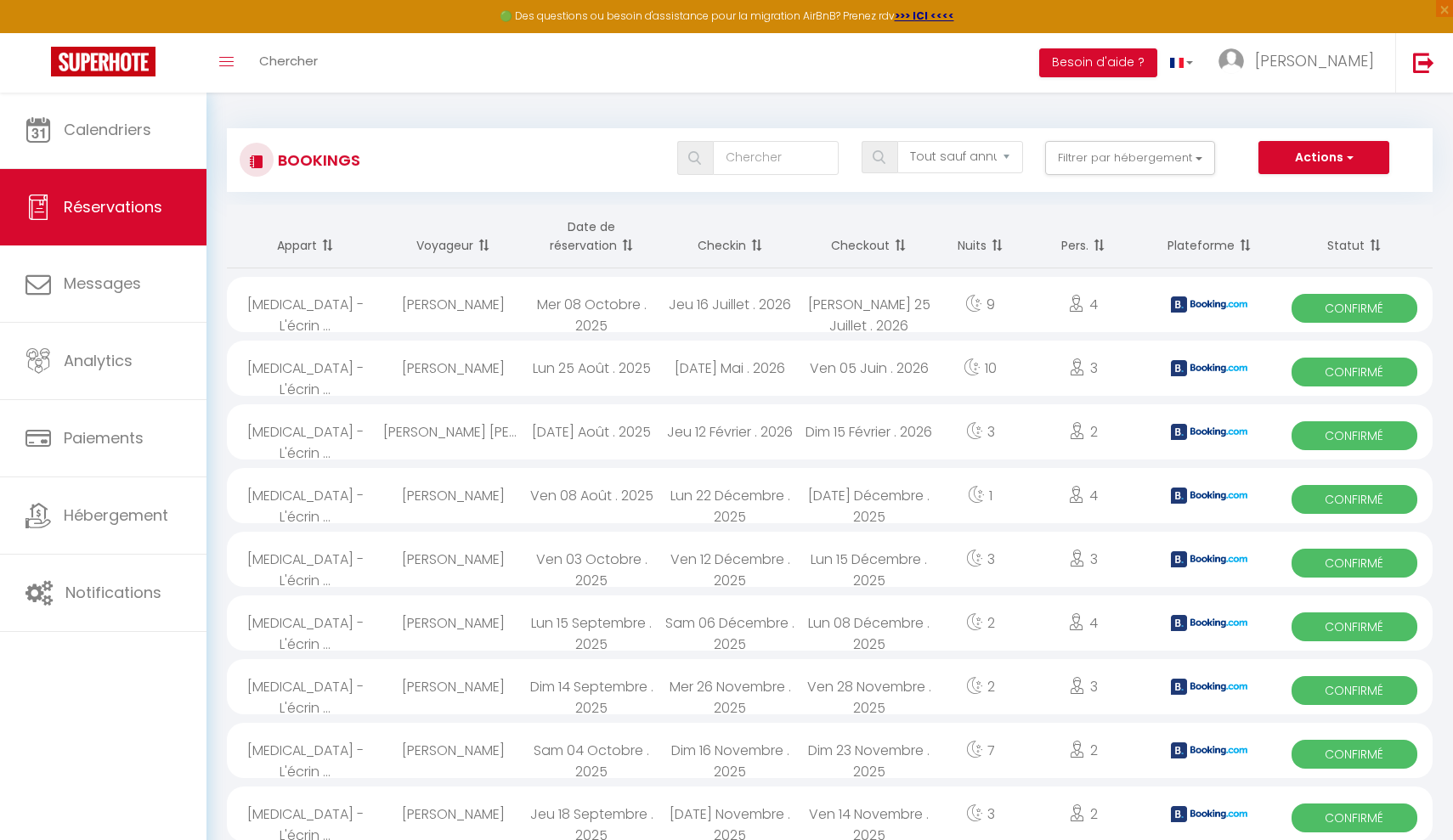
click at [115, 601] on span "Notifications" at bounding box center [113, 592] width 96 height 21
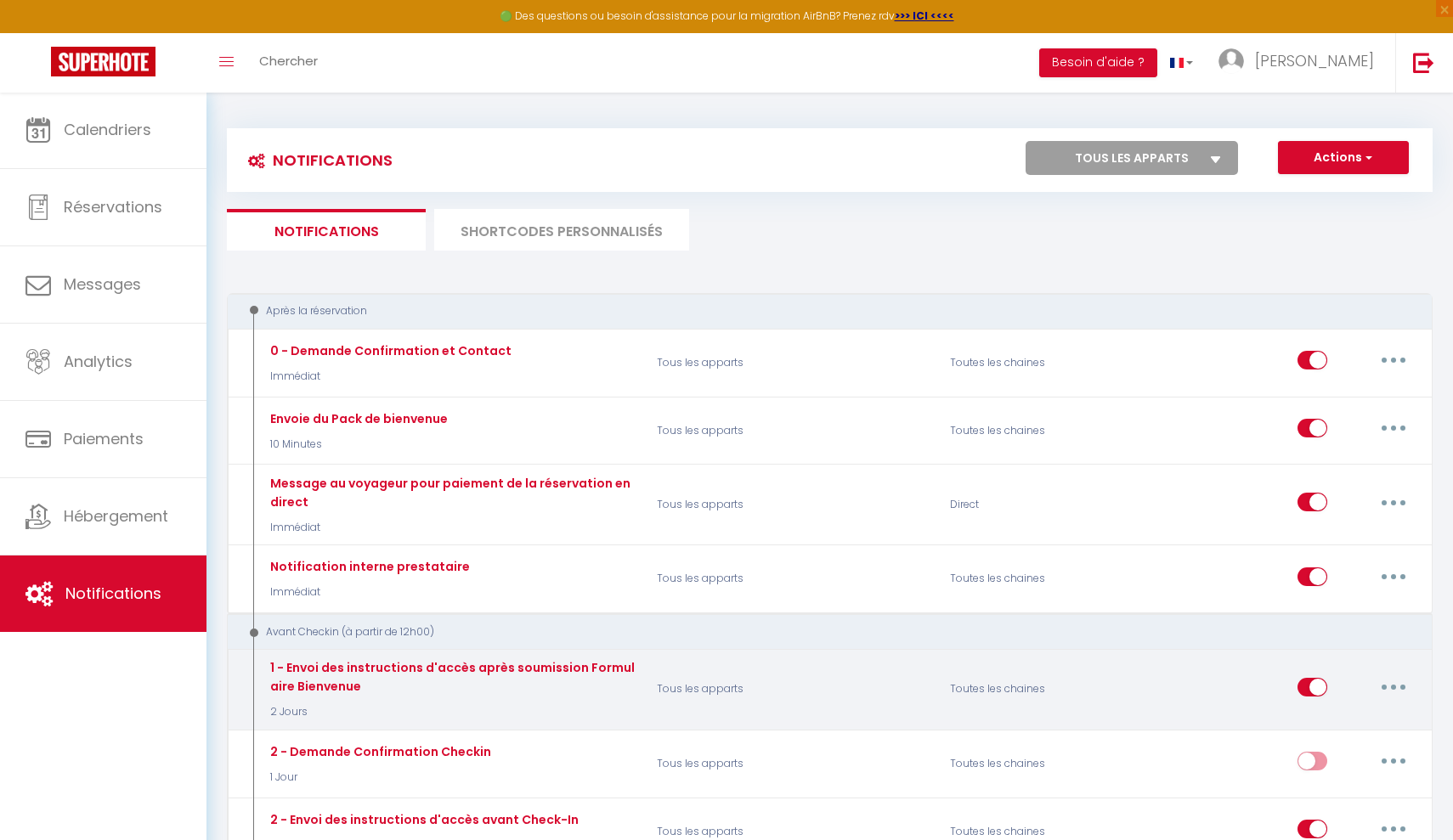
click at [1386, 676] on button "button" at bounding box center [1393, 687] width 48 height 27
click at [1315, 777] on link "Tester" at bounding box center [1349, 786] width 126 height 29
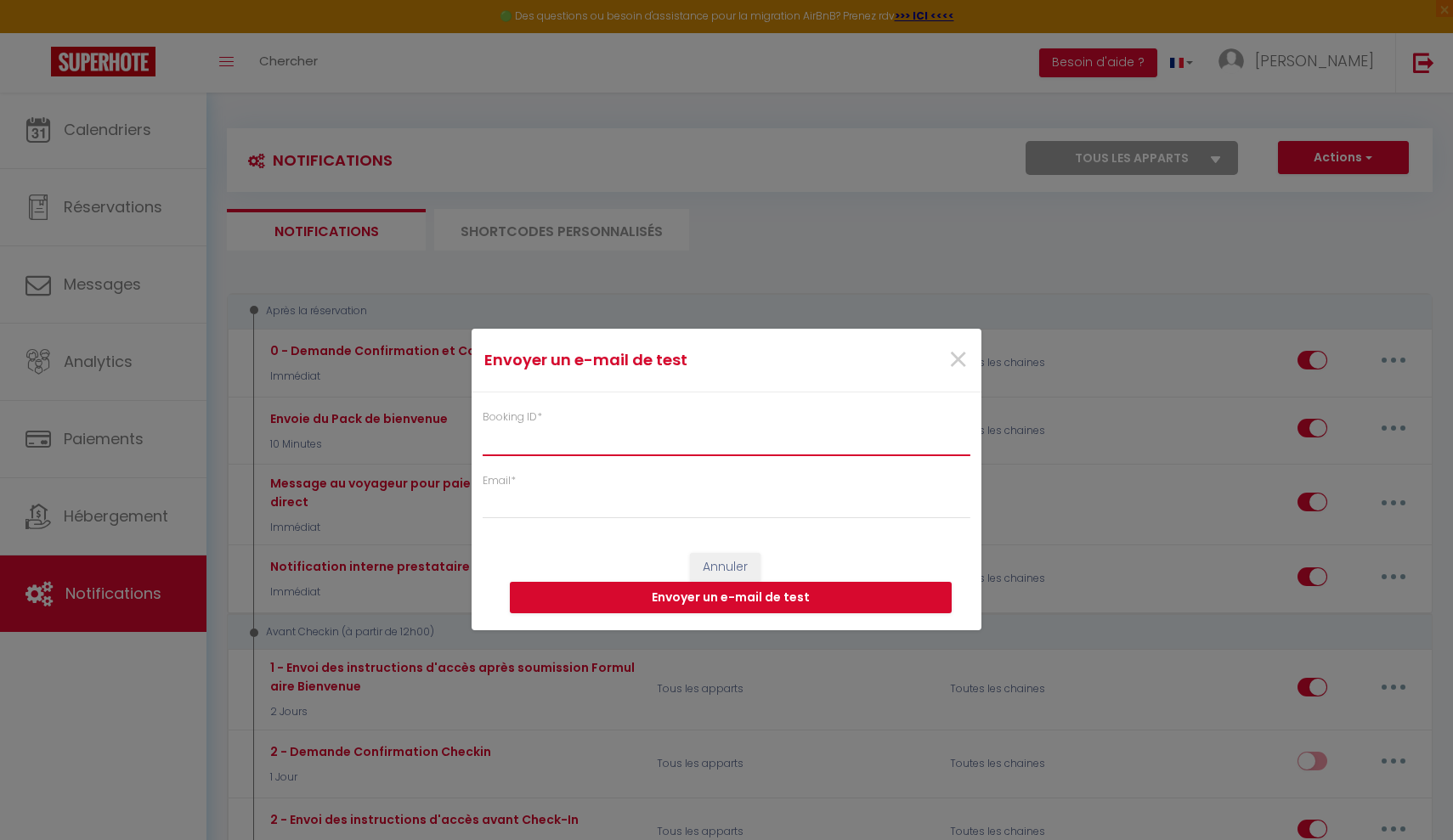
click at [583, 435] on input "Booking ID *" at bounding box center [727, 439] width 488 height 30
paste input "6919923"
type input "6919923"
click at [500, 513] on input "Email *" at bounding box center [727, 503] width 488 height 30
type input "[EMAIL_ADDRESS][DOMAIN_NAME]"
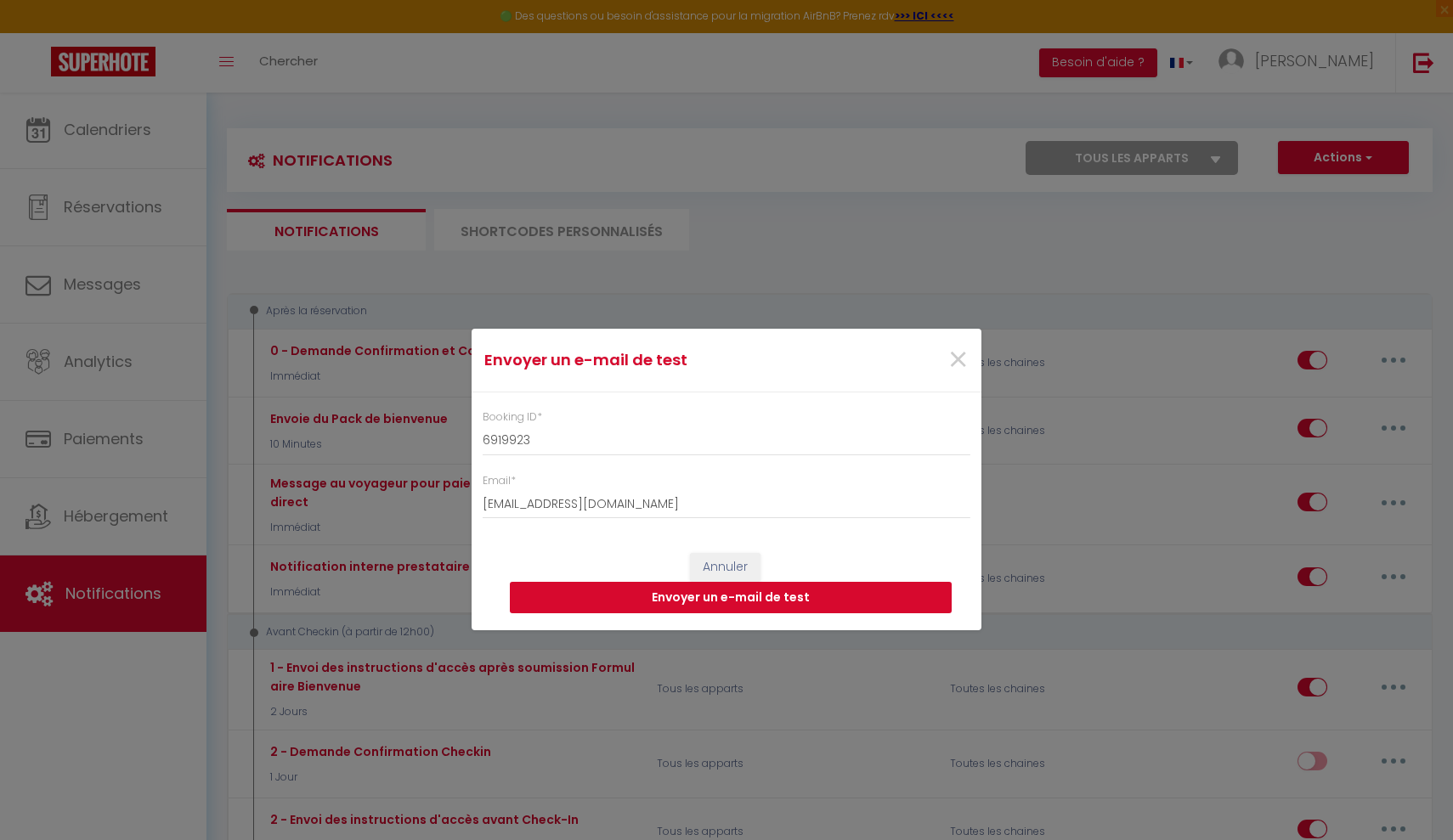
click at [575, 594] on button "Envoyer un e-mail de test" at bounding box center [730, 597] width 442 height 32
click at [952, 361] on span "×" at bounding box center [958, 360] width 21 height 51
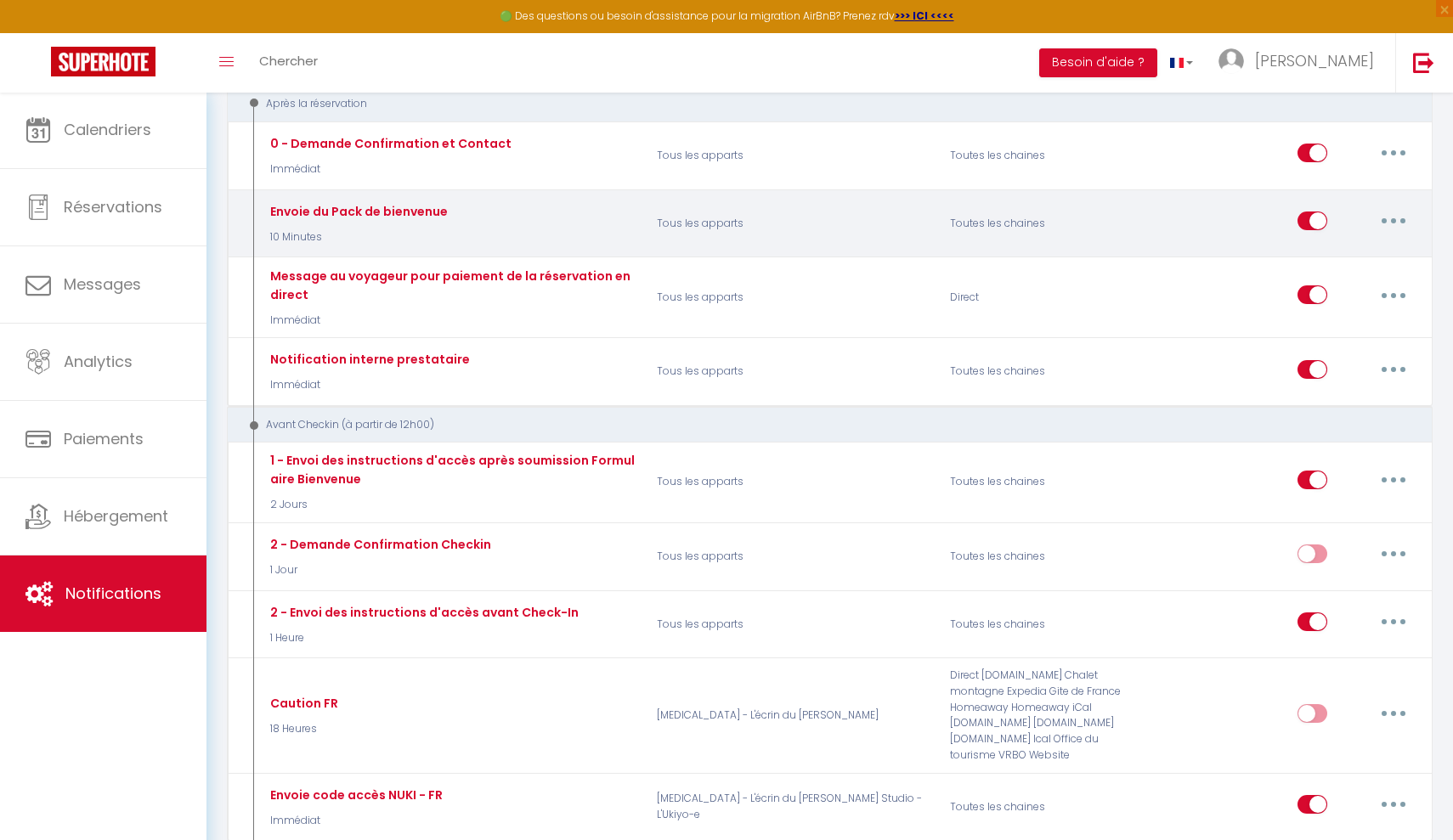
scroll to position [210, 0]
